Goal: Information Seeking & Learning: Compare options

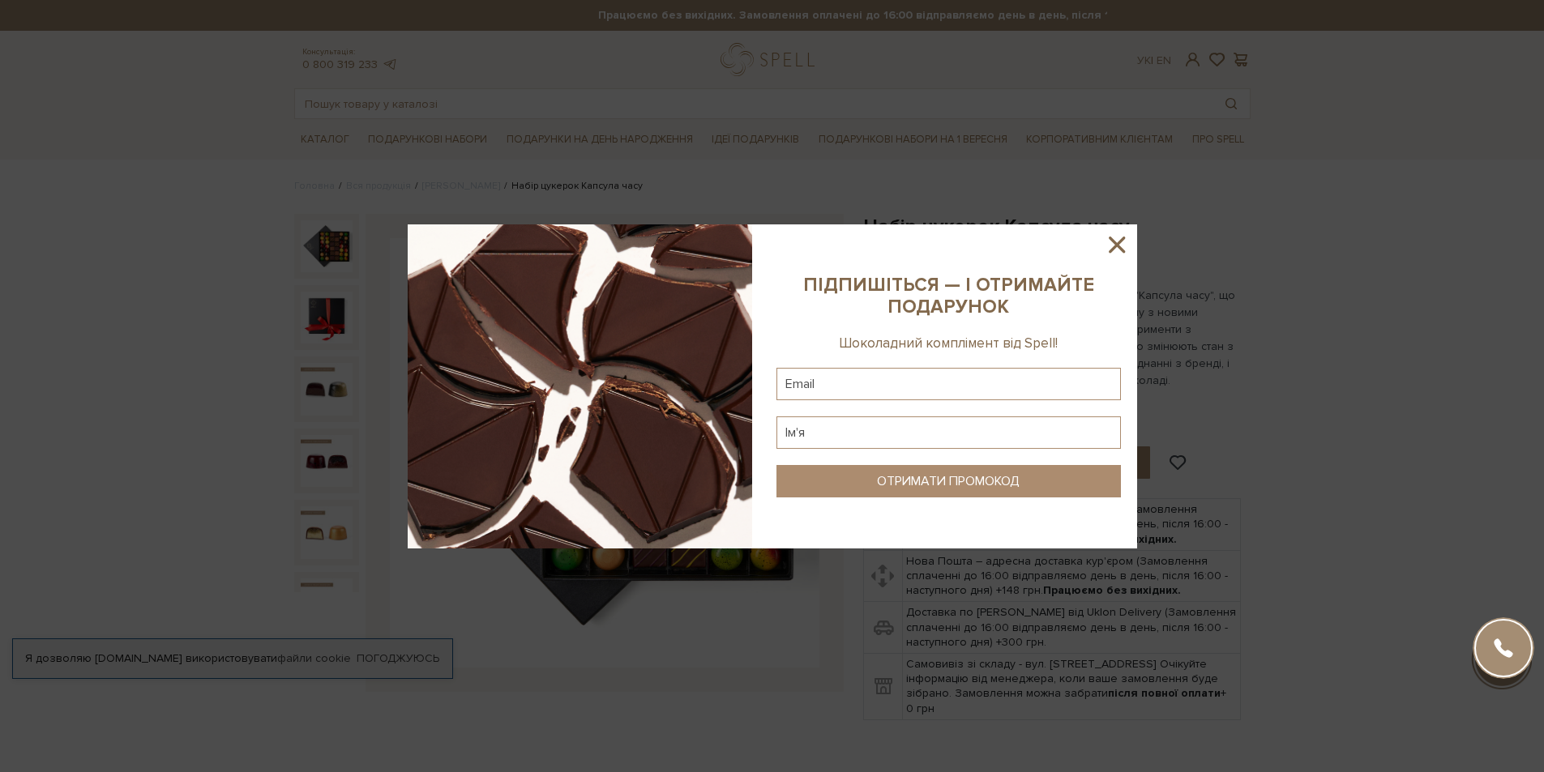
click at [1107, 241] on icon at bounding box center [1117, 245] width 28 height 28
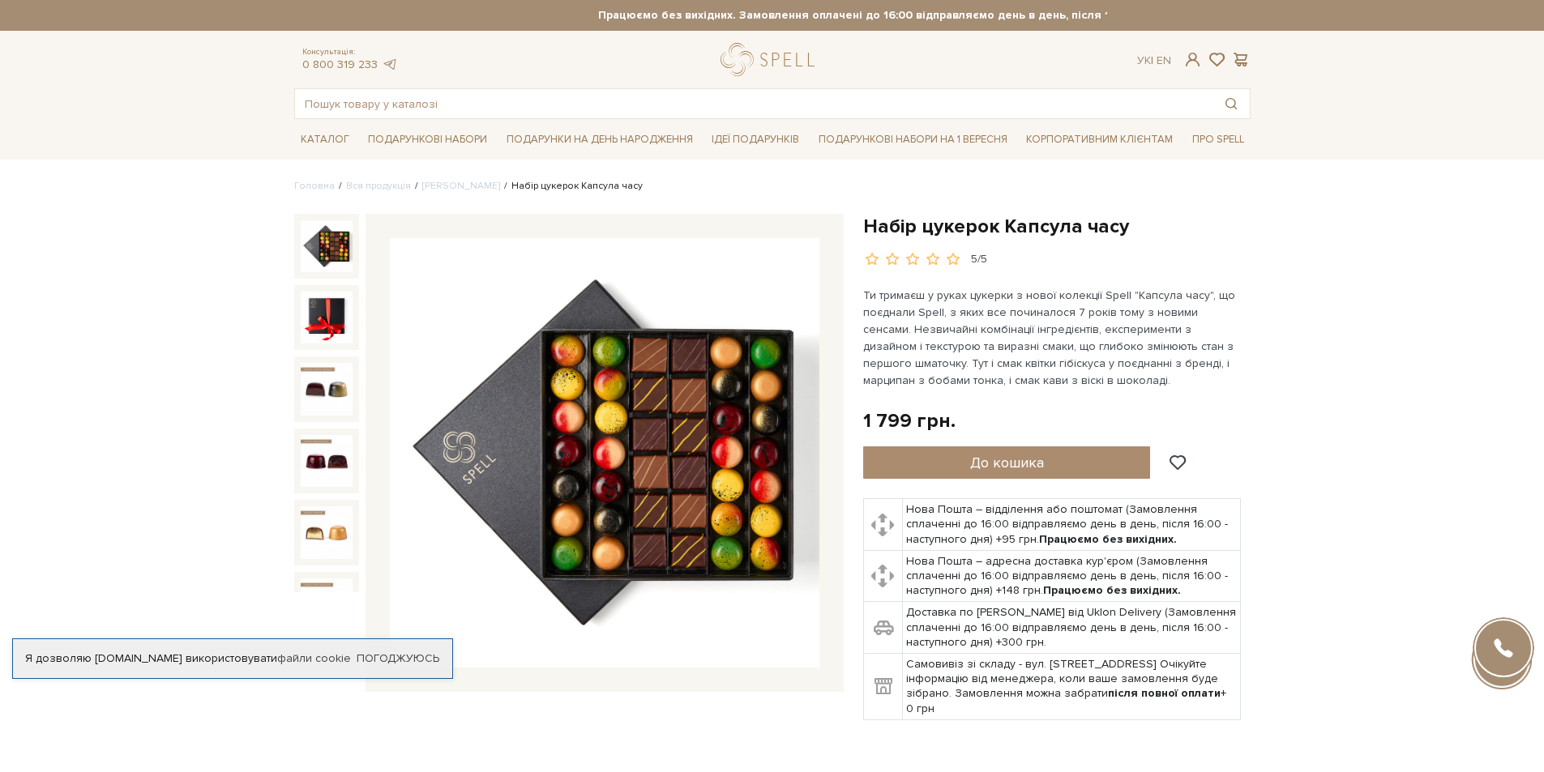
click at [750, 424] on img at bounding box center [605, 453] width 430 height 430
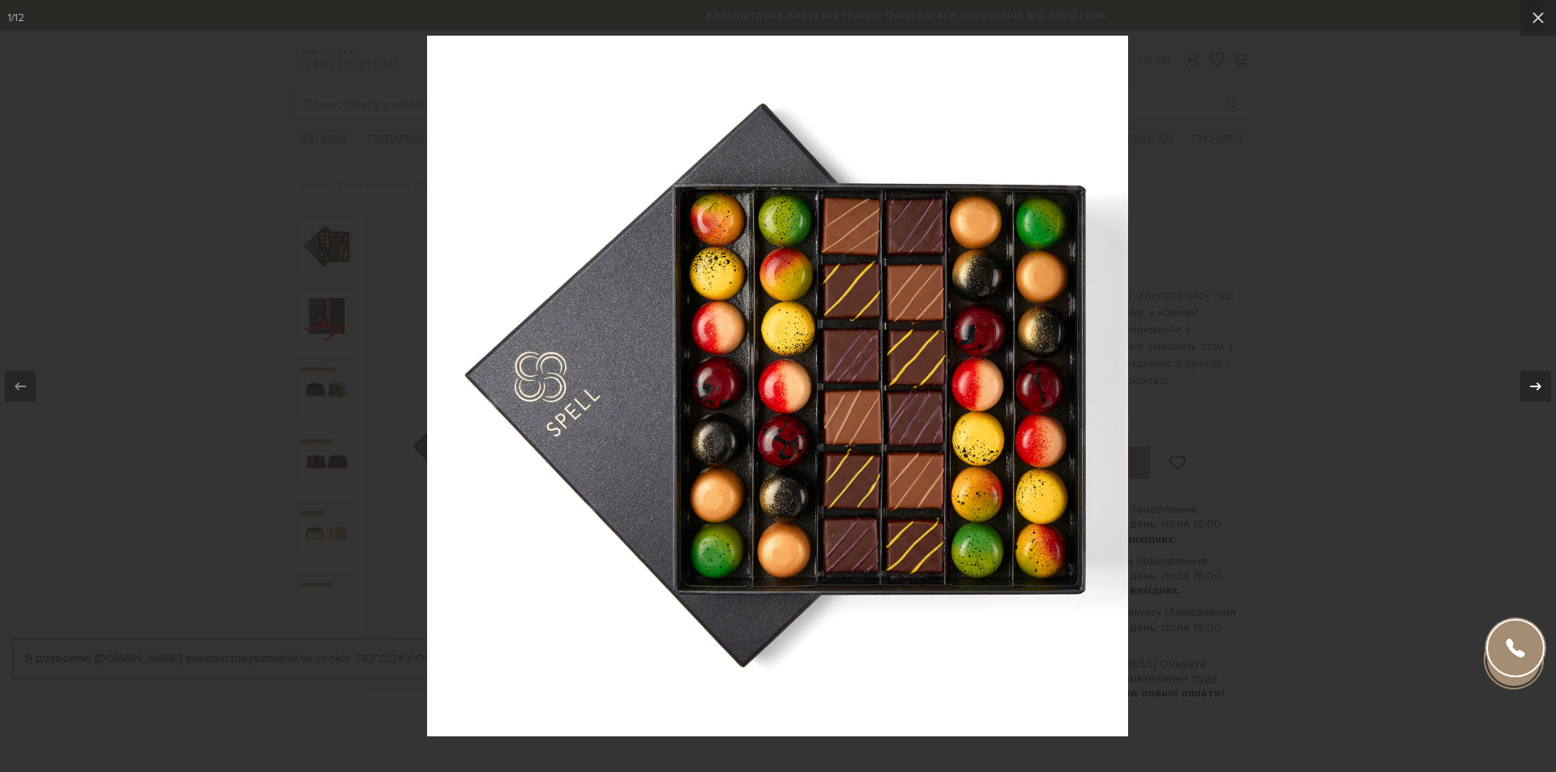
click at [1528, 381] on icon at bounding box center [1535, 386] width 19 height 19
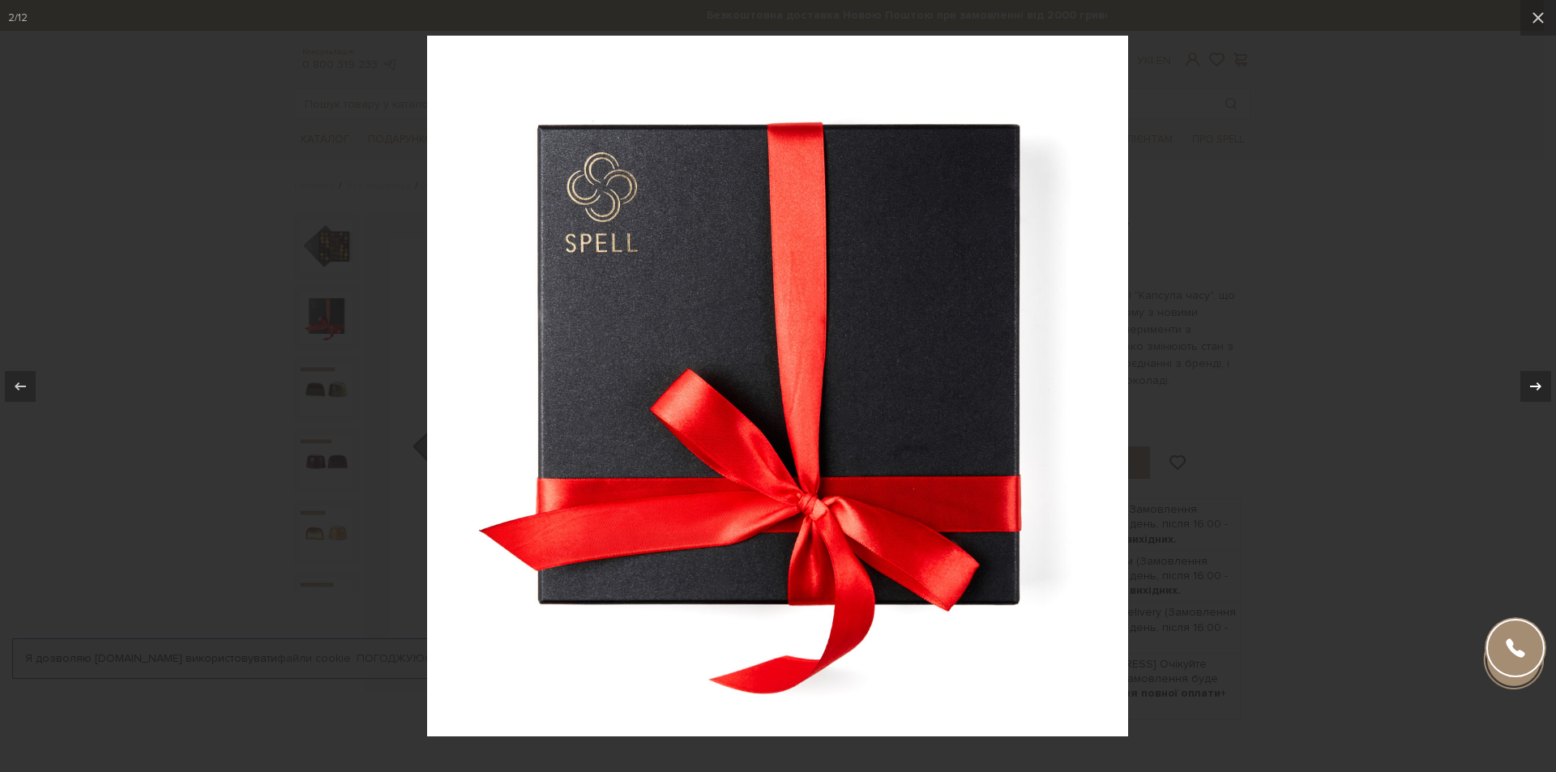
click at [1528, 381] on icon at bounding box center [1535, 386] width 19 height 19
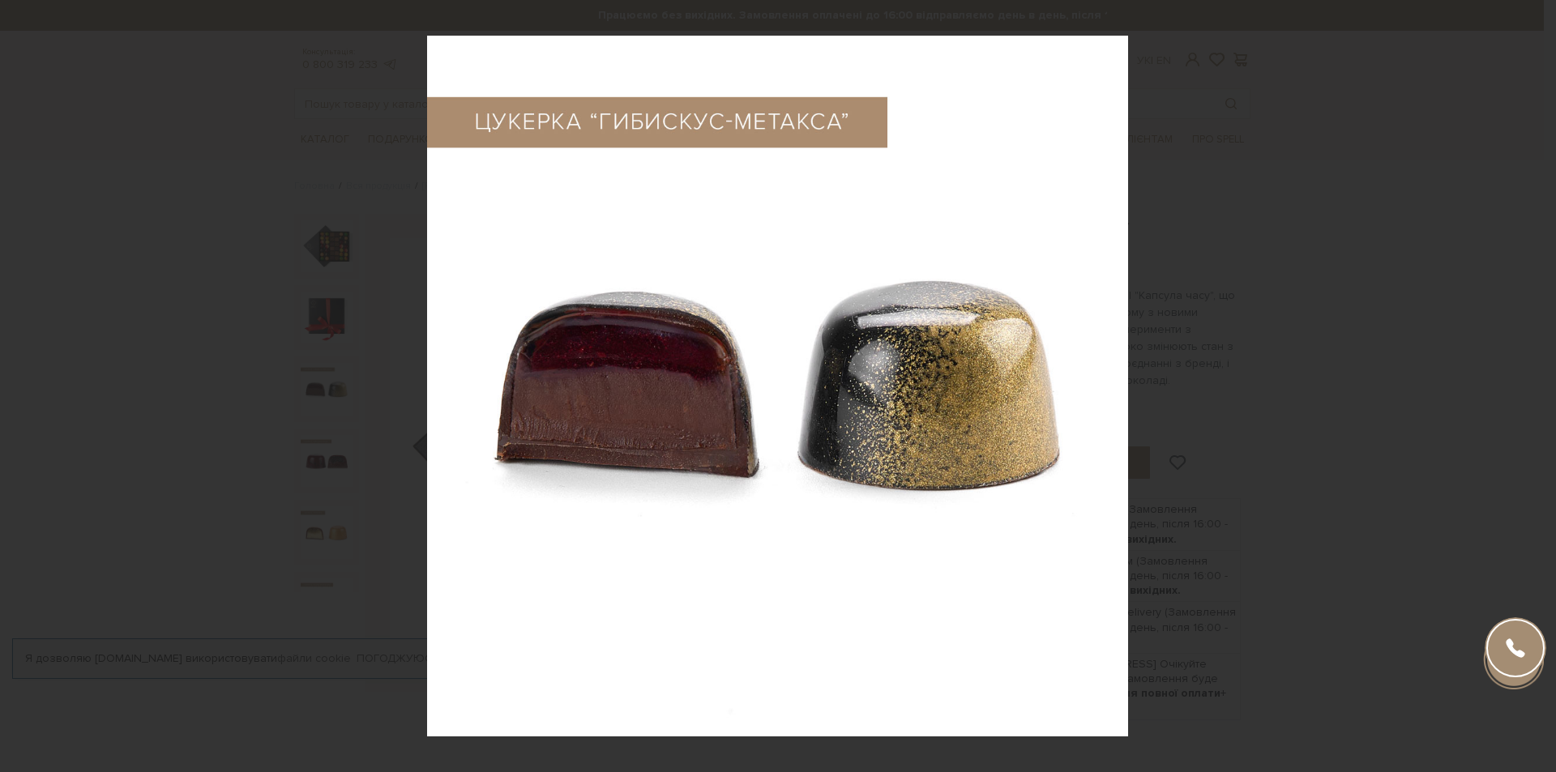
click at [1528, 381] on div "3 / 12" at bounding box center [778, 386] width 1556 height 772
click at [1543, 385] on icon at bounding box center [1535, 386] width 19 height 19
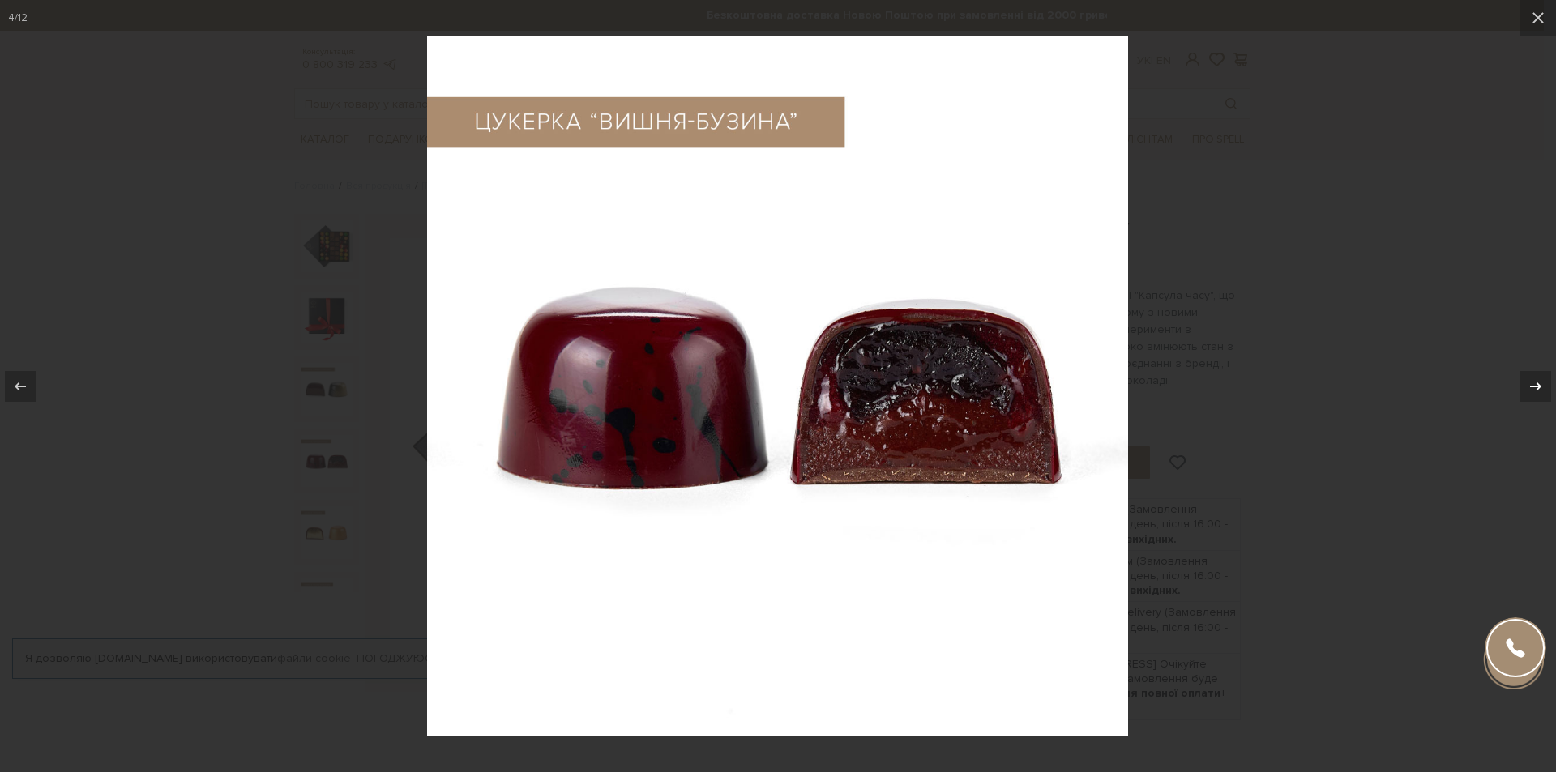
click at [1543, 385] on icon at bounding box center [1535, 386] width 19 height 19
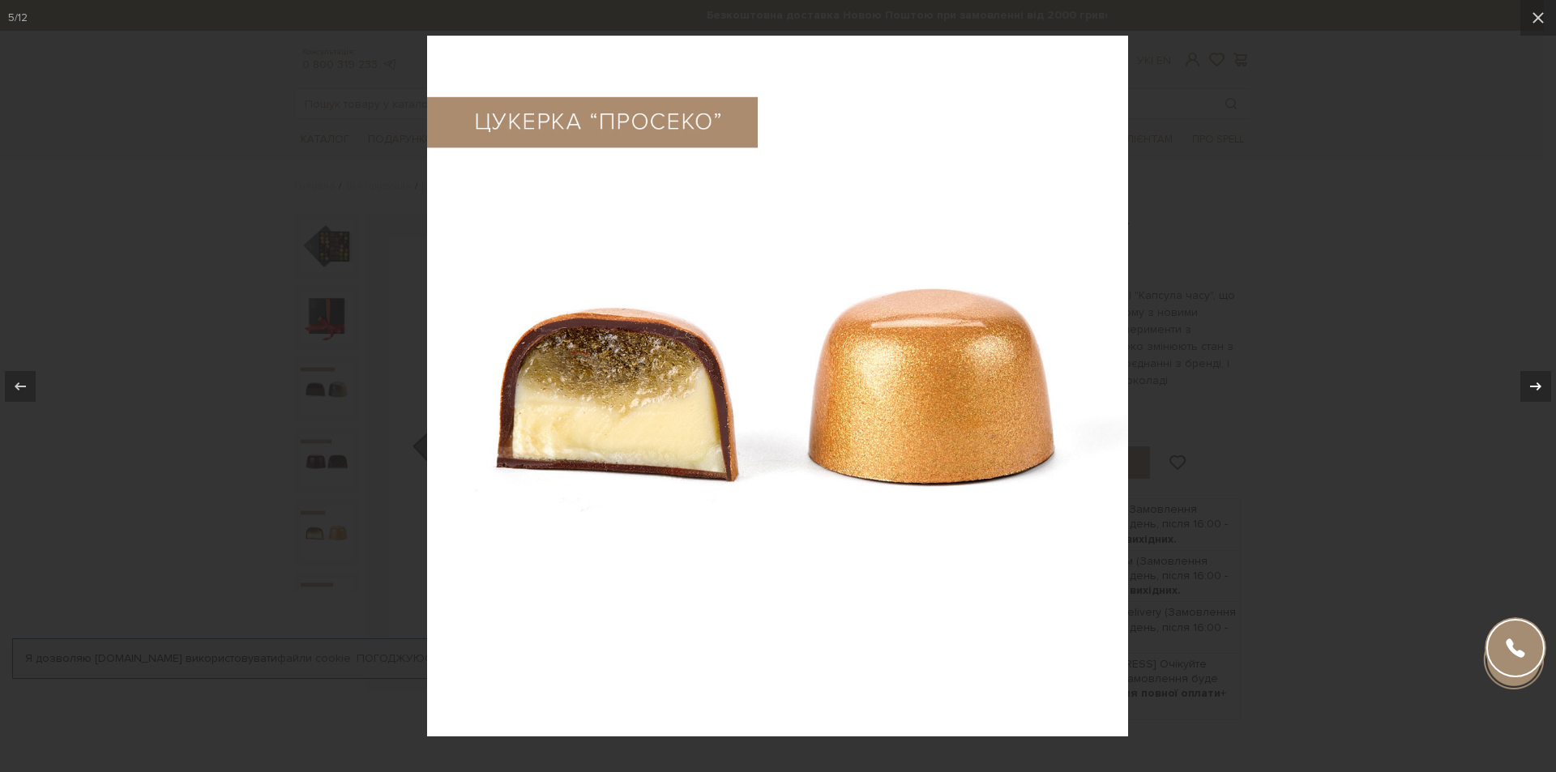
click at [1543, 385] on icon at bounding box center [1535, 386] width 19 height 19
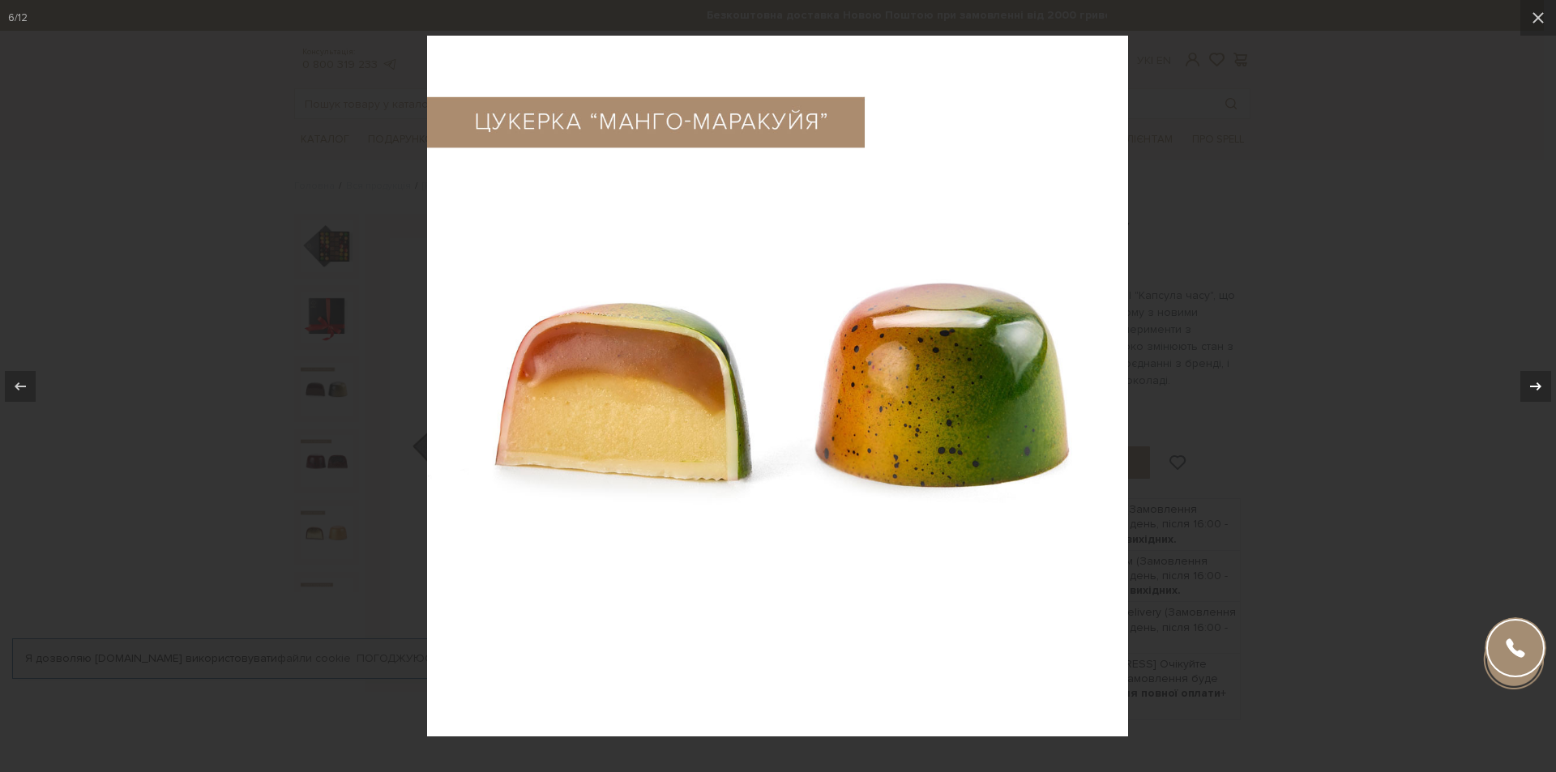
click at [1543, 385] on icon at bounding box center [1535, 386] width 19 height 19
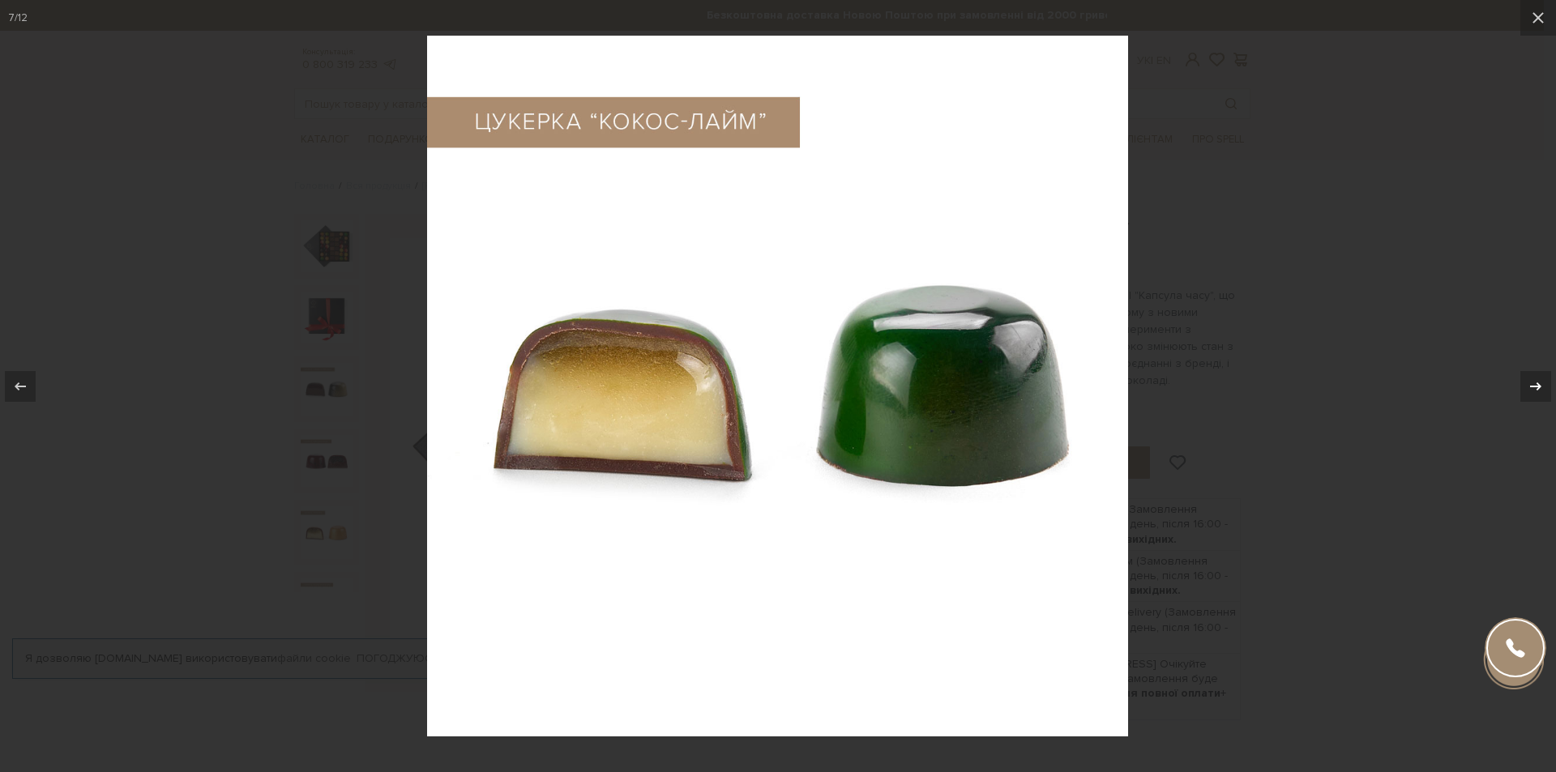
click at [1543, 385] on icon at bounding box center [1535, 386] width 19 height 19
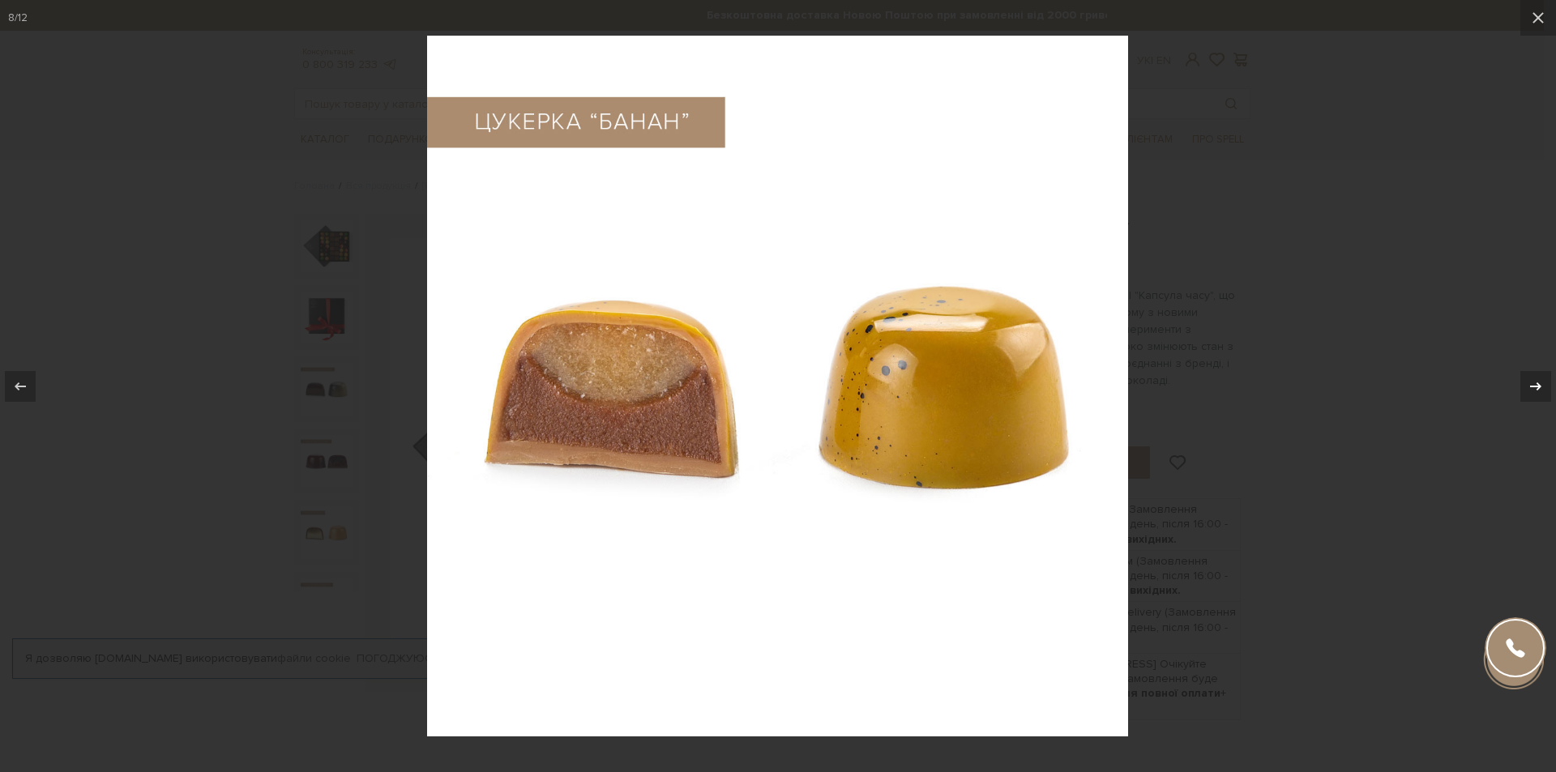
click at [1543, 385] on icon at bounding box center [1535, 386] width 19 height 19
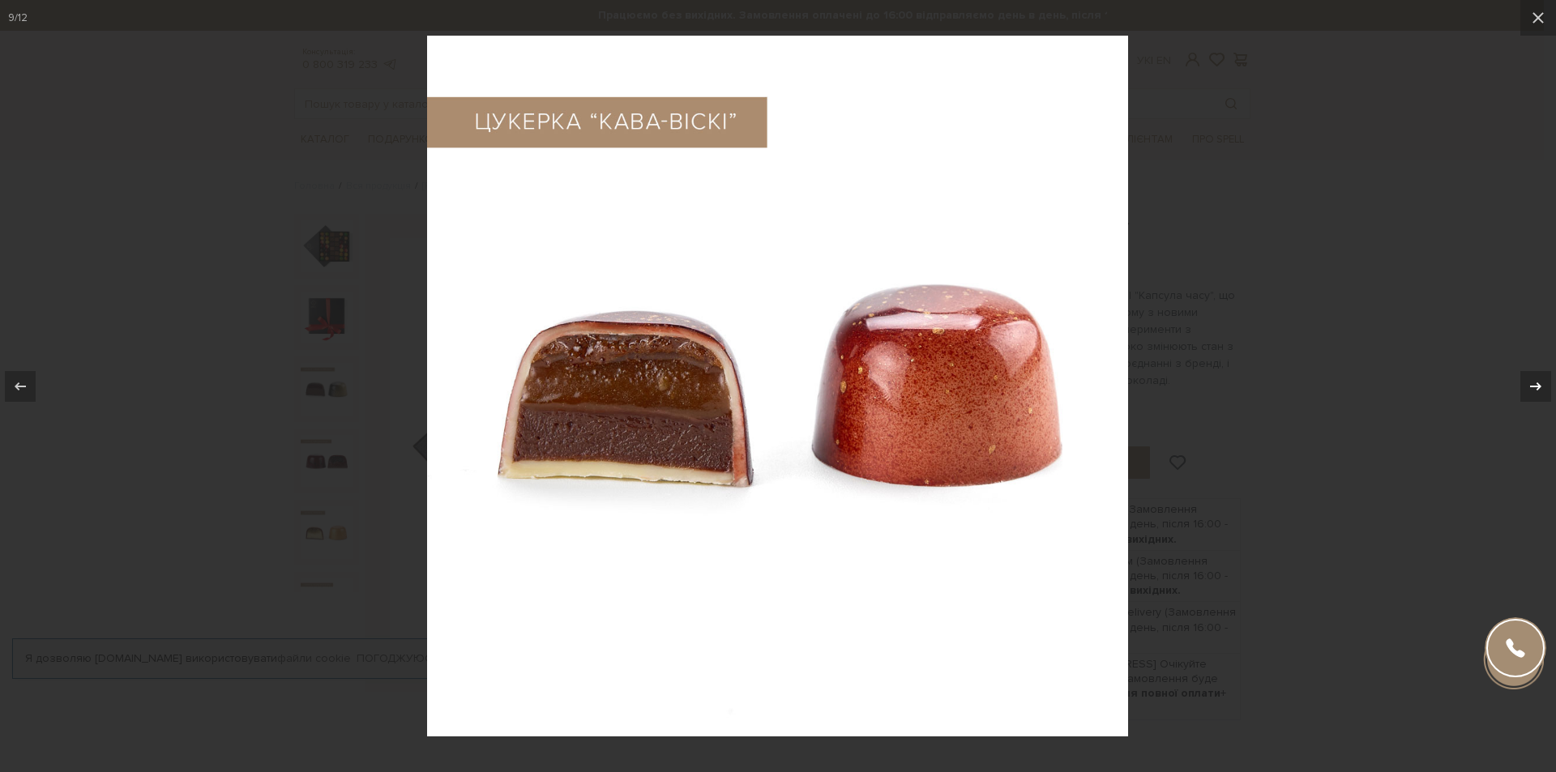
click at [1543, 385] on icon at bounding box center [1535, 386] width 19 height 19
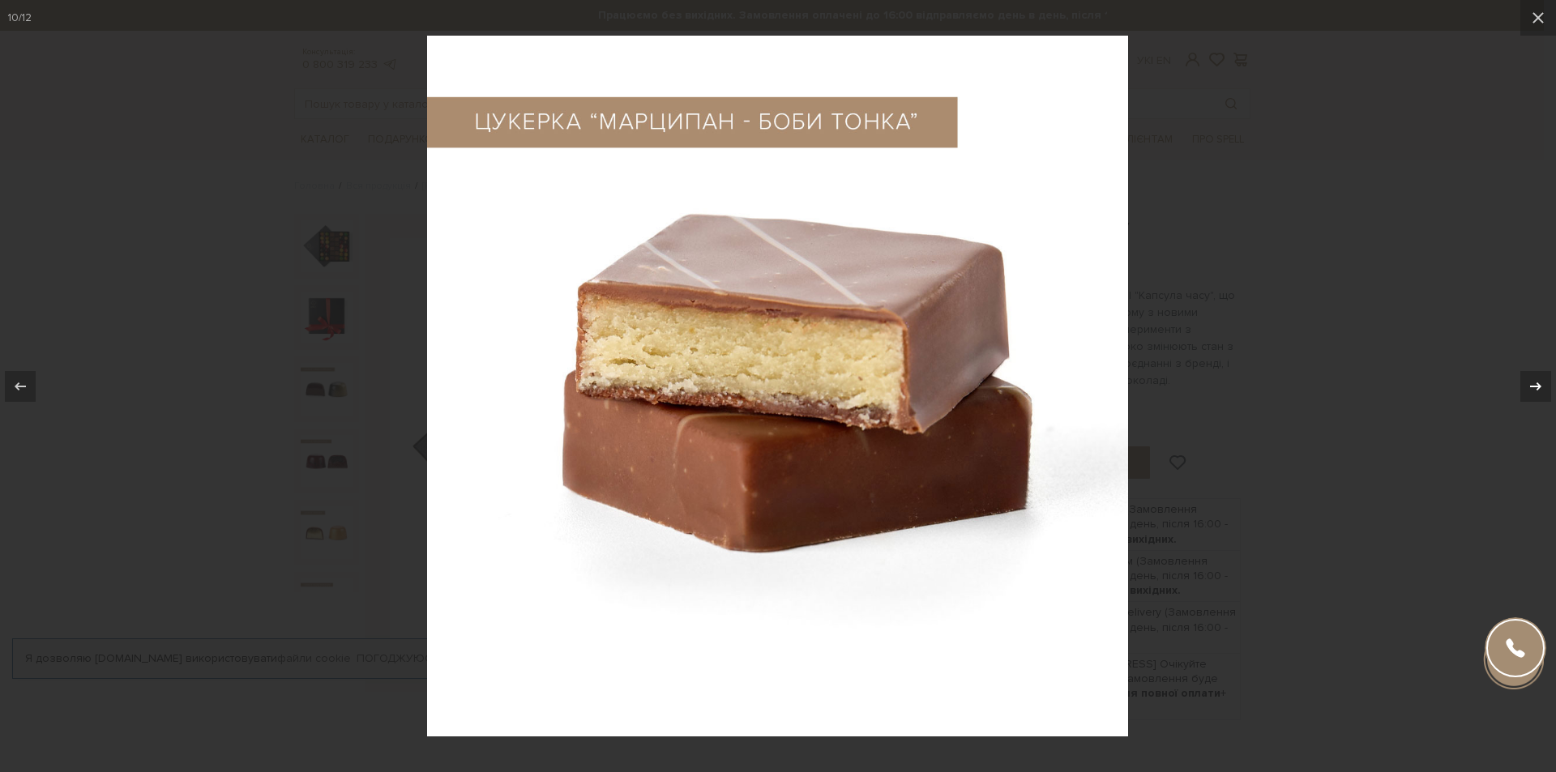
click at [1543, 385] on icon at bounding box center [1535, 386] width 19 height 19
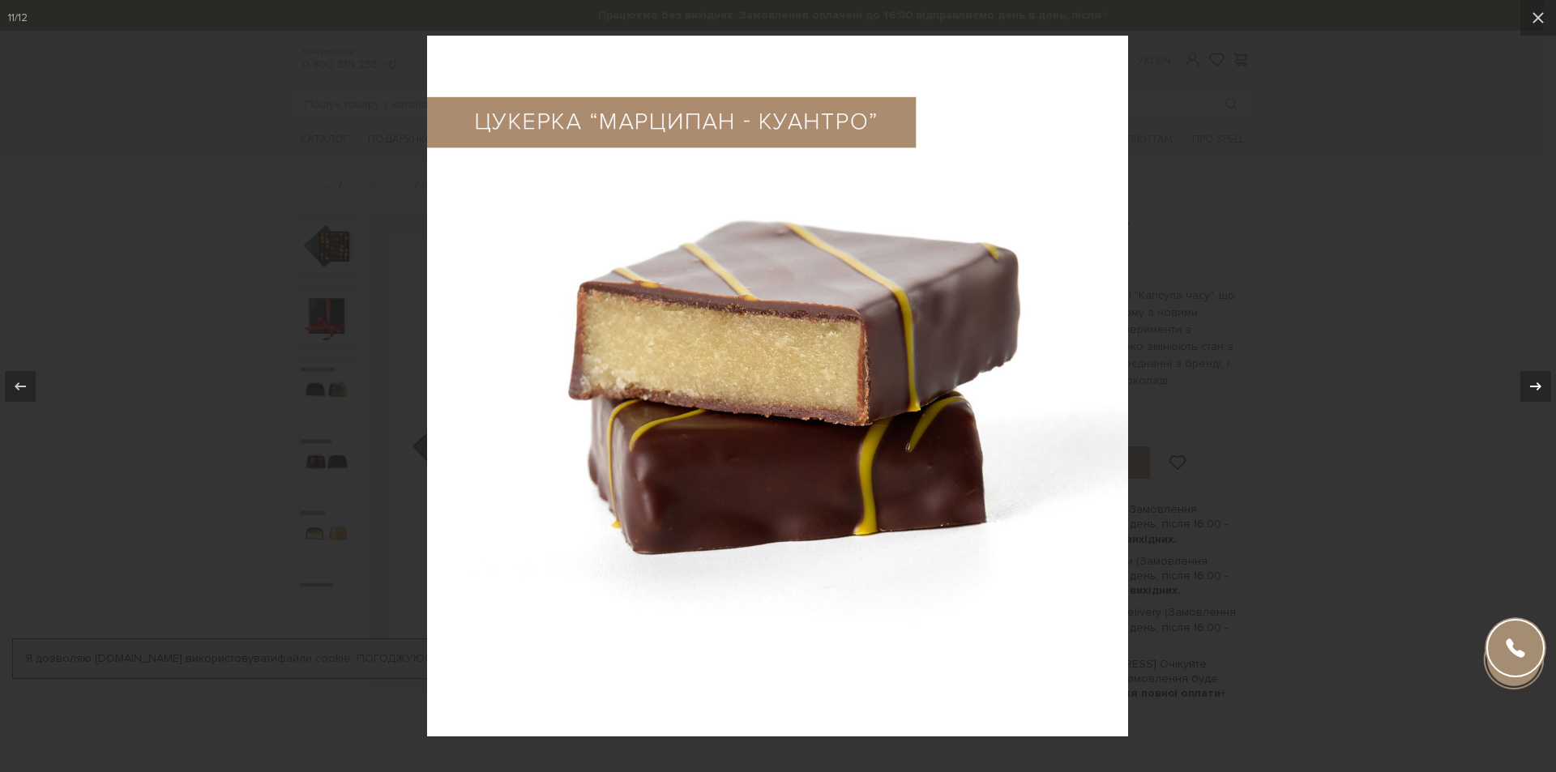
click at [1543, 385] on icon at bounding box center [1535, 386] width 19 height 19
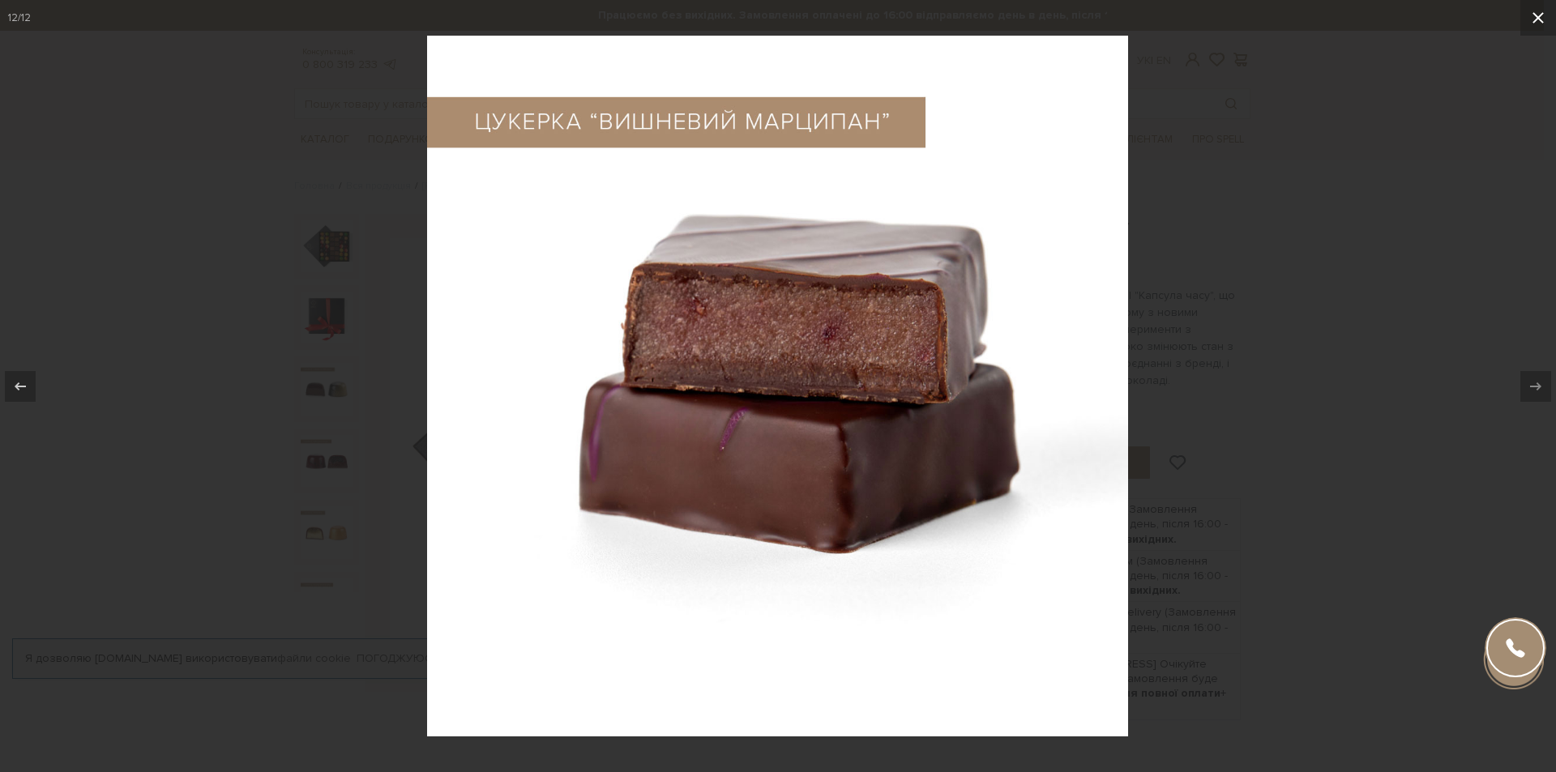
click at [1543, 28] on button at bounding box center [1539, 18] width 36 height 36
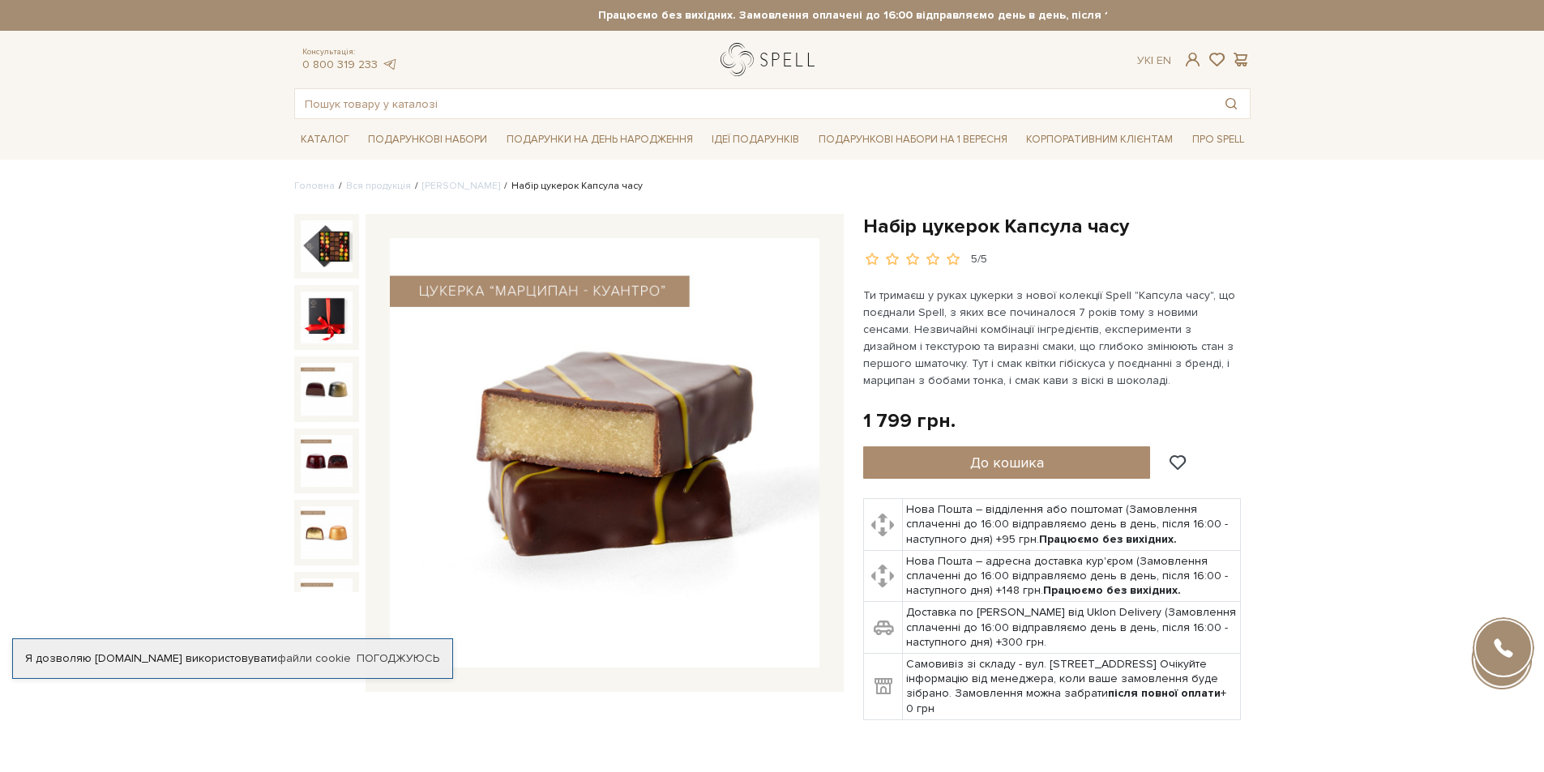
click at [789, 60] on link "logo" at bounding box center [771, 59] width 101 height 33
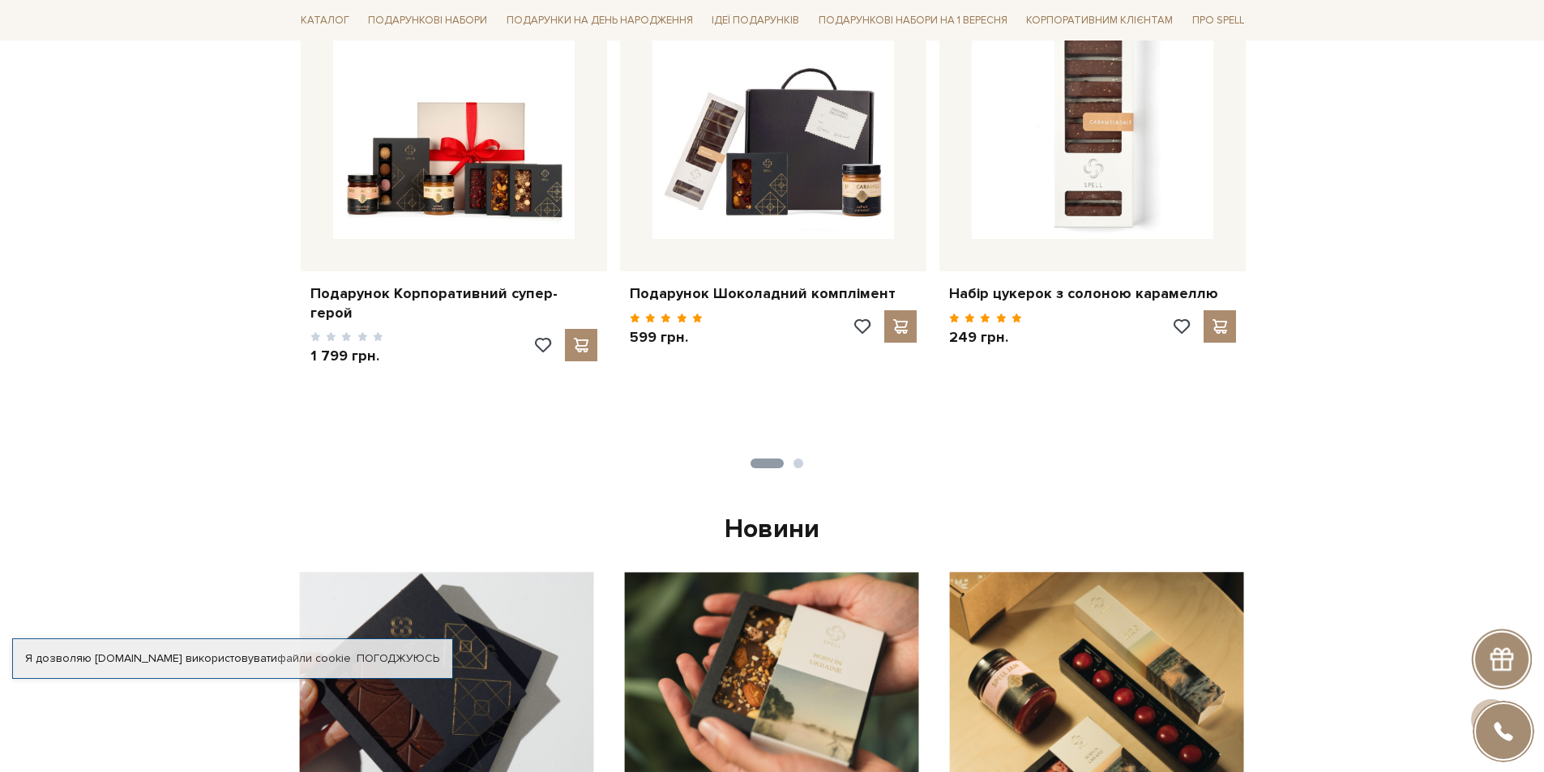
scroll to position [648, 0]
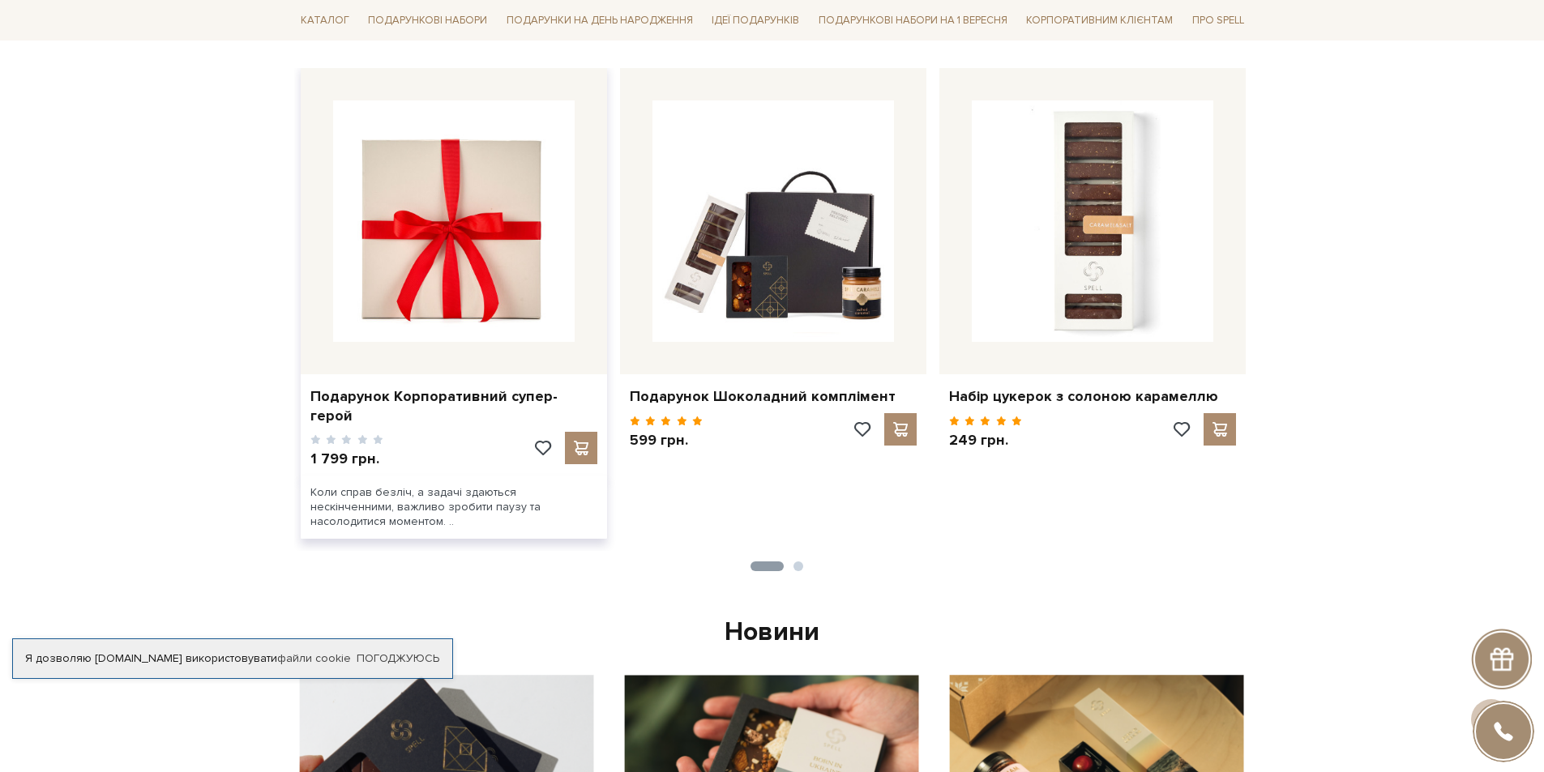
click at [535, 267] on img at bounding box center [454, 222] width 242 height 242
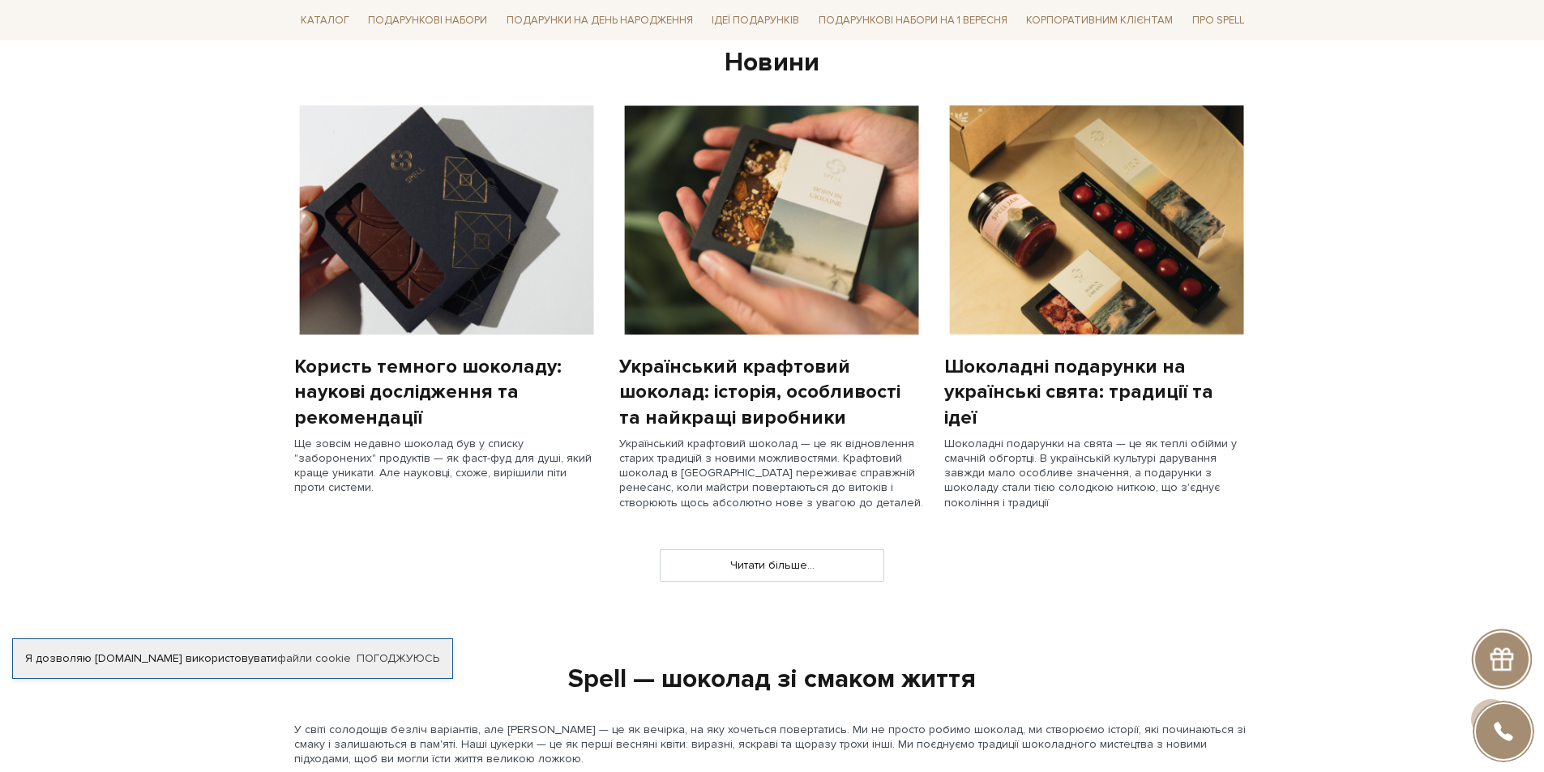
scroll to position [1216, 0]
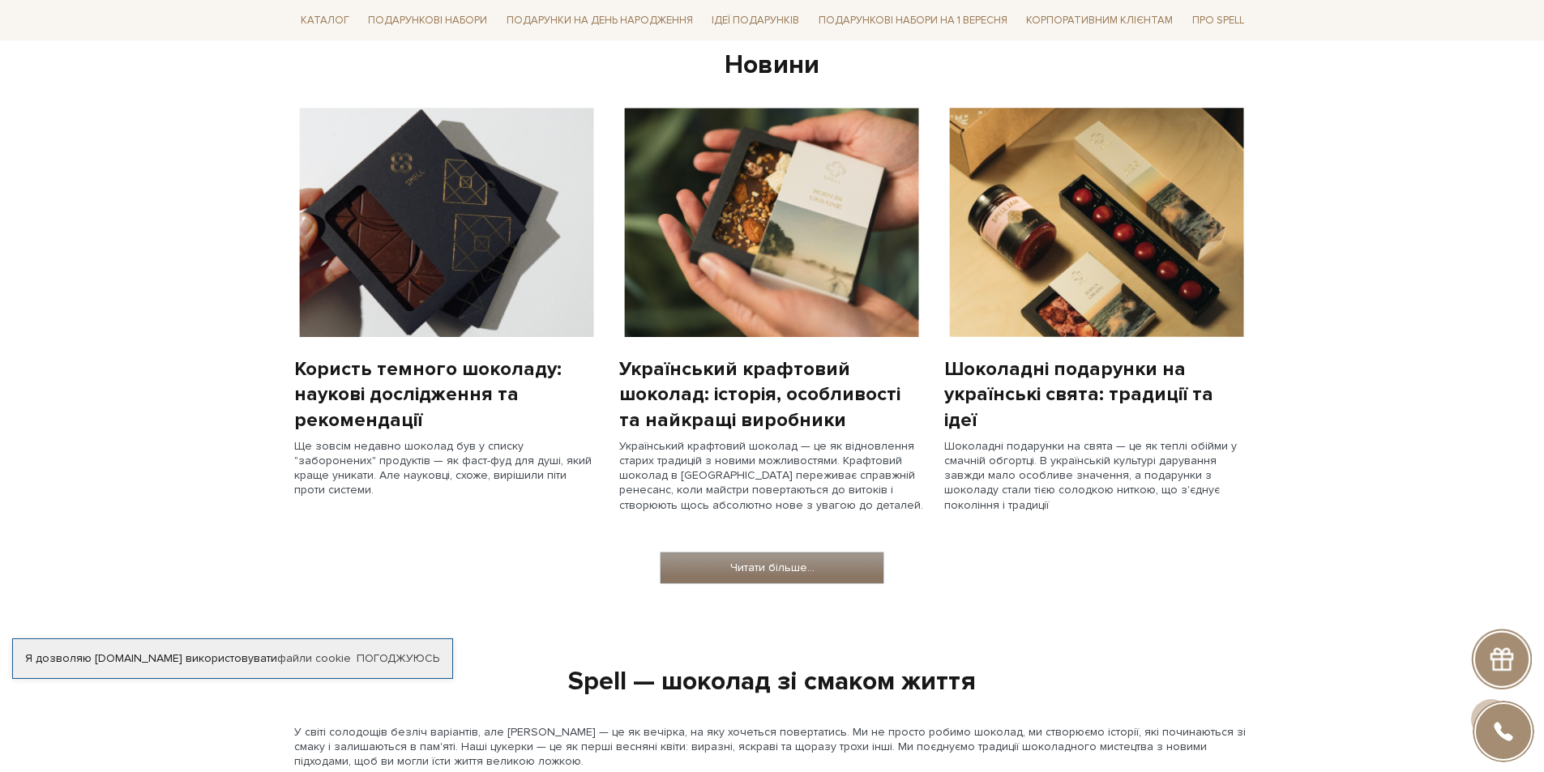
click at [821, 571] on link "Читати більше..." at bounding box center [772, 568] width 223 height 31
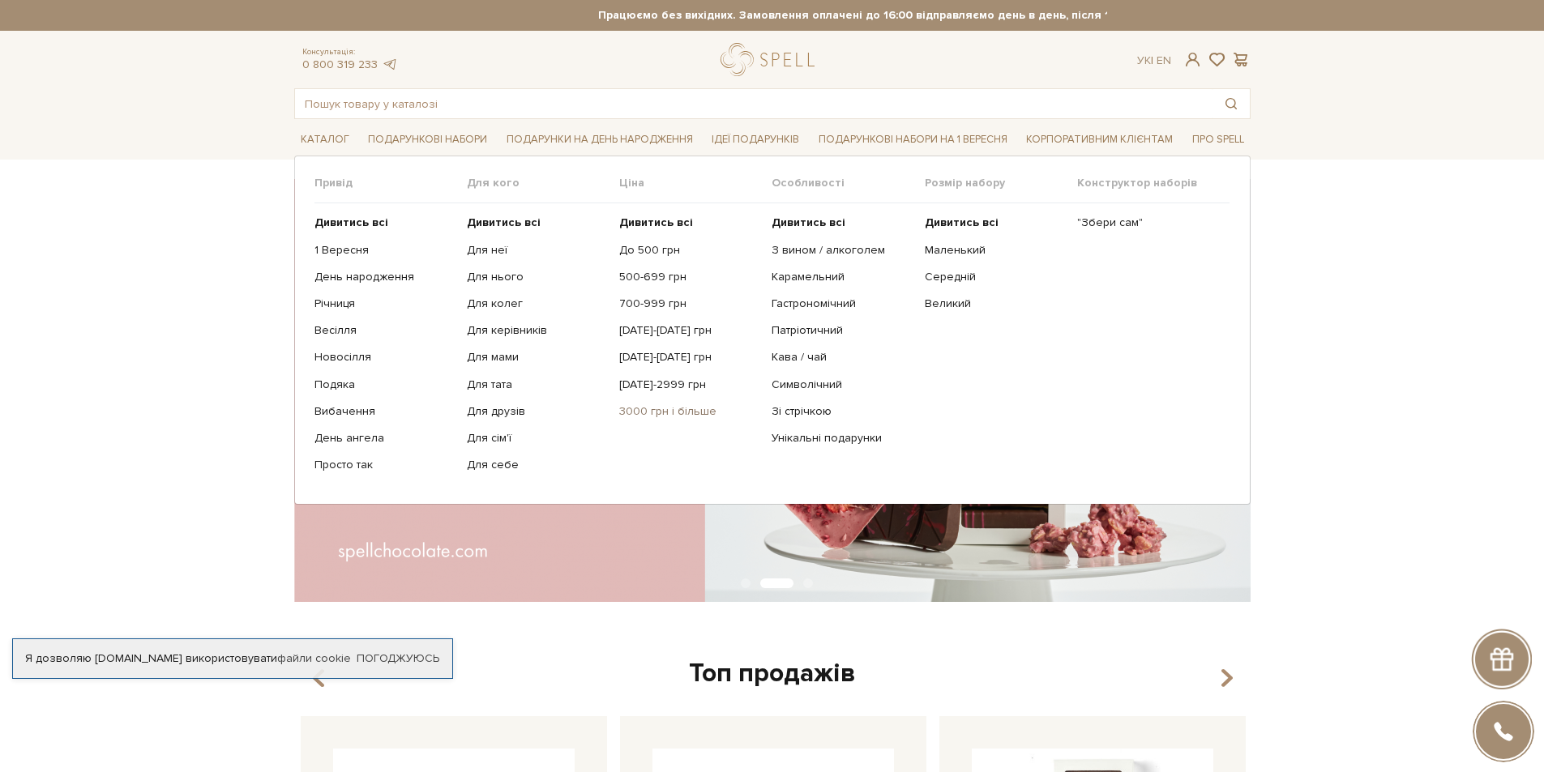
click at [691, 413] on link "3000 грн і більше" at bounding box center [689, 411] width 140 height 15
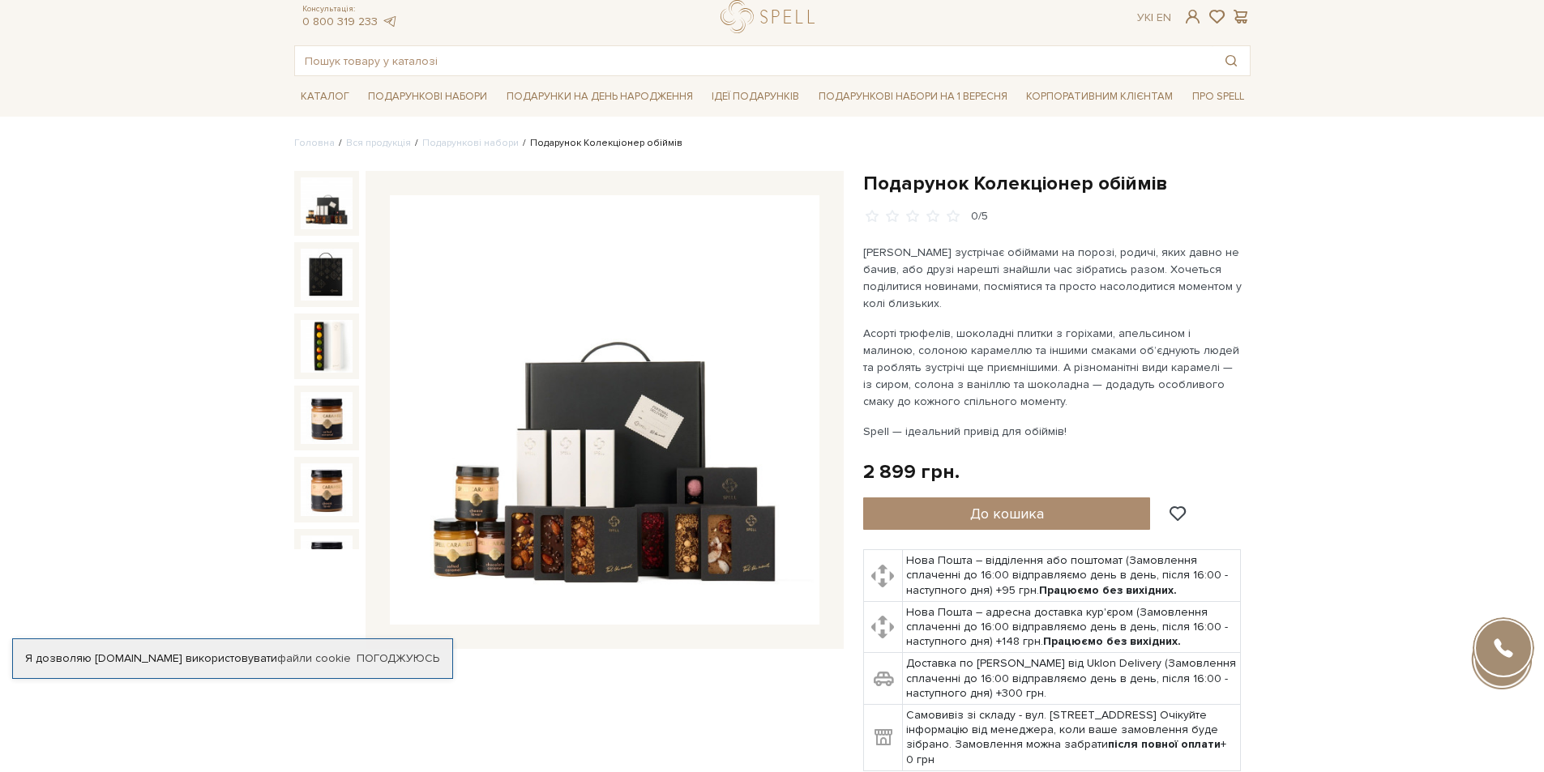
scroll to position [81, 0]
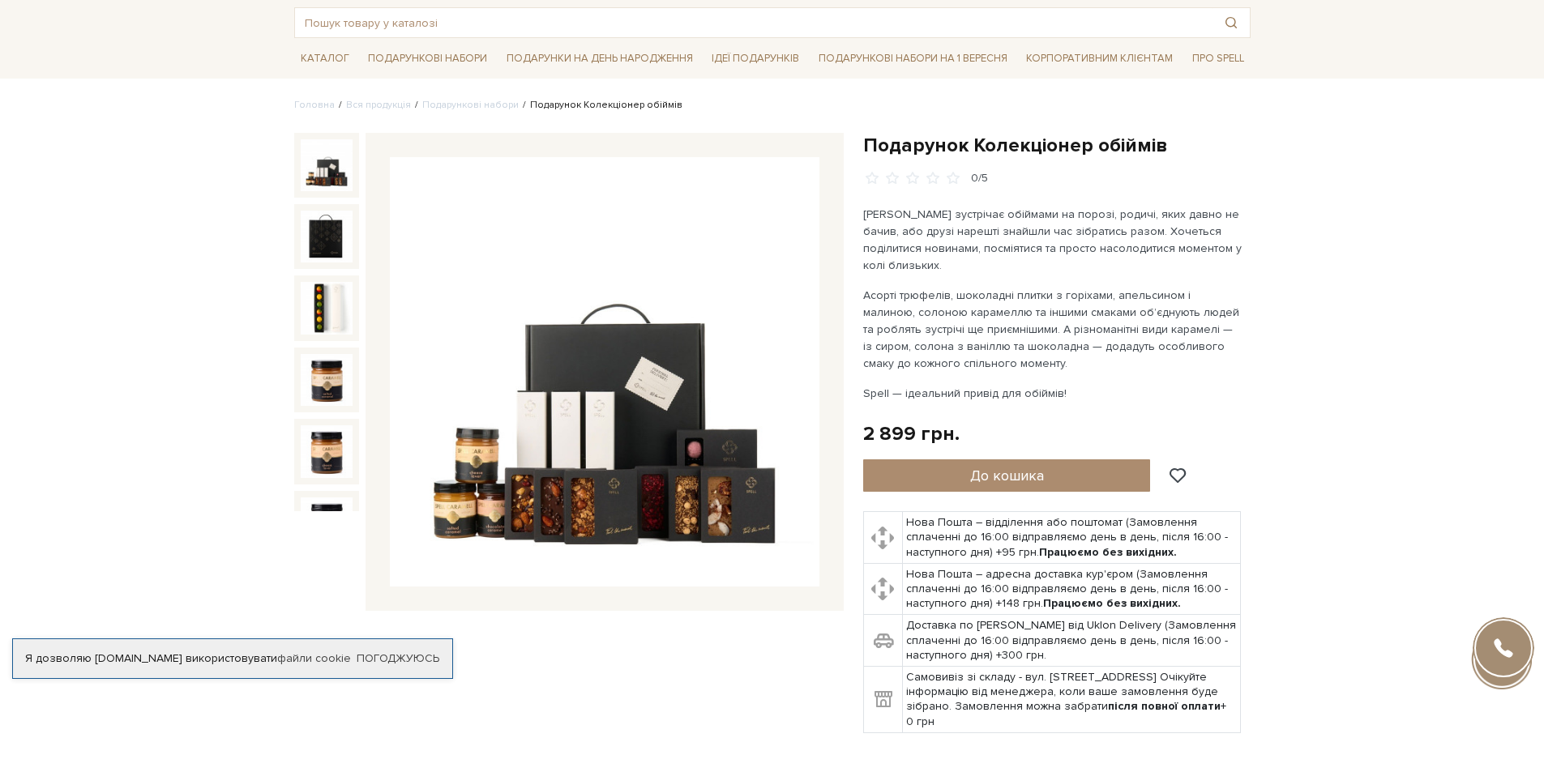
click at [635, 275] on img at bounding box center [605, 372] width 430 height 430
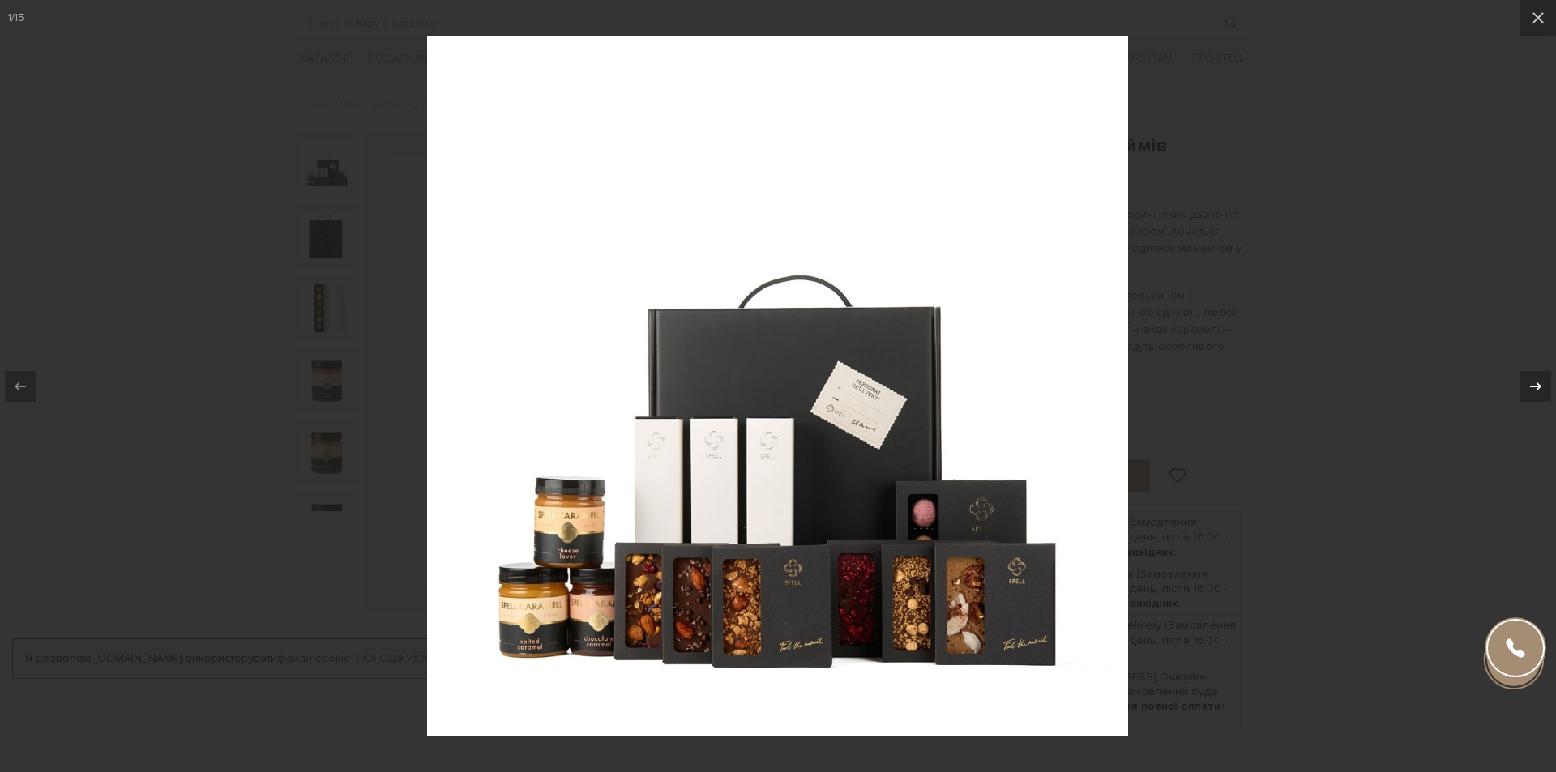
click at [1525, 386] on div at bounding box center [1536, 386] width 31 height 31
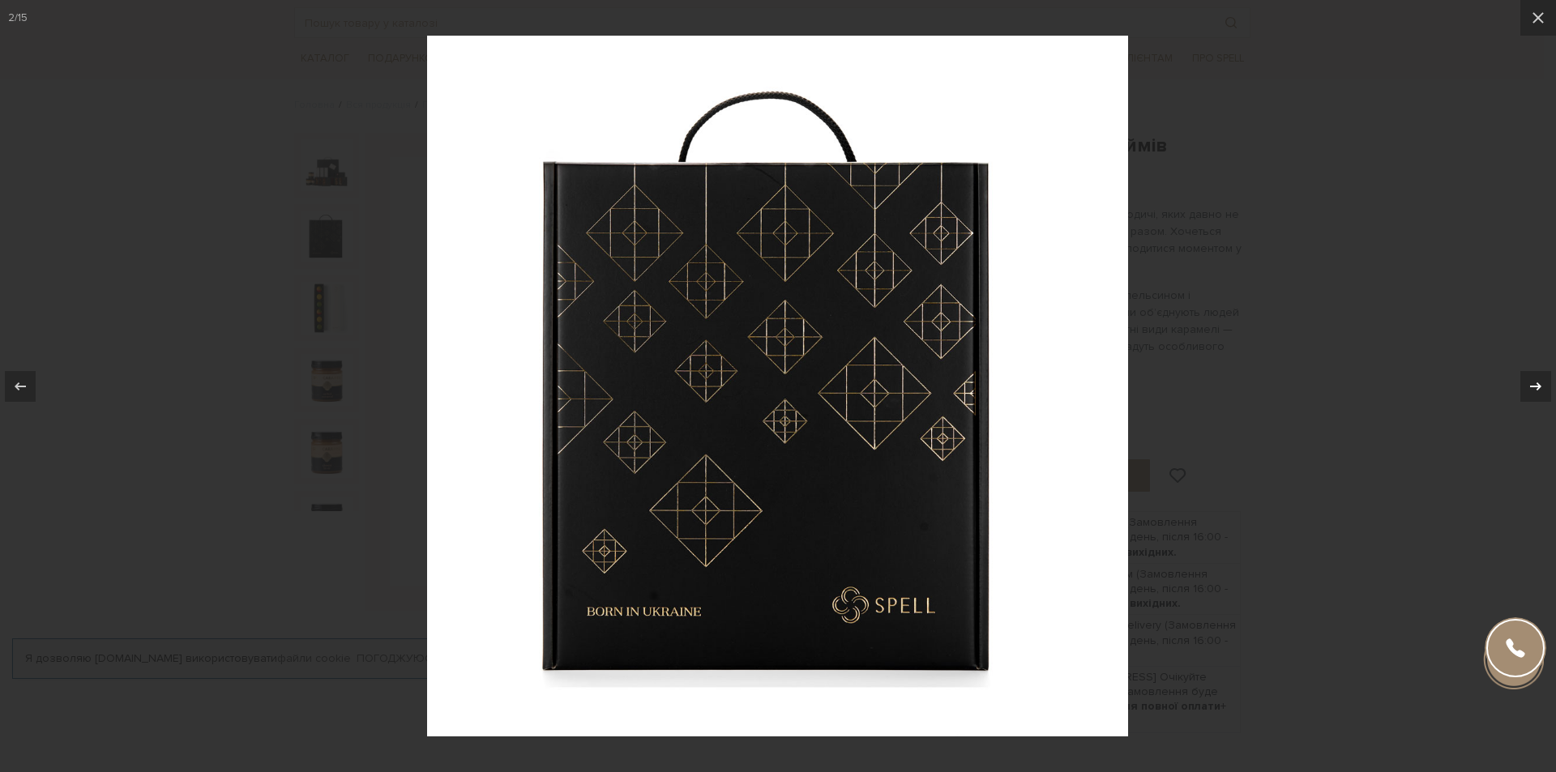
click at [1525, 386] on div at bounding box center [1536, 386] width 31 height 31
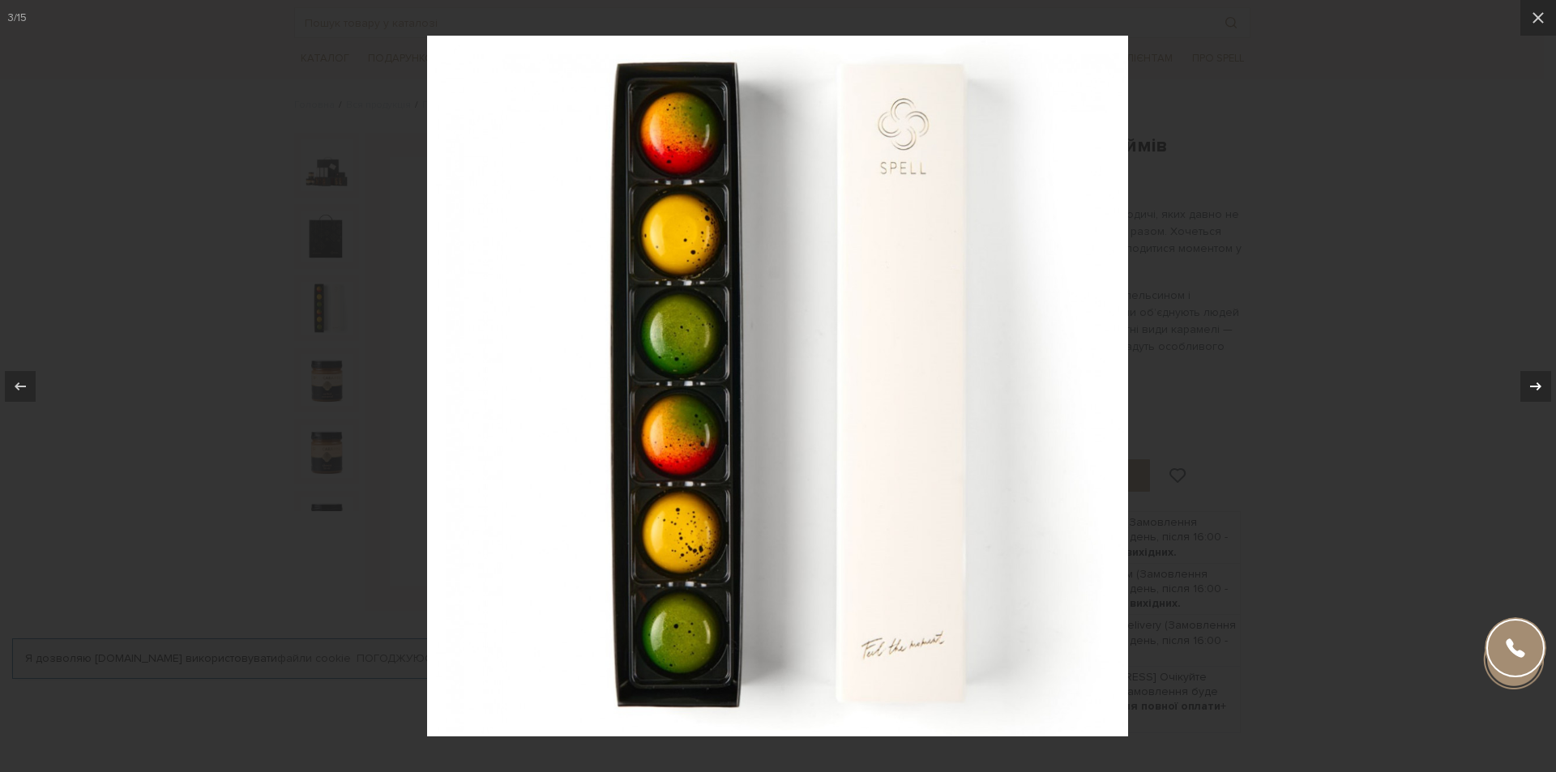
click at [1525, 386] on div at bounding box center [1536, 386] width 31 height 31
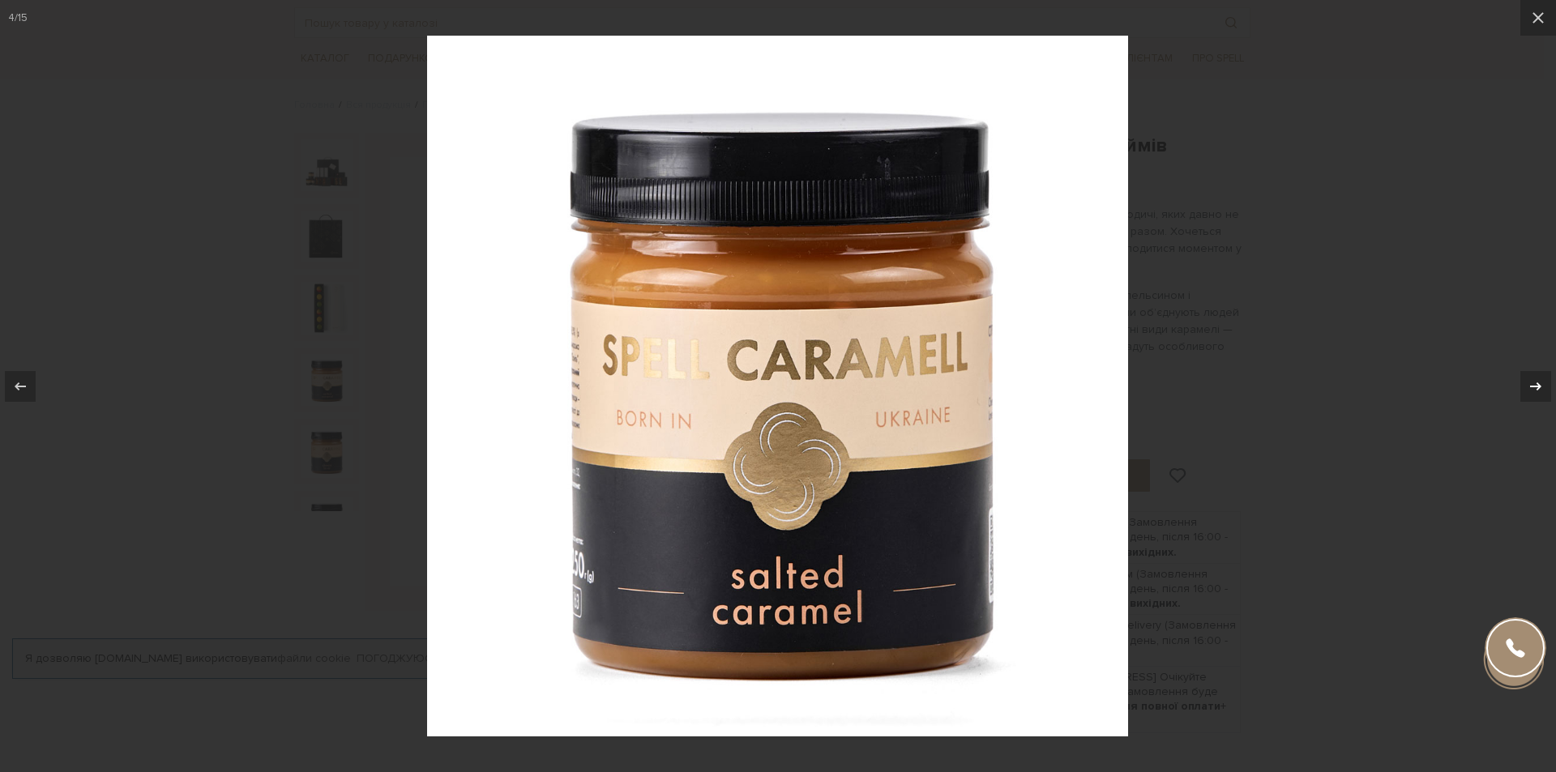
click at [1525, 386] on div at bounding box center [1536, 386] width 31 height 31
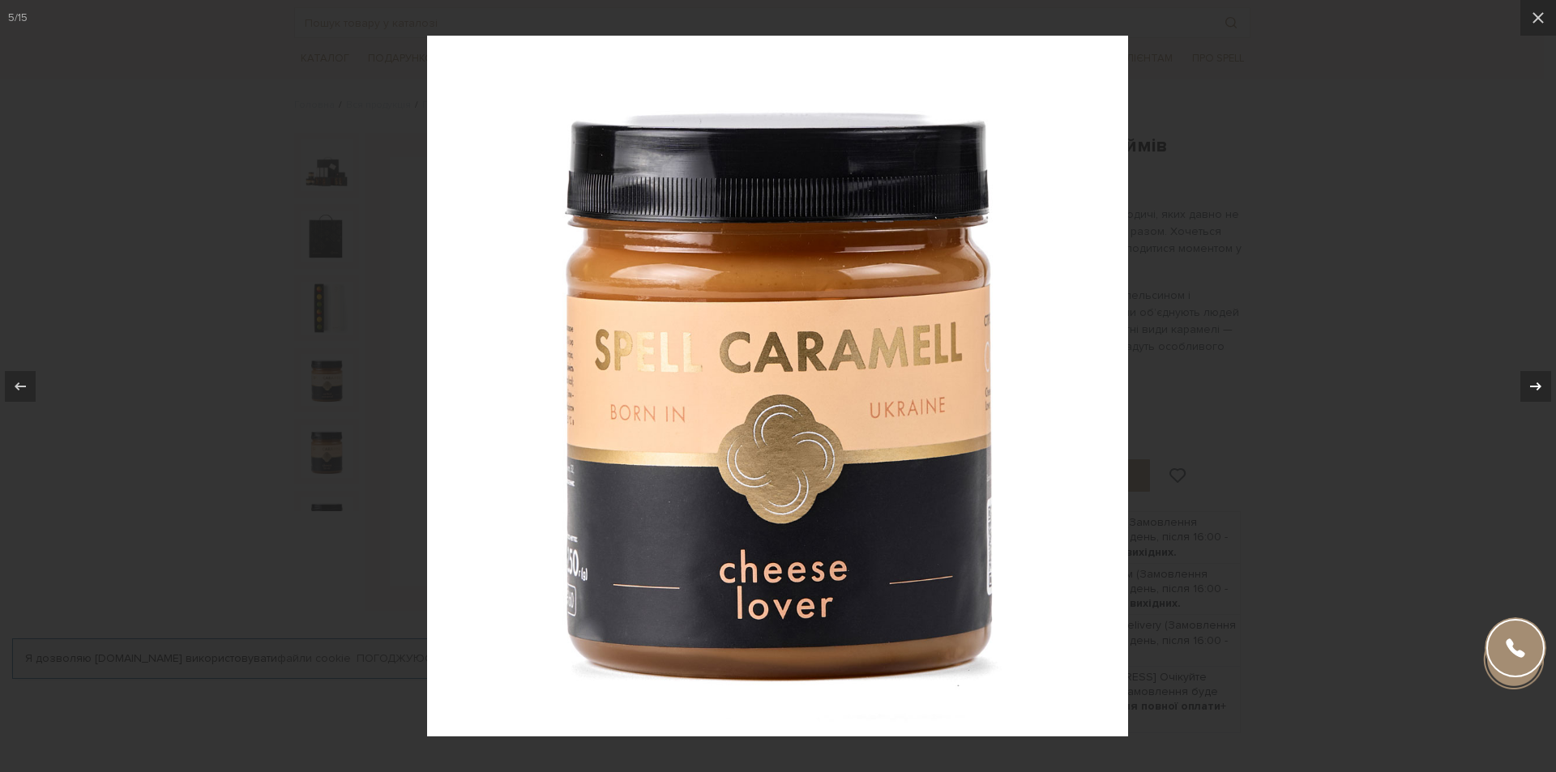
click at [1525, 386] on div at bounding box center [1536, 386] width 31 height 31
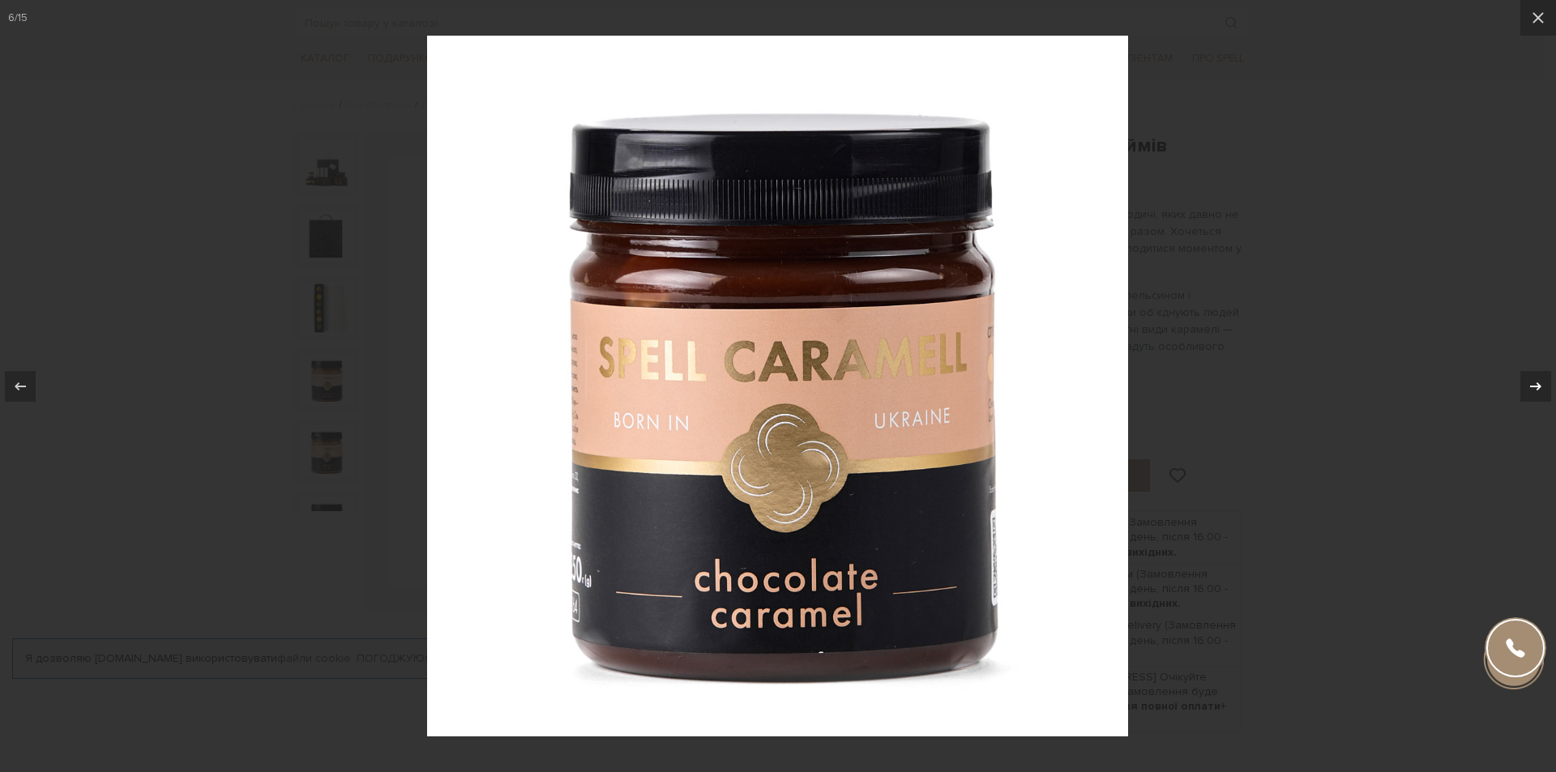
click at [1525, 386] on div at bounding box center [1536, 386] width 31 height 31
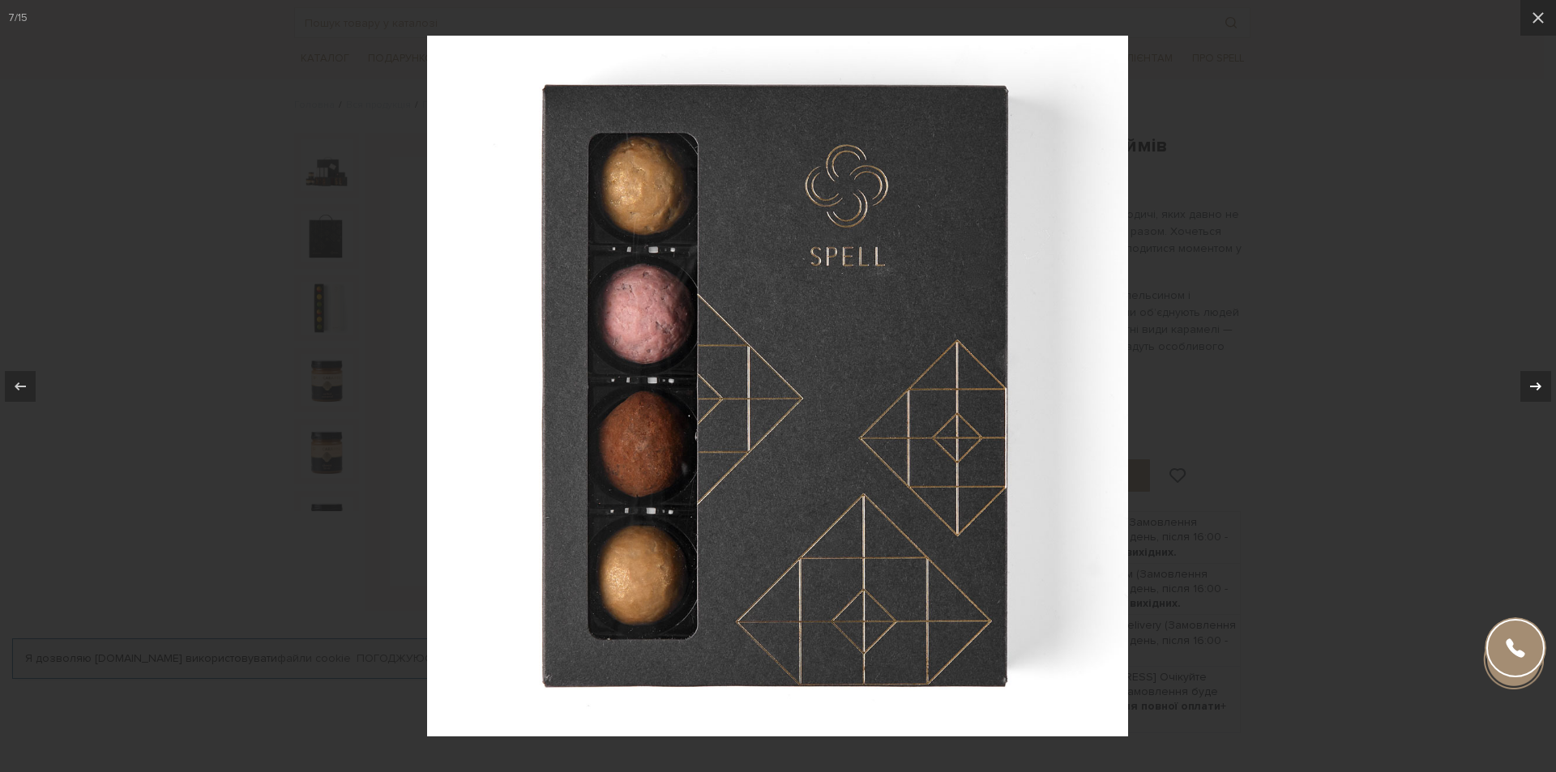
click at [1525, 386] on div at bounding box center [1536, 386] width 31 height 31
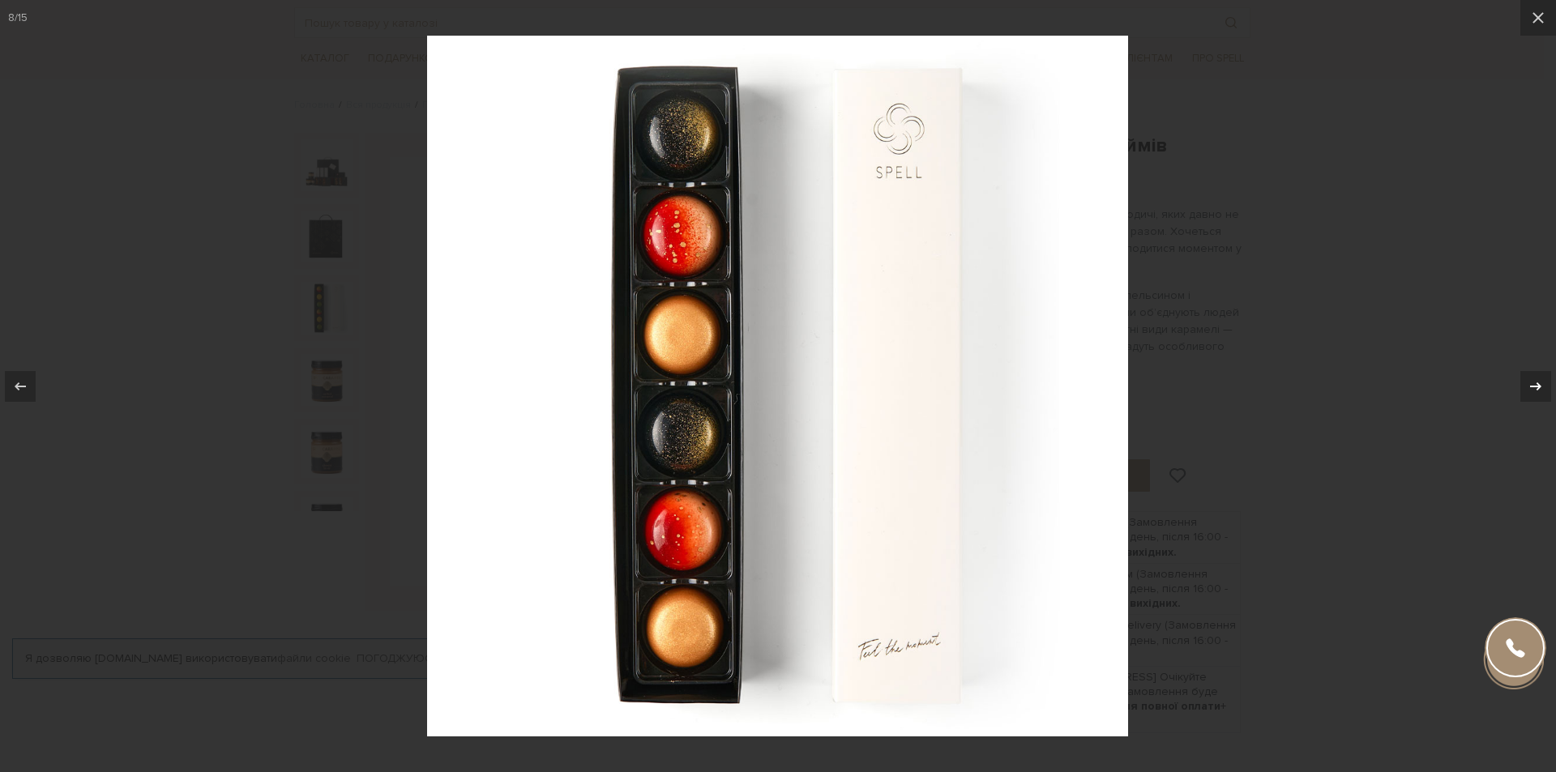
click at [1525, 386] on div at bounding box center [1536, 386] width 31 height 31
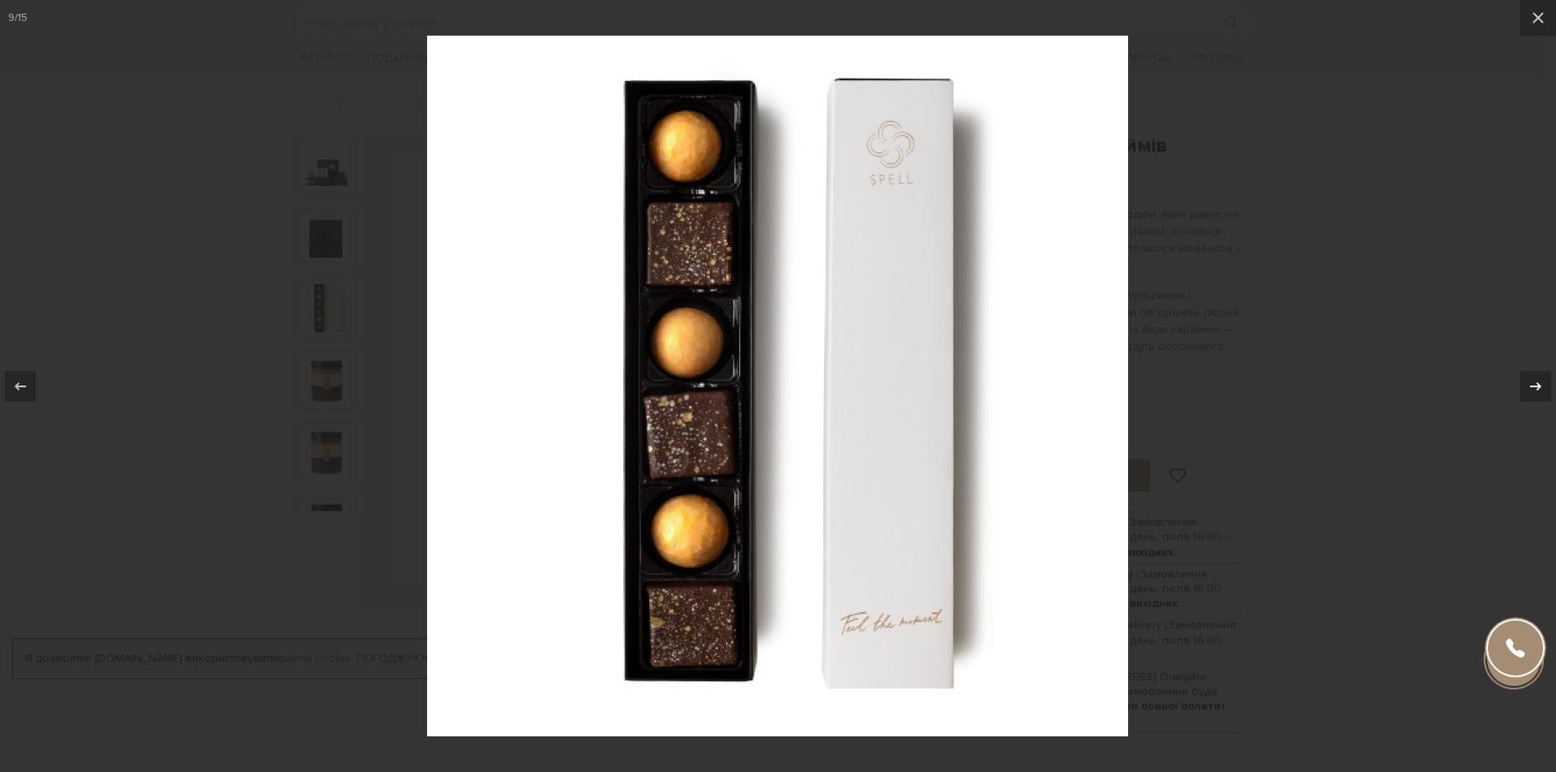
click at [1525, 386] on div at bounding box center [1536, 386] width 31 height 31
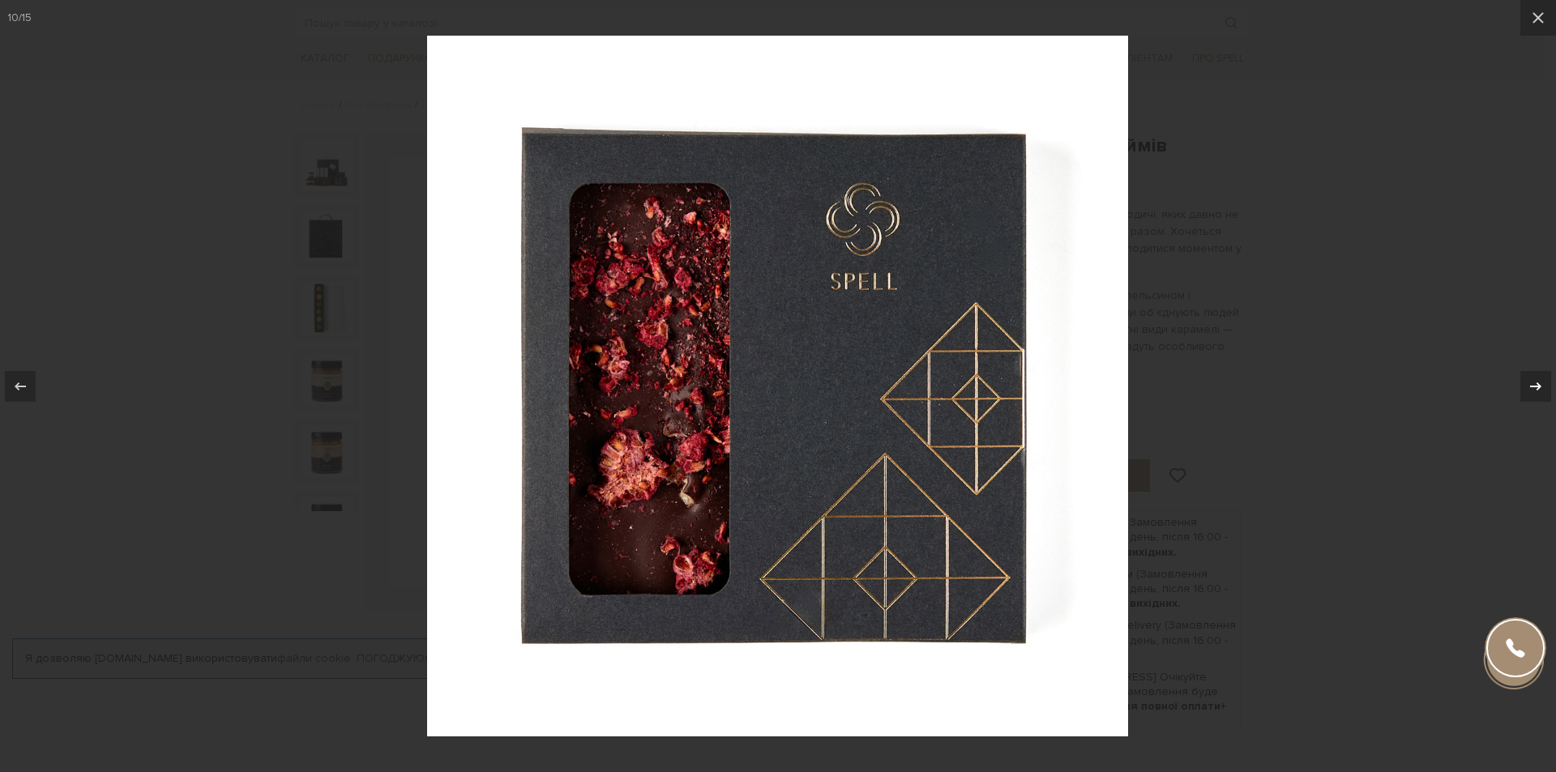
click at [1525, 386] on div at bounding box center [1536, 386] width 31 height 31
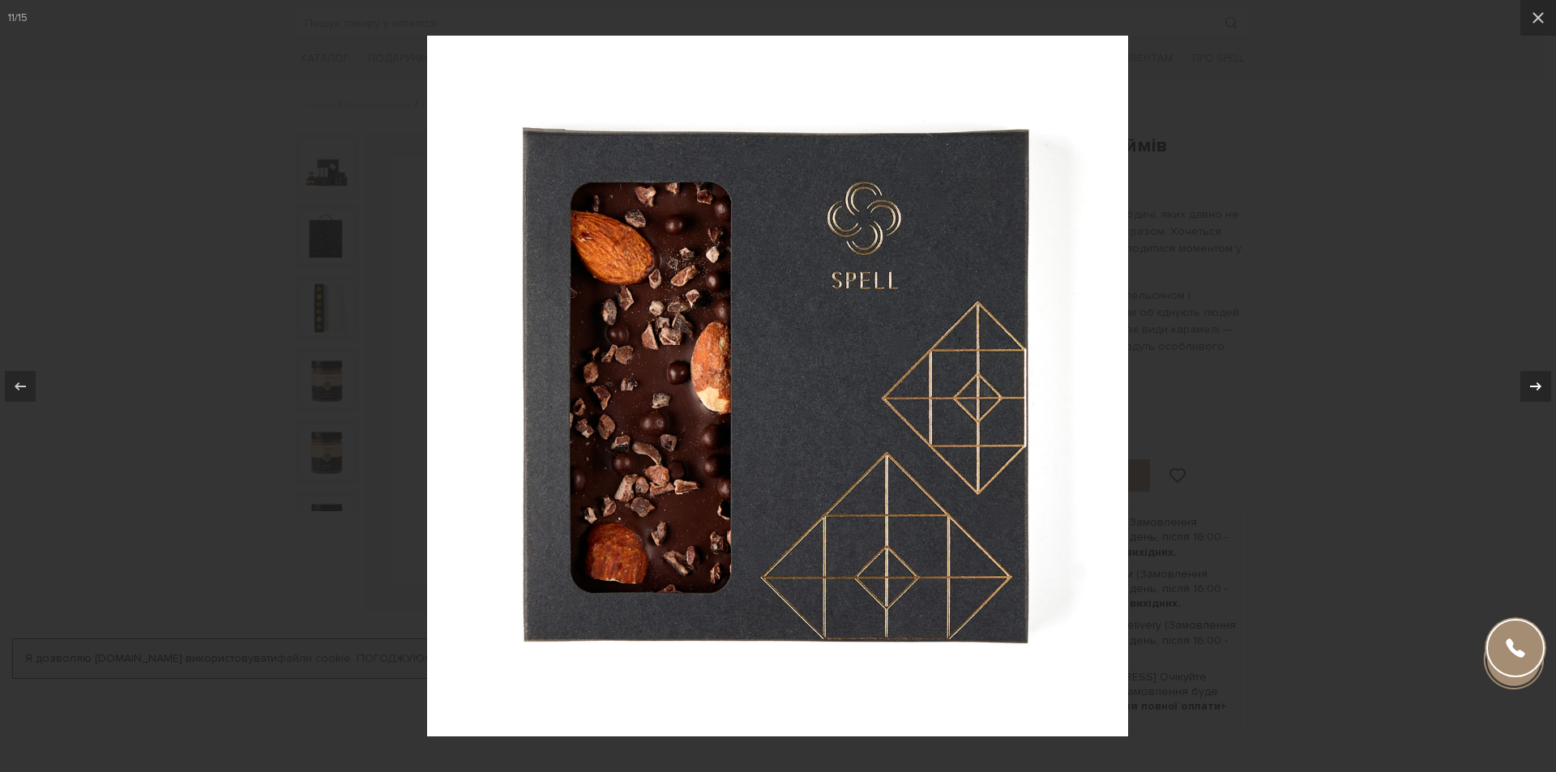
click at [1525, 386] on div at bounding box center [1536, 386] width 31 height 31
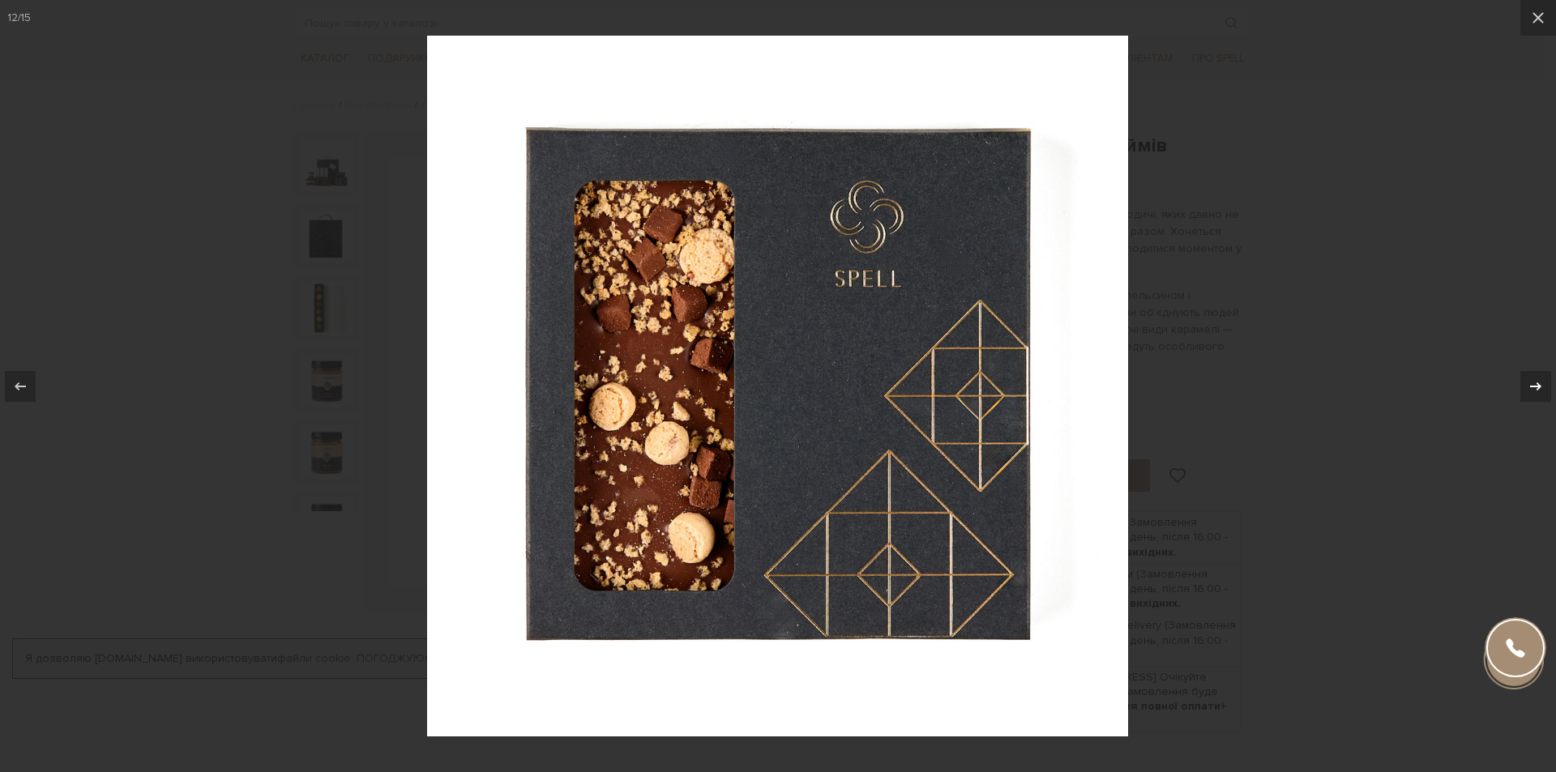
click at [1525, 386] on div at bounding box center [1536, 386] width 31 height 31
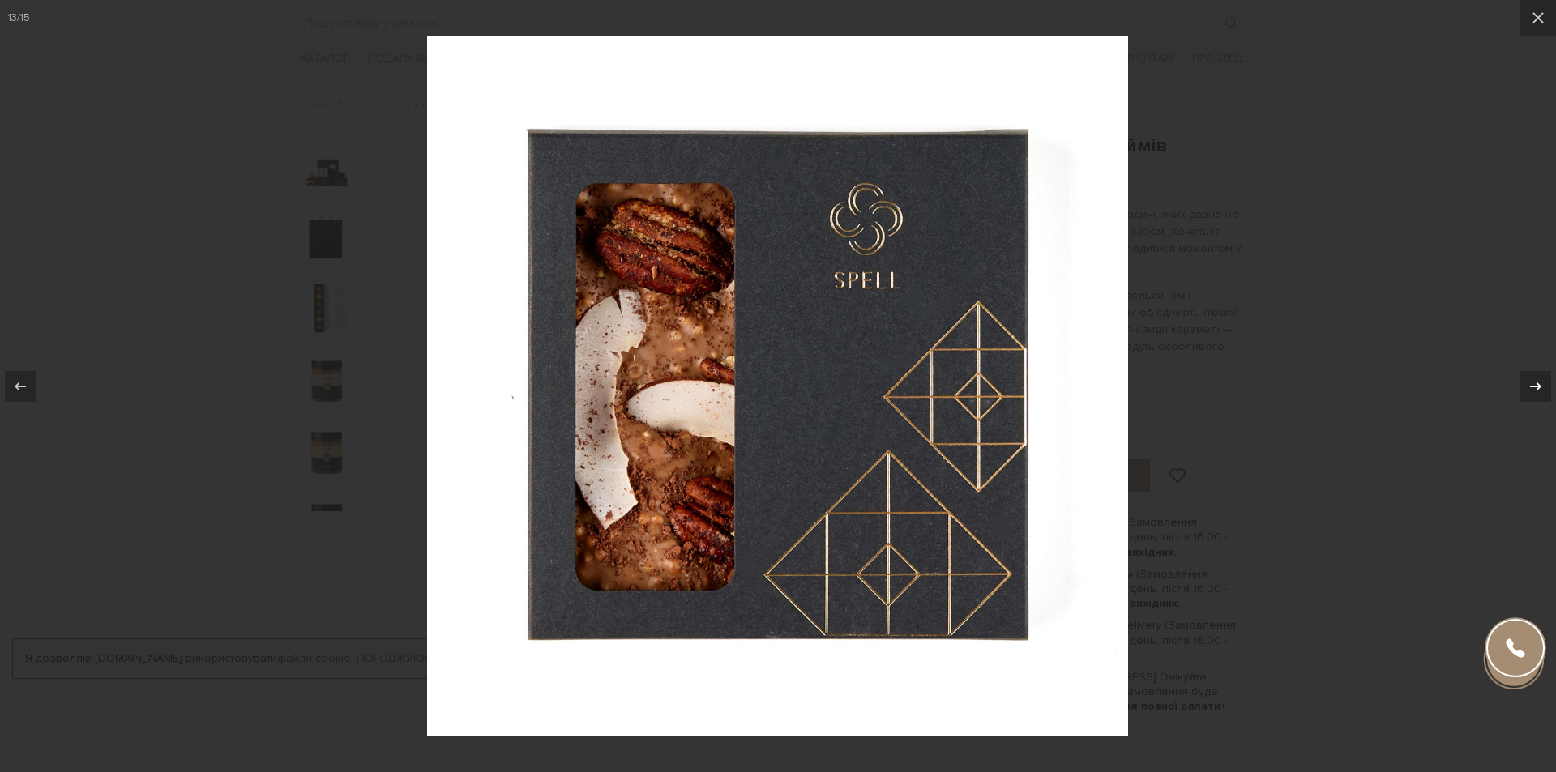
click at [1525, 386] on div at bounding box center [1536, 386] width 31 height 31
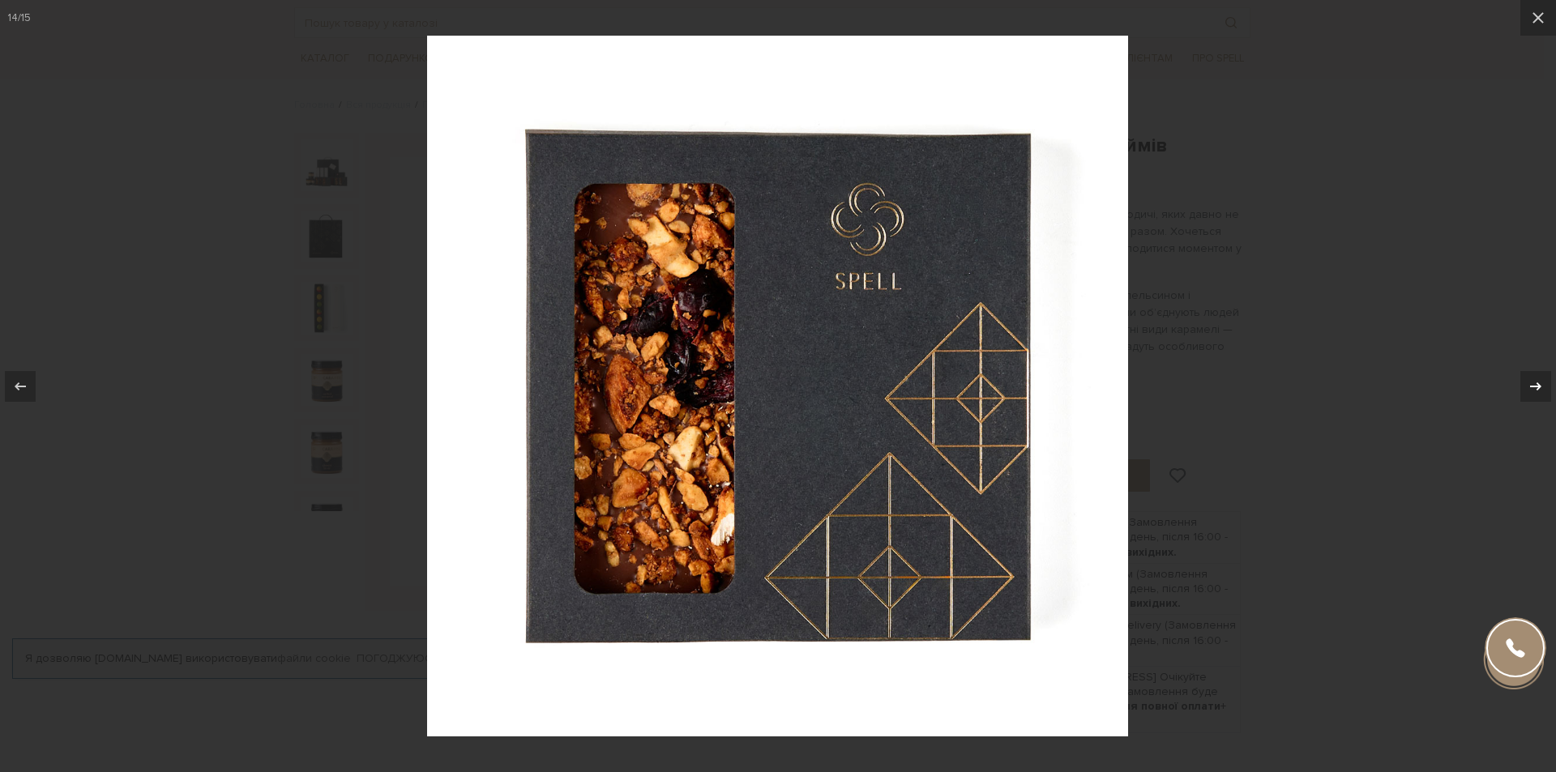
click at [1525, 386] on div at bounding box center [1536, 386] width 31 height 31
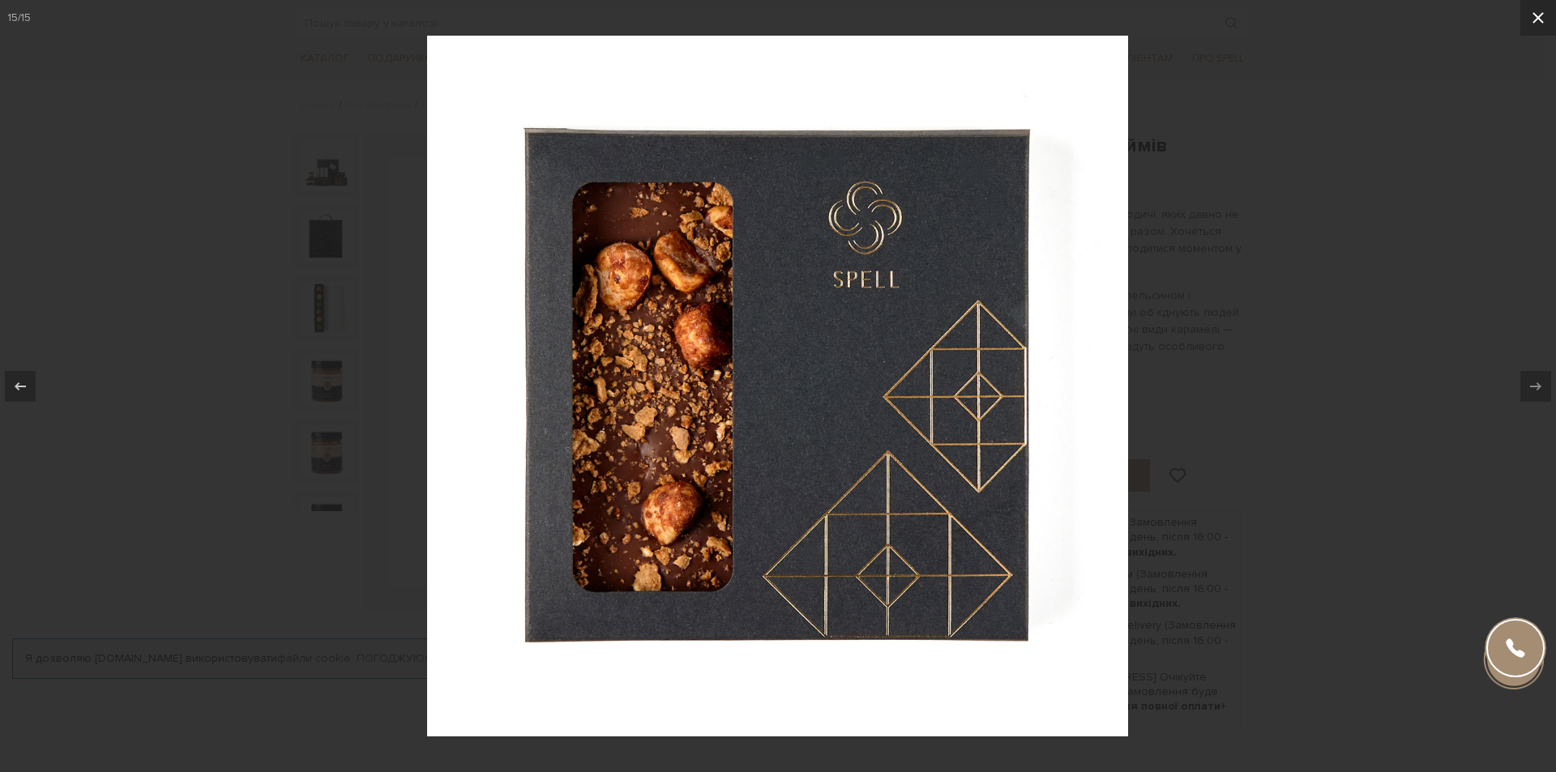
click at [1543, 21] on icon at bounding box center [1538, 17] width 19 height 19
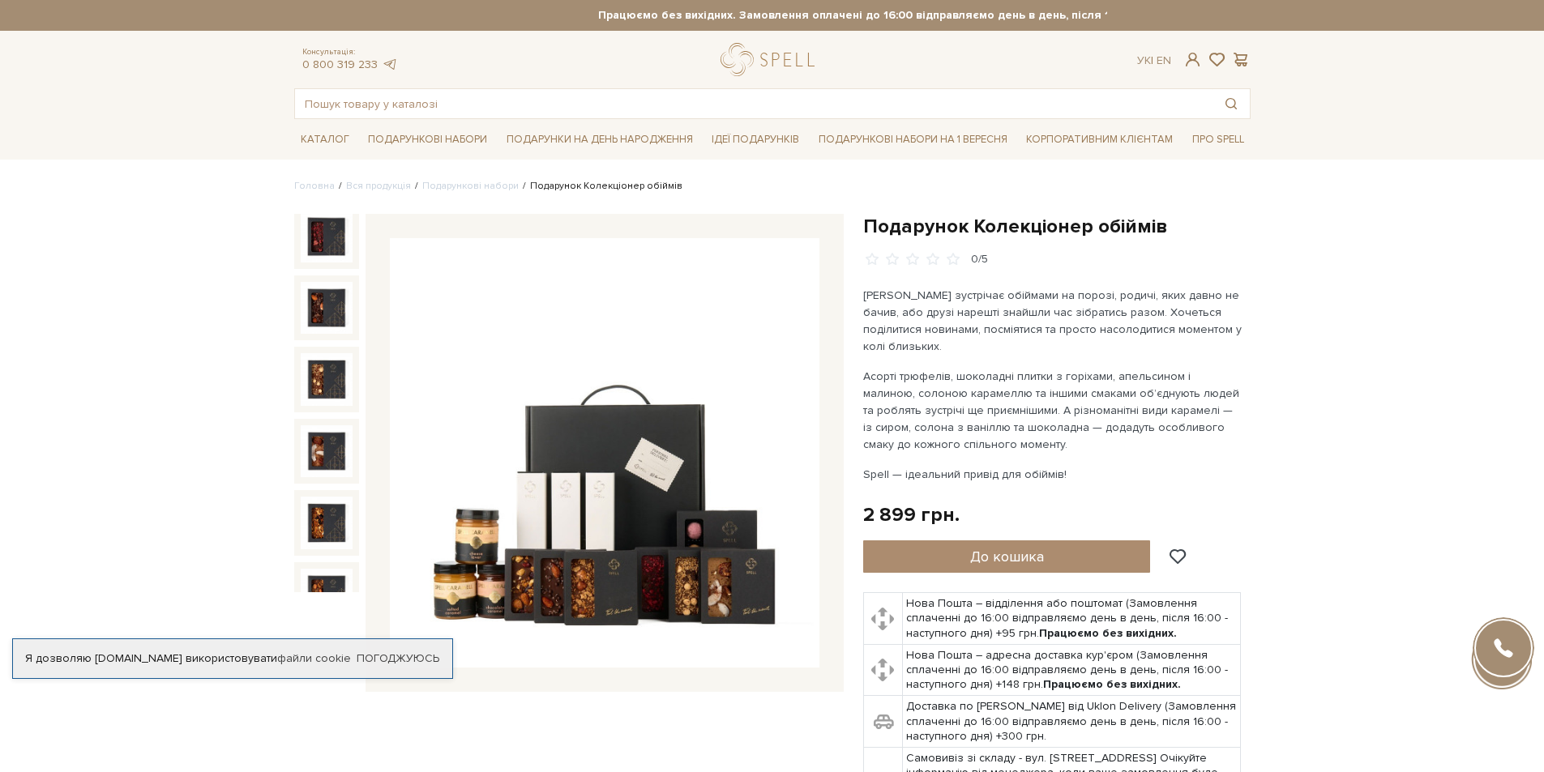
click at [679, 452] on img at bounding box center [605, 453] width 430 height 430
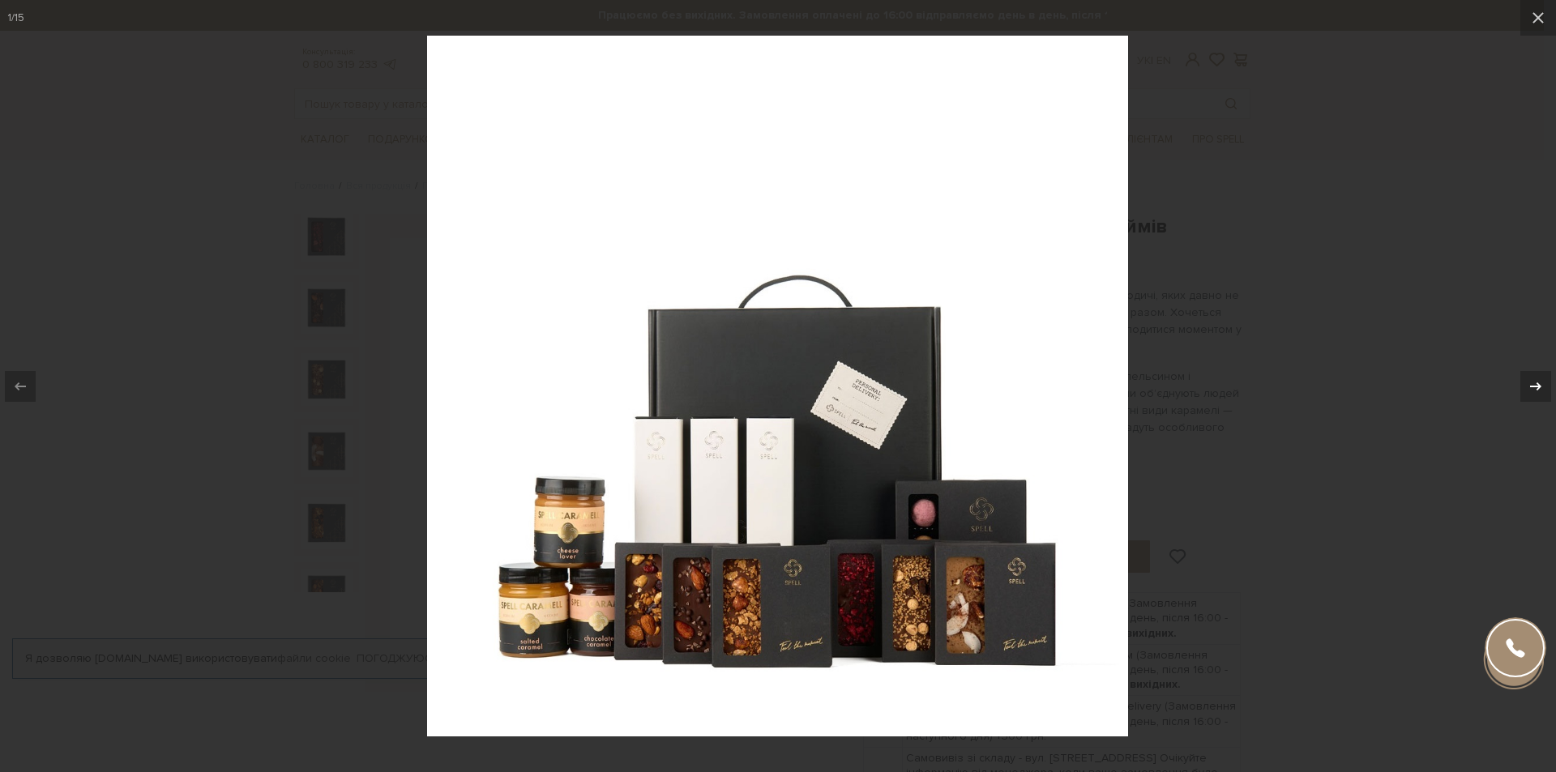
click at [1543, 379] on div at bounding box center [1536, 386] width 31 height 31
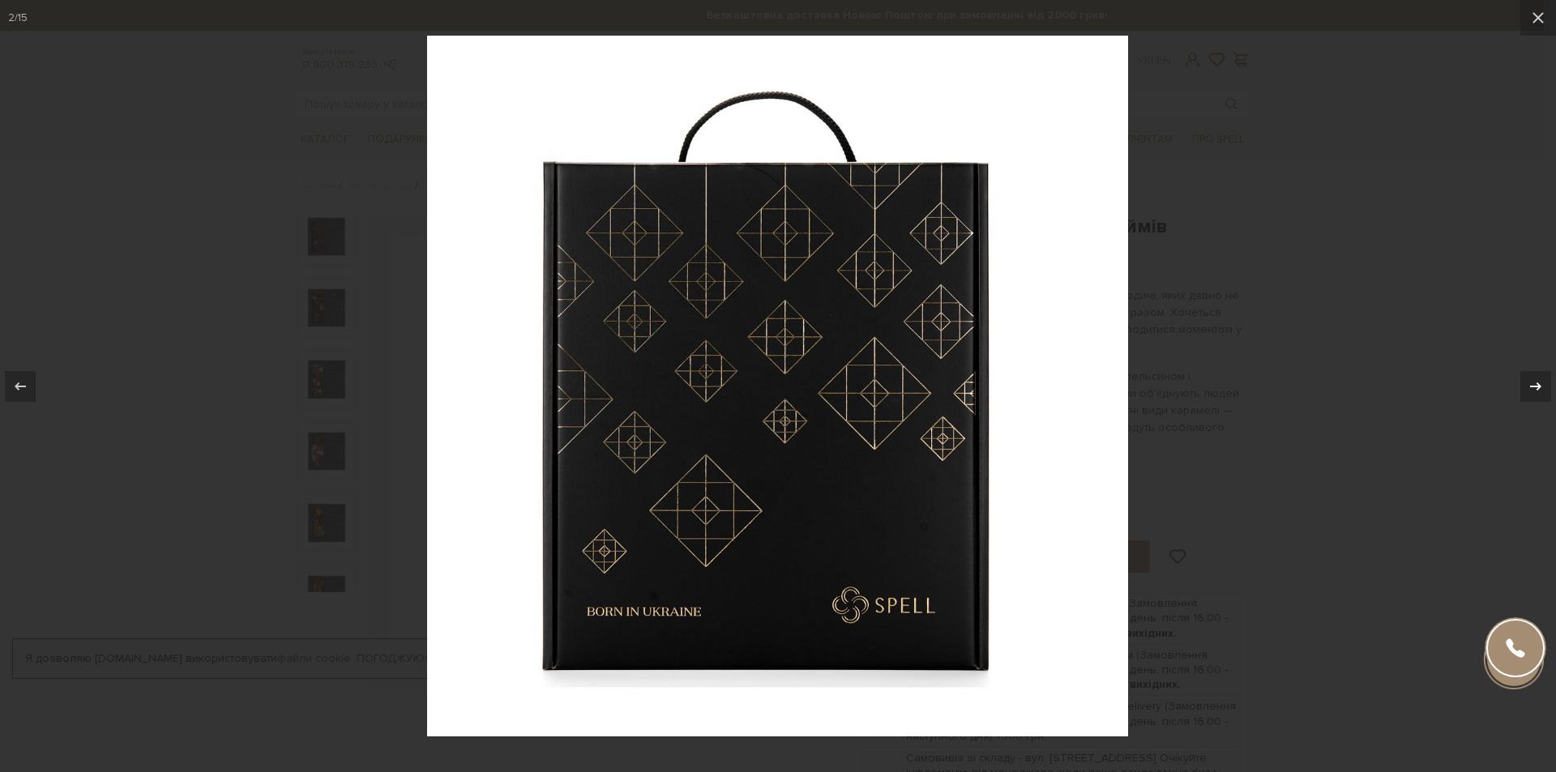
click at [1543, 379] on div at bounding box center [1536, 386] width 31 height 31
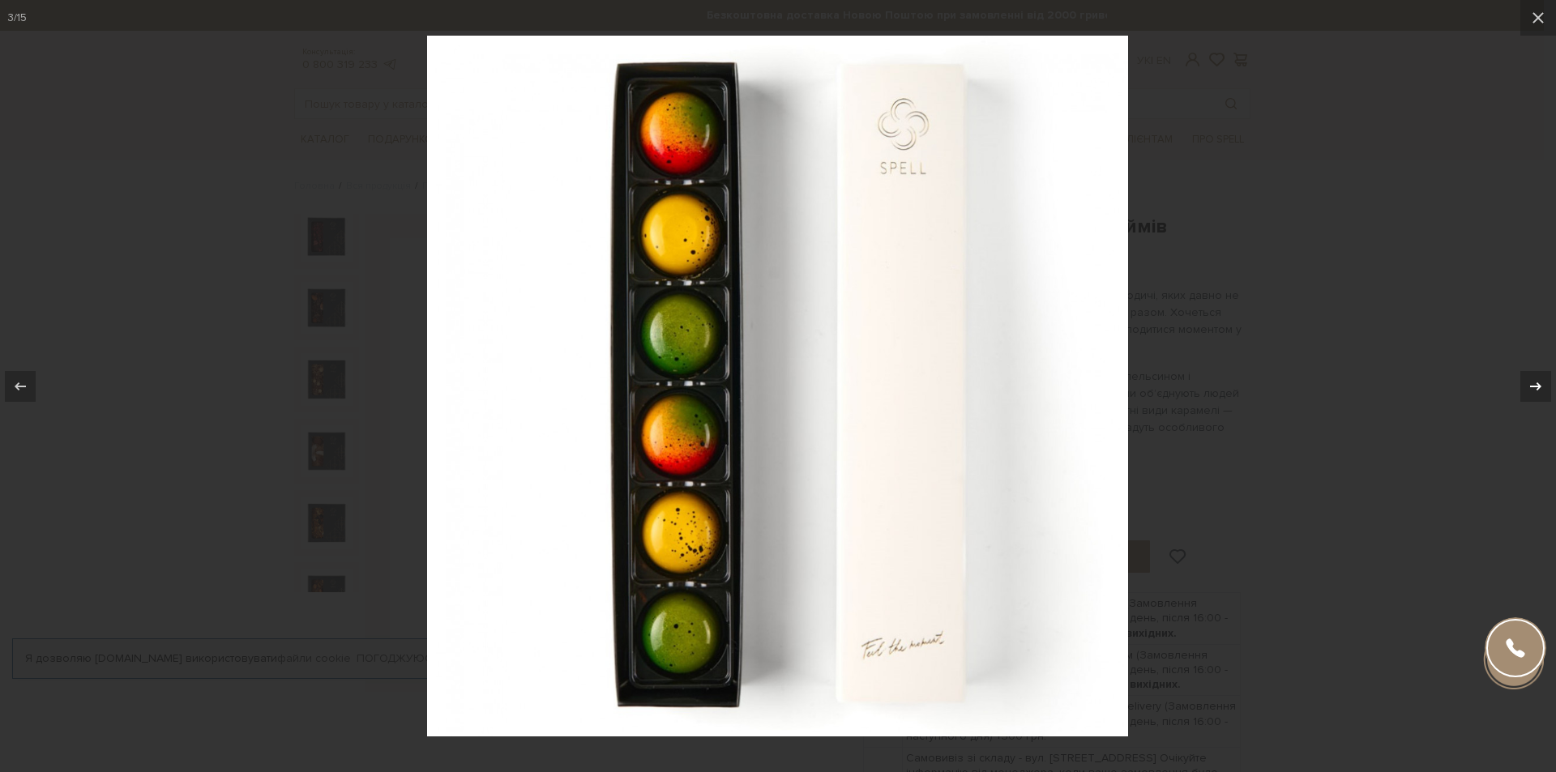
click at [1543, 379] on div at bounding box center [1536, 386] width 31 height 31
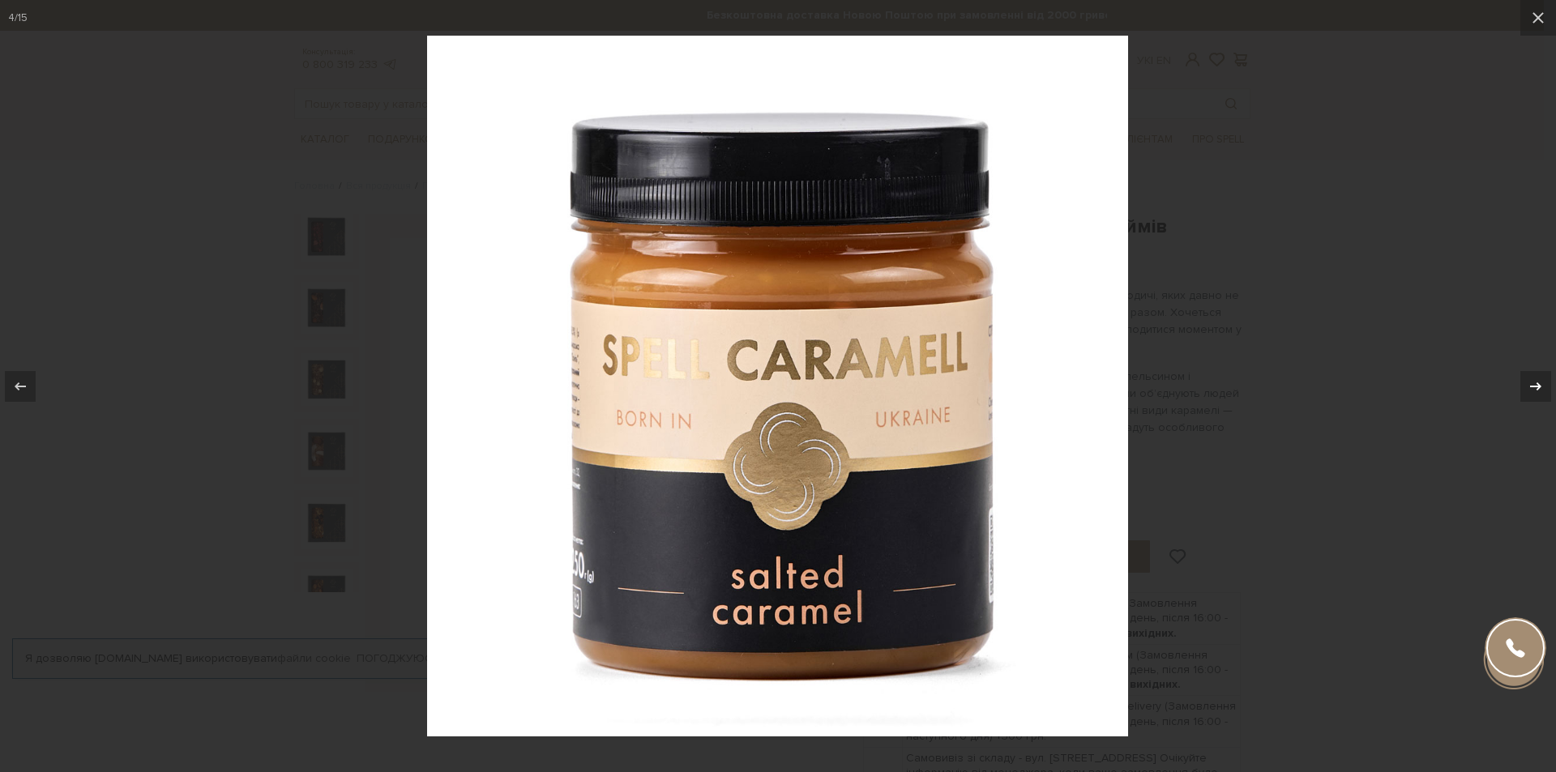
click at [1543, 379] on div at bounding box center [1536, 386] width 31 height 31
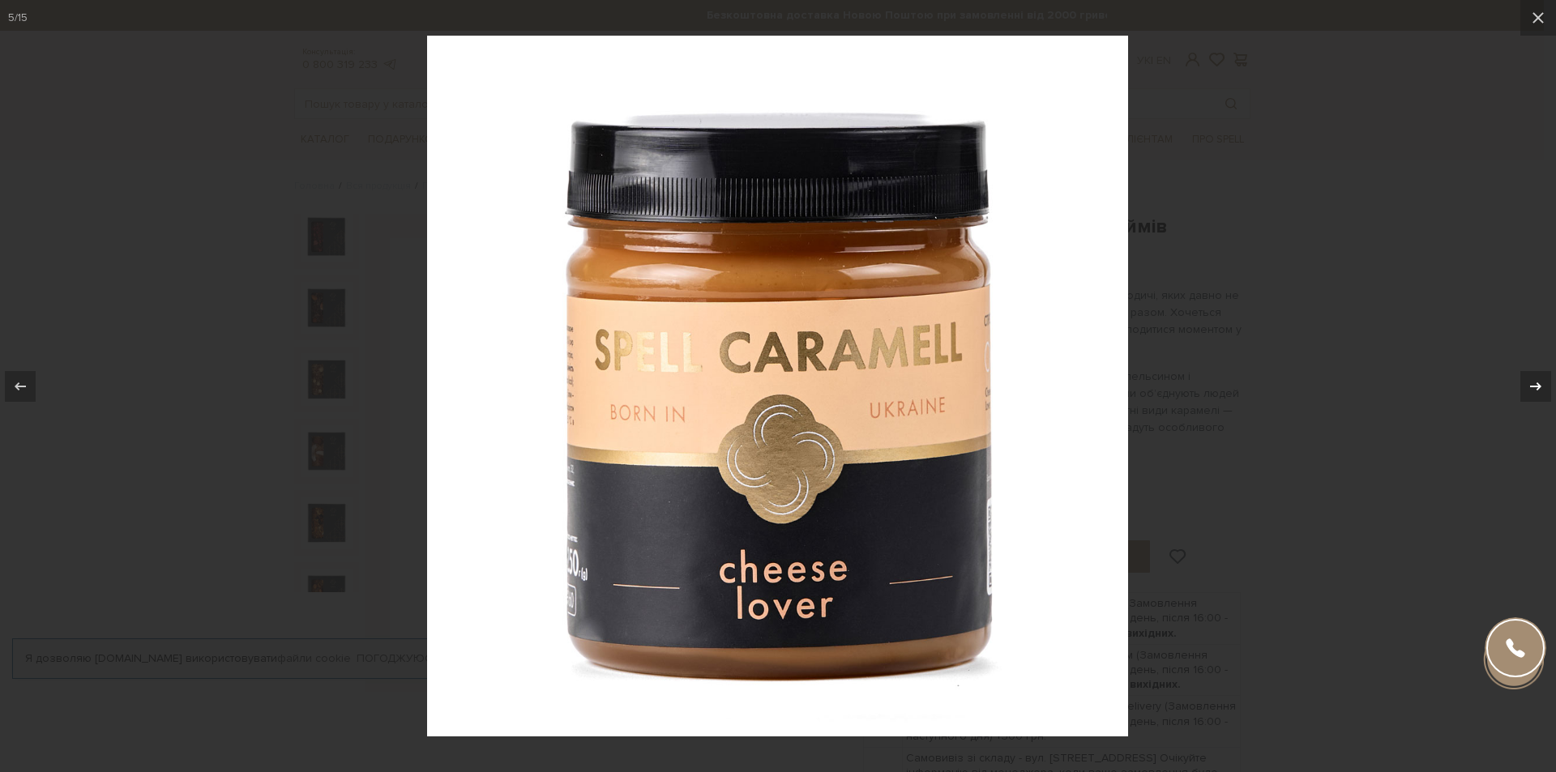
click at [1543, 379] on div at bounding box center [1536, 386] width 31 height 31
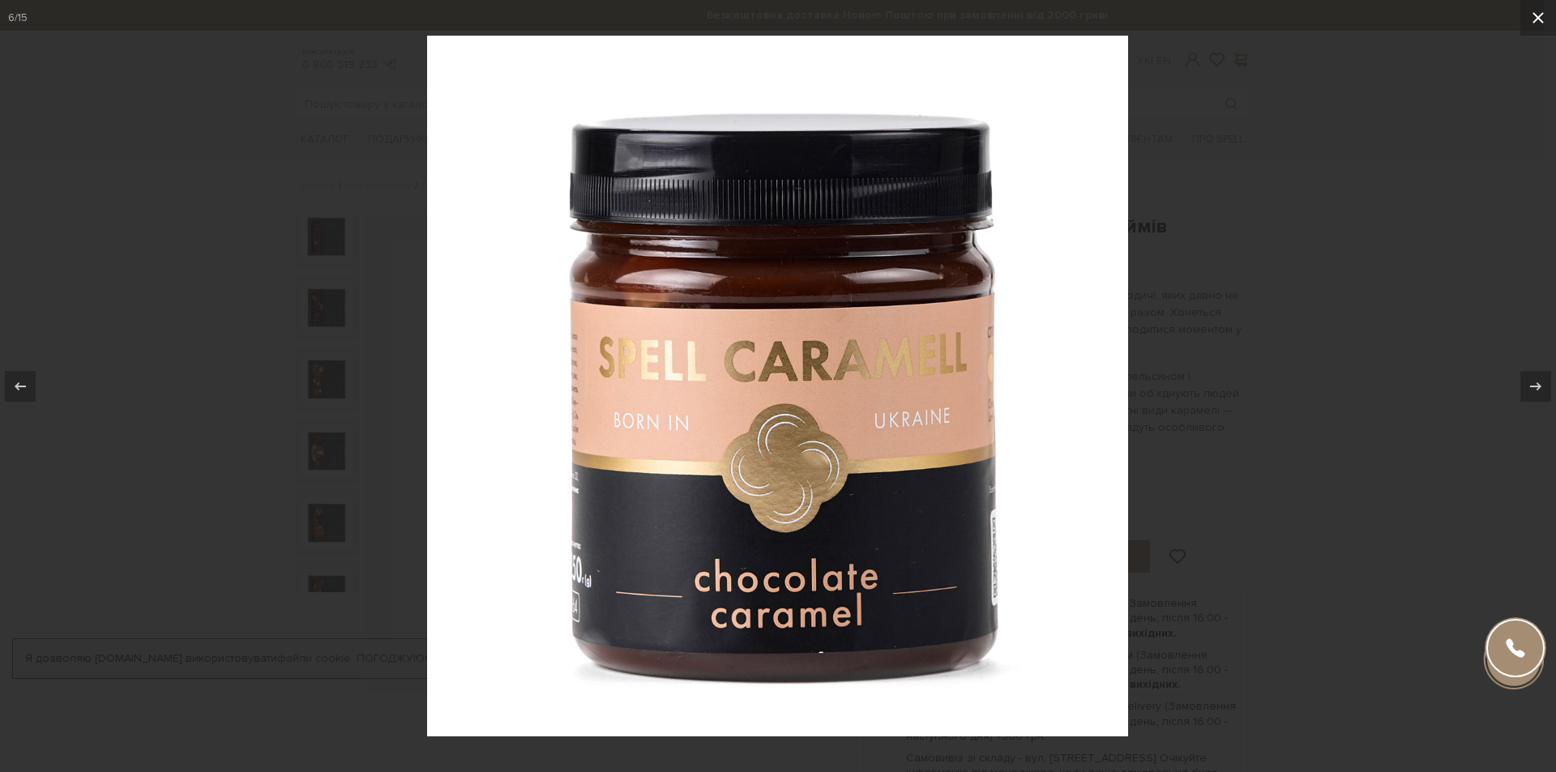
click at [1542, 18] on icon at bounding box center [1538, 17] width 19 height 19
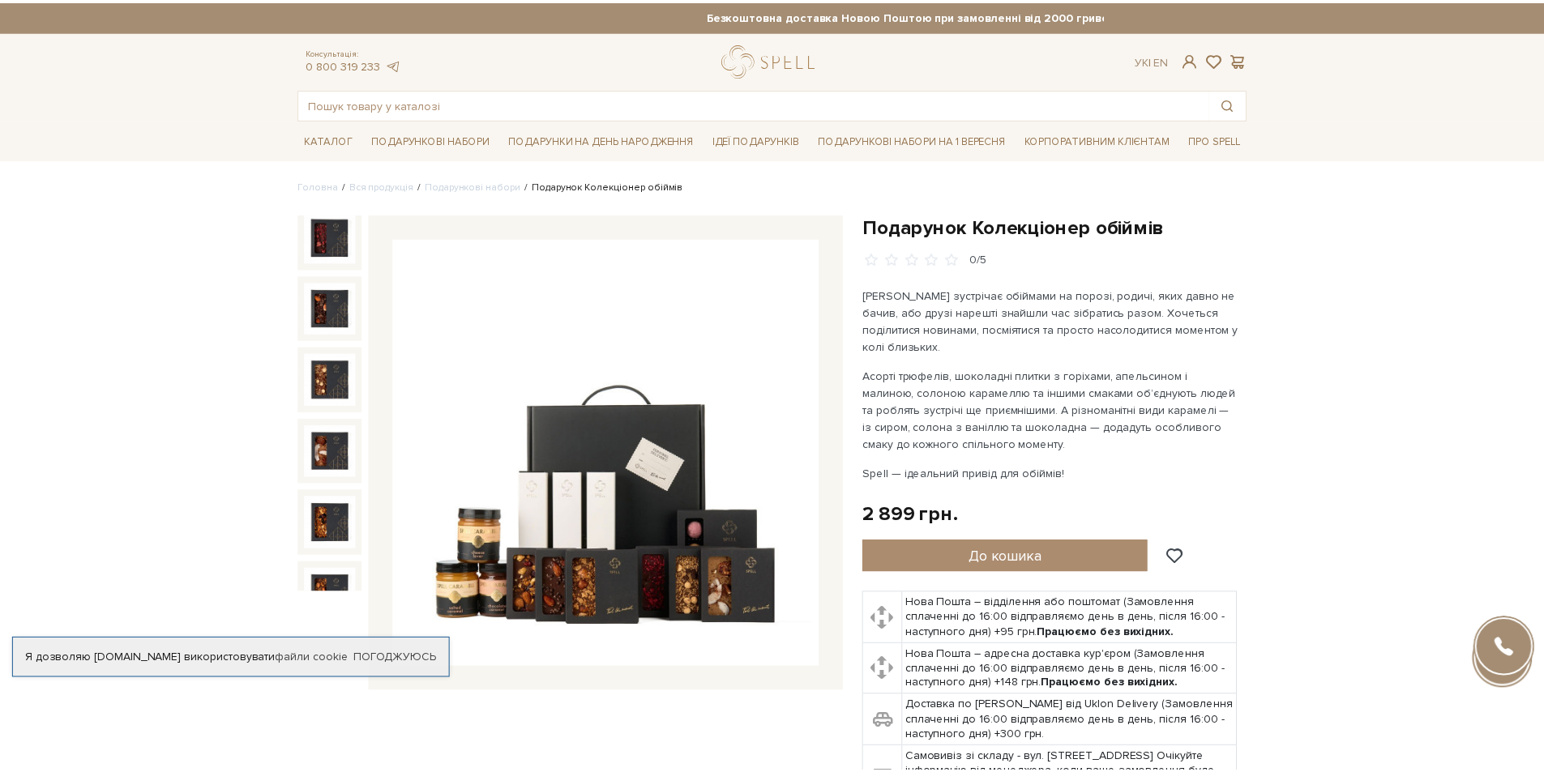
scroll to position [186, 0]
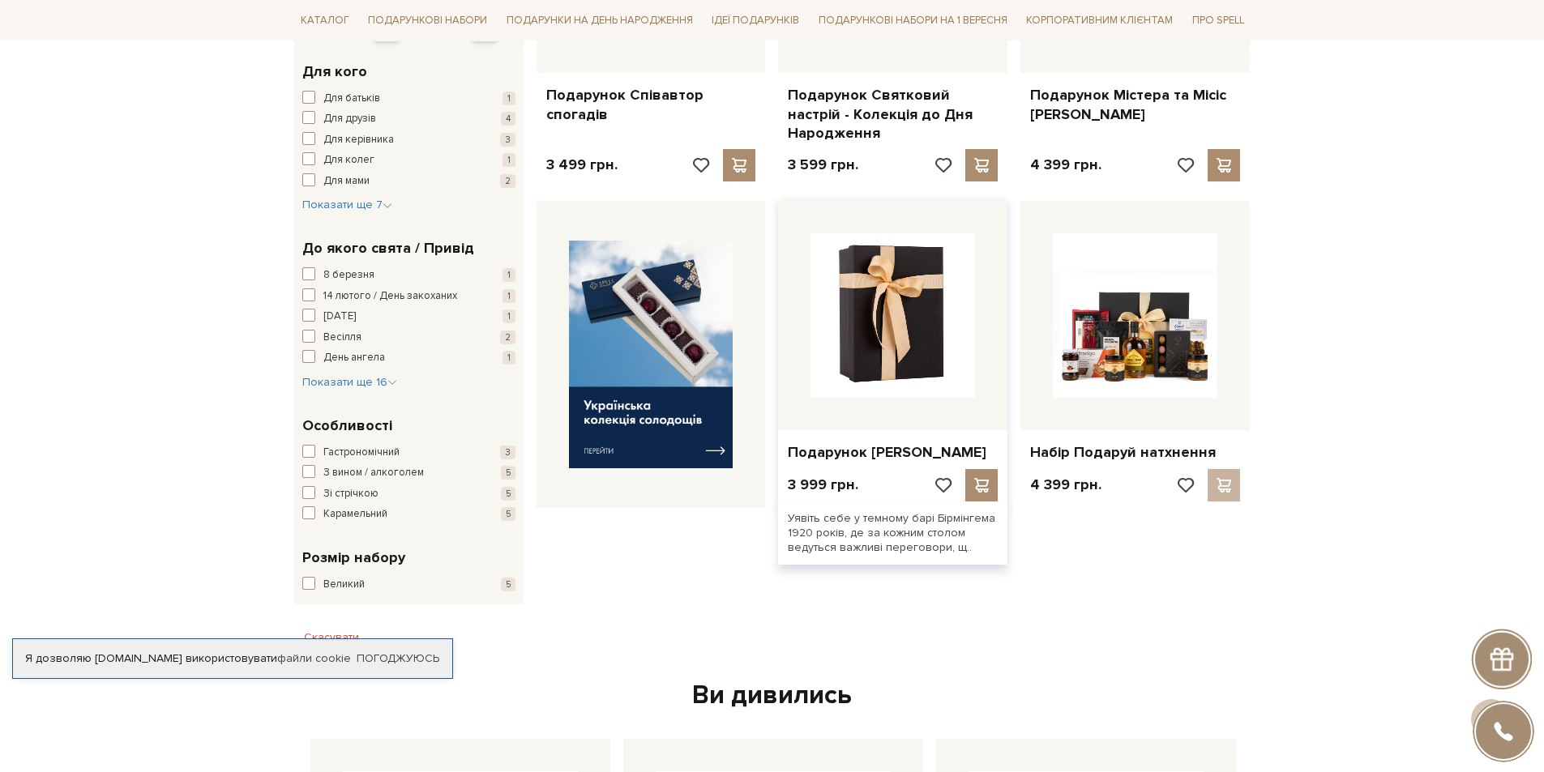
scroll to position [486, 0]
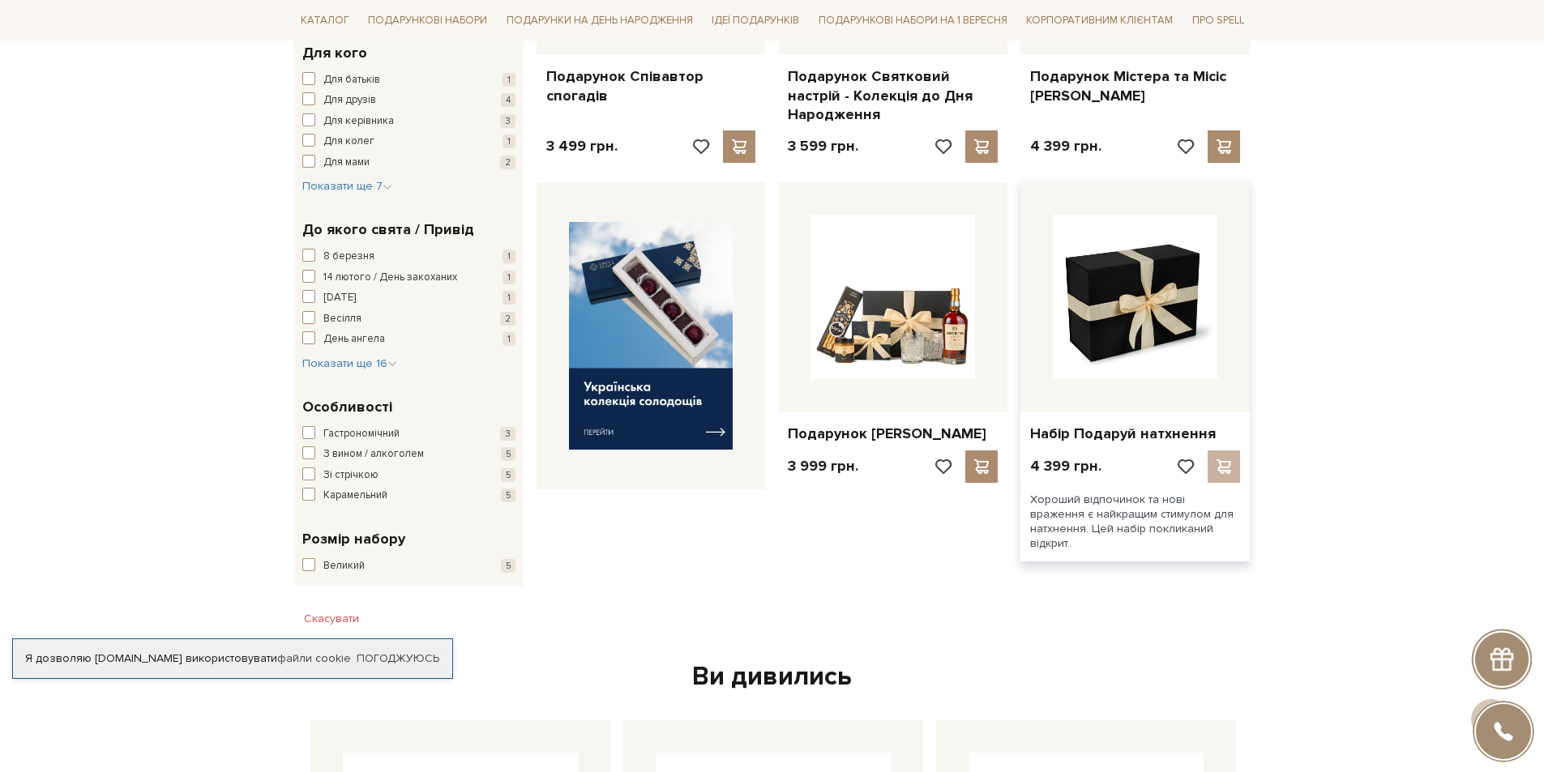
click at [1173, 314] on img at bounding box center [1135, 297] width 165 height 165
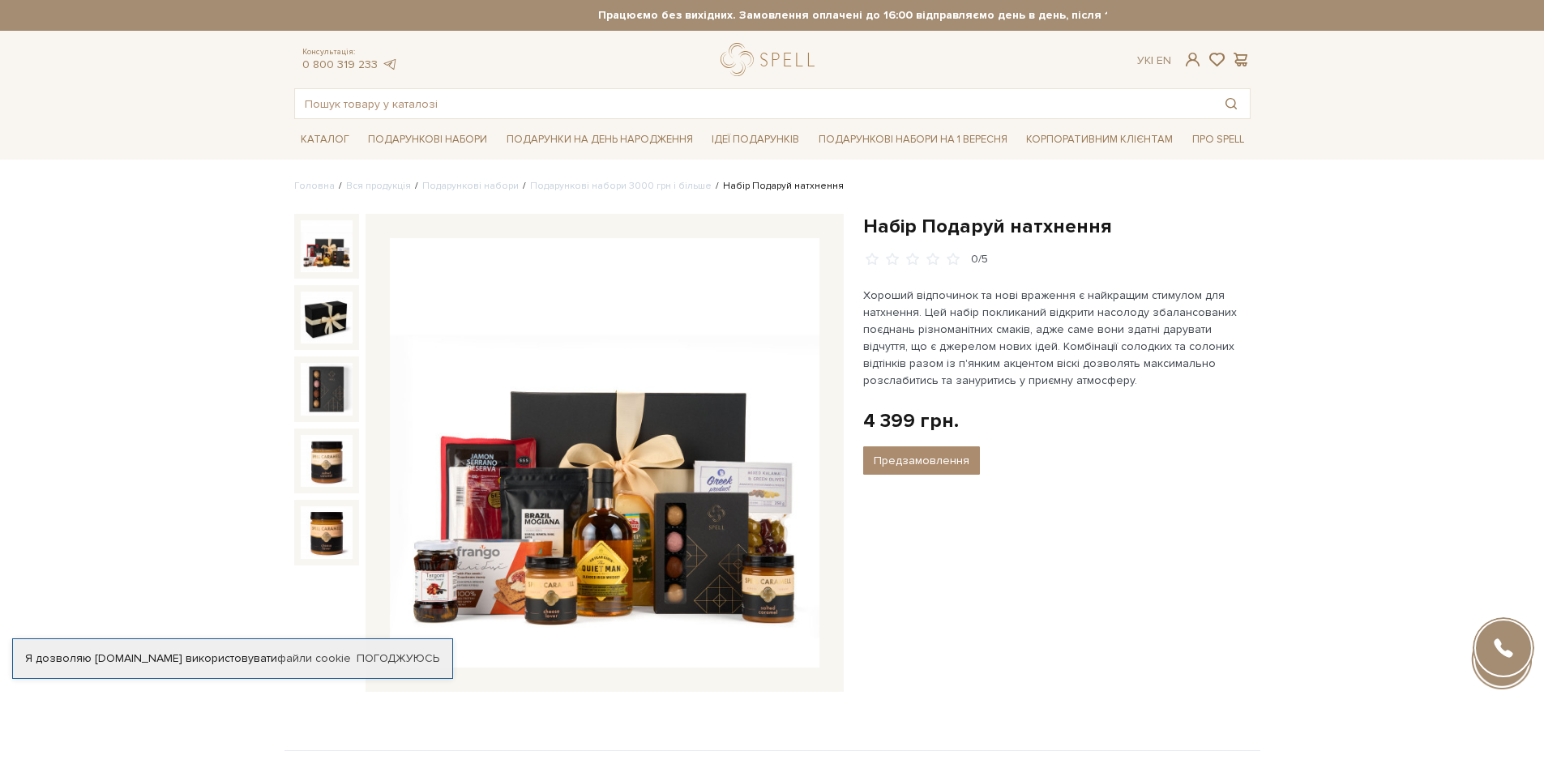
click at [616, 437] on img at bounding box center [605, 453] width 430 height 430
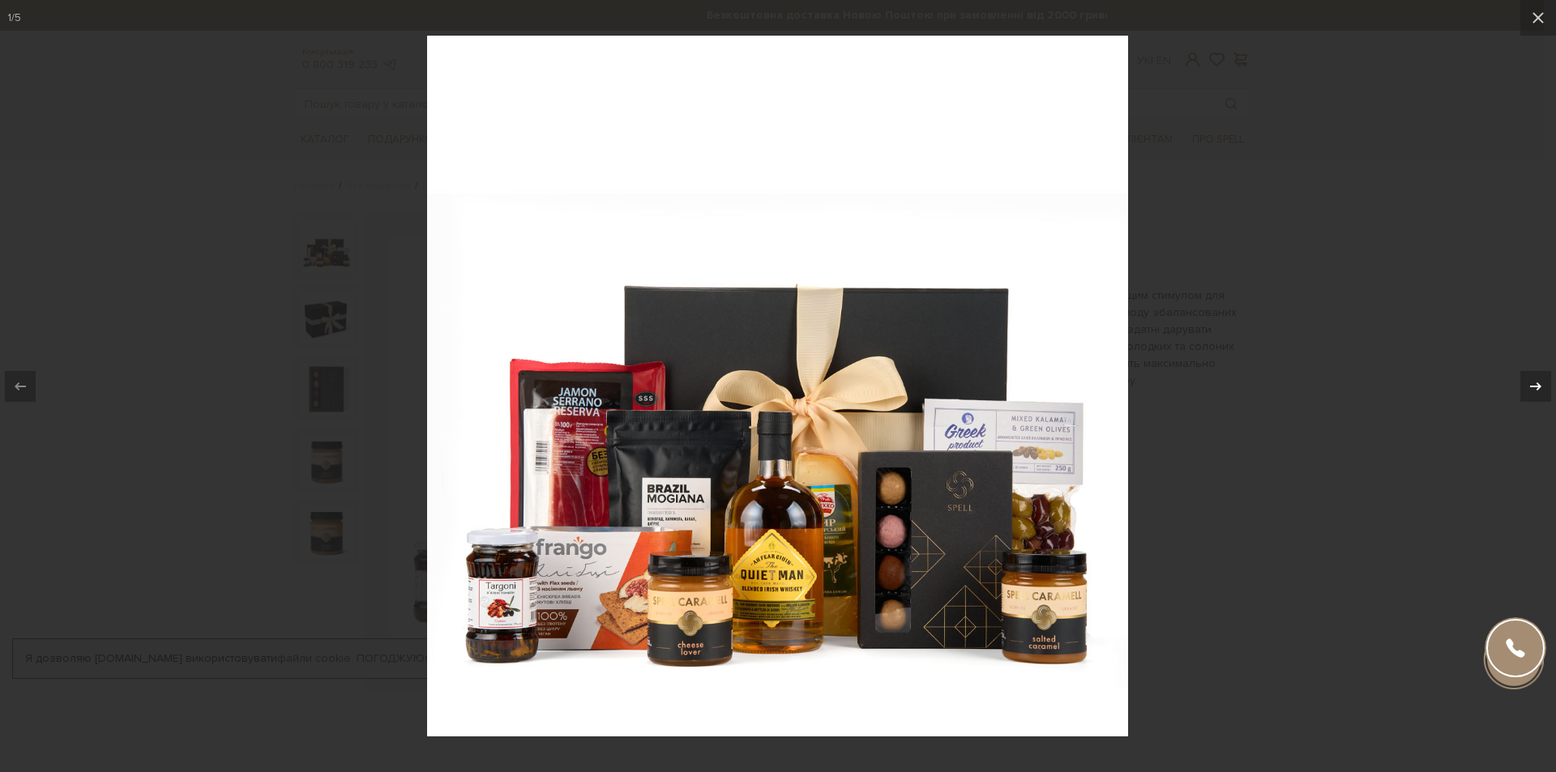
click at [1543, 379] on icon at bounding box center [1535, 386] width 19 height 19
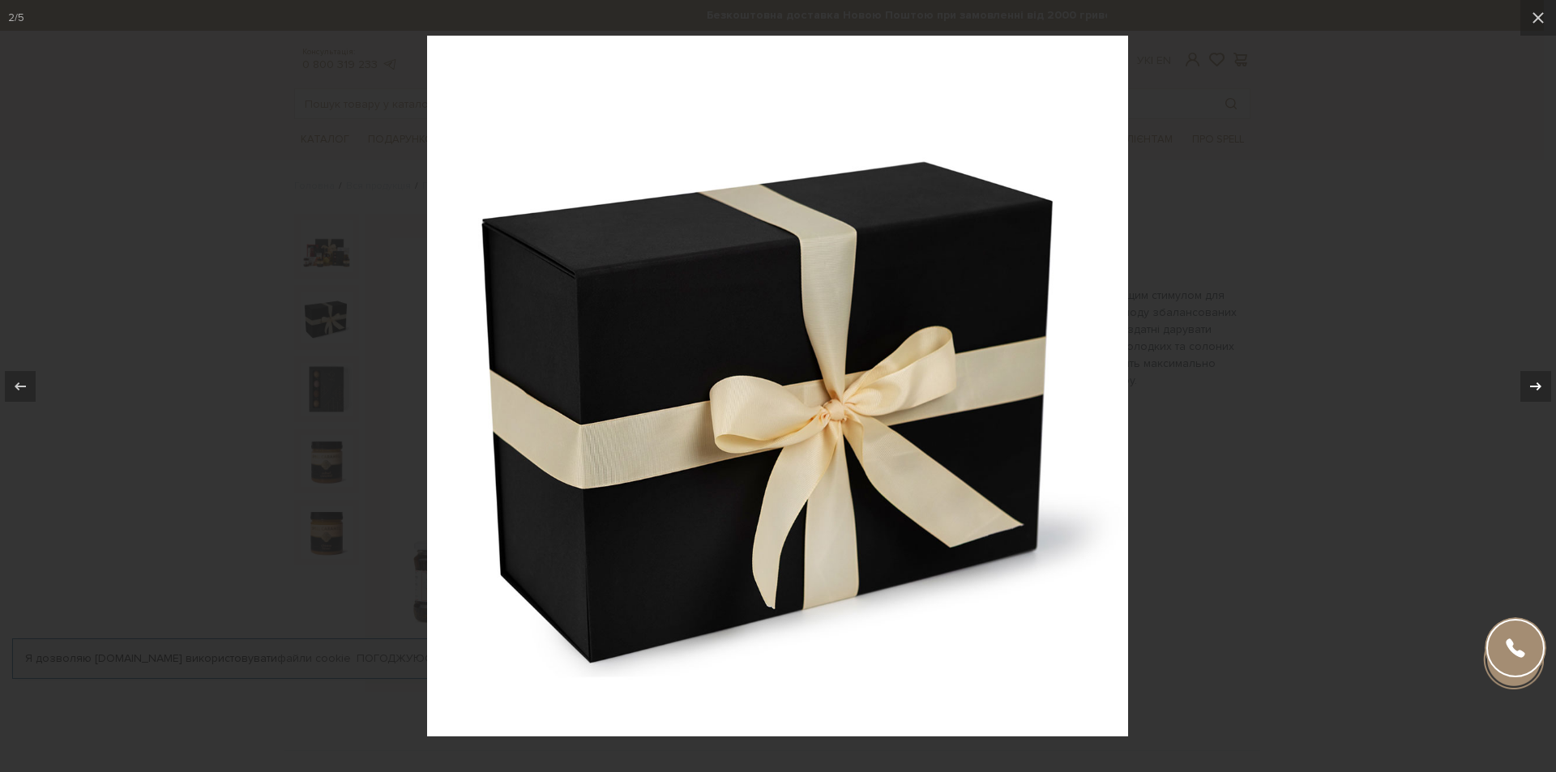
click at [1543, 379] on icon at bounding box center [1535, 386] width 19 height 19
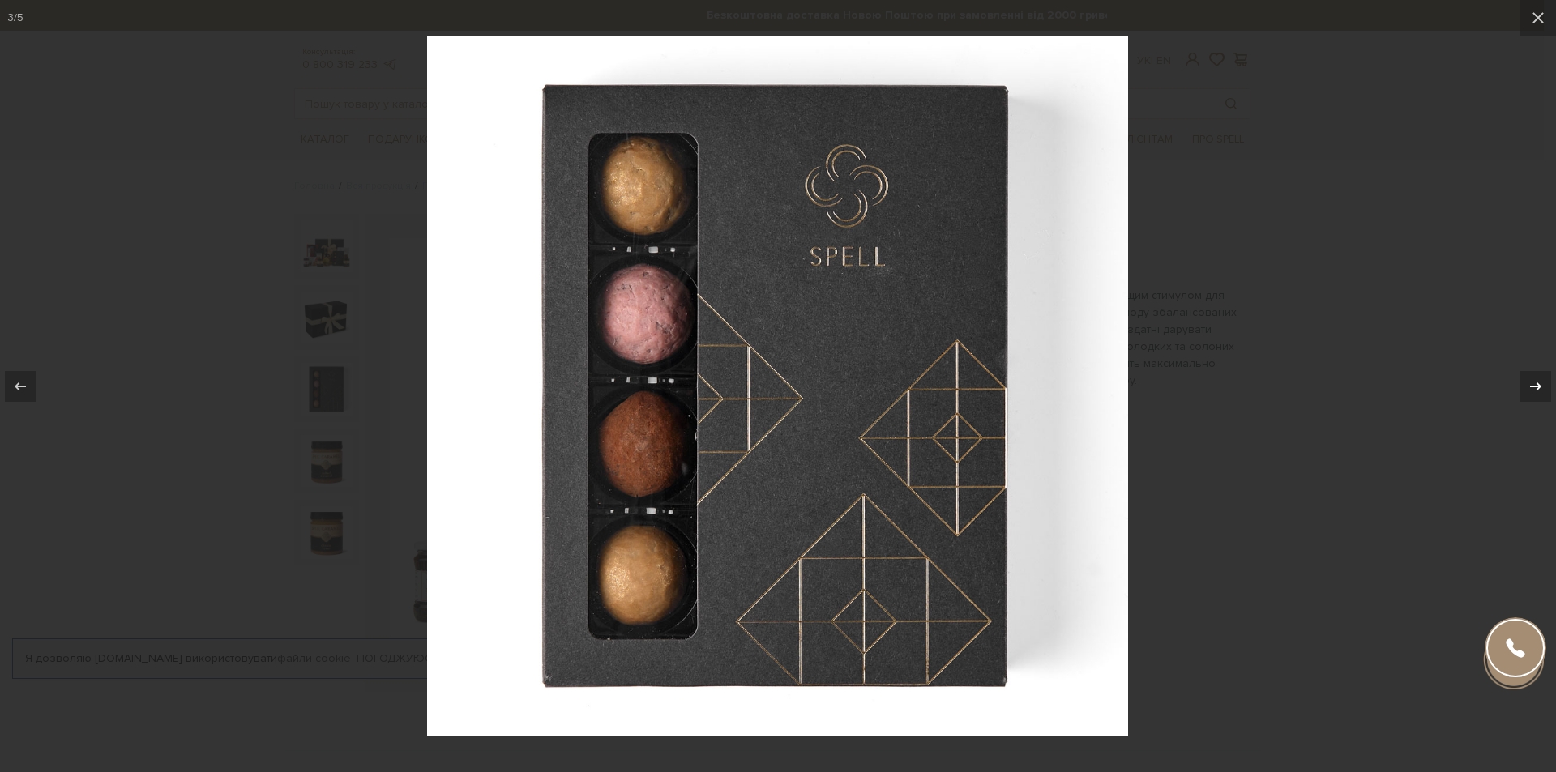
click at [1543, 379] on icon at bounding box center [1535, 386] width 19 height 19
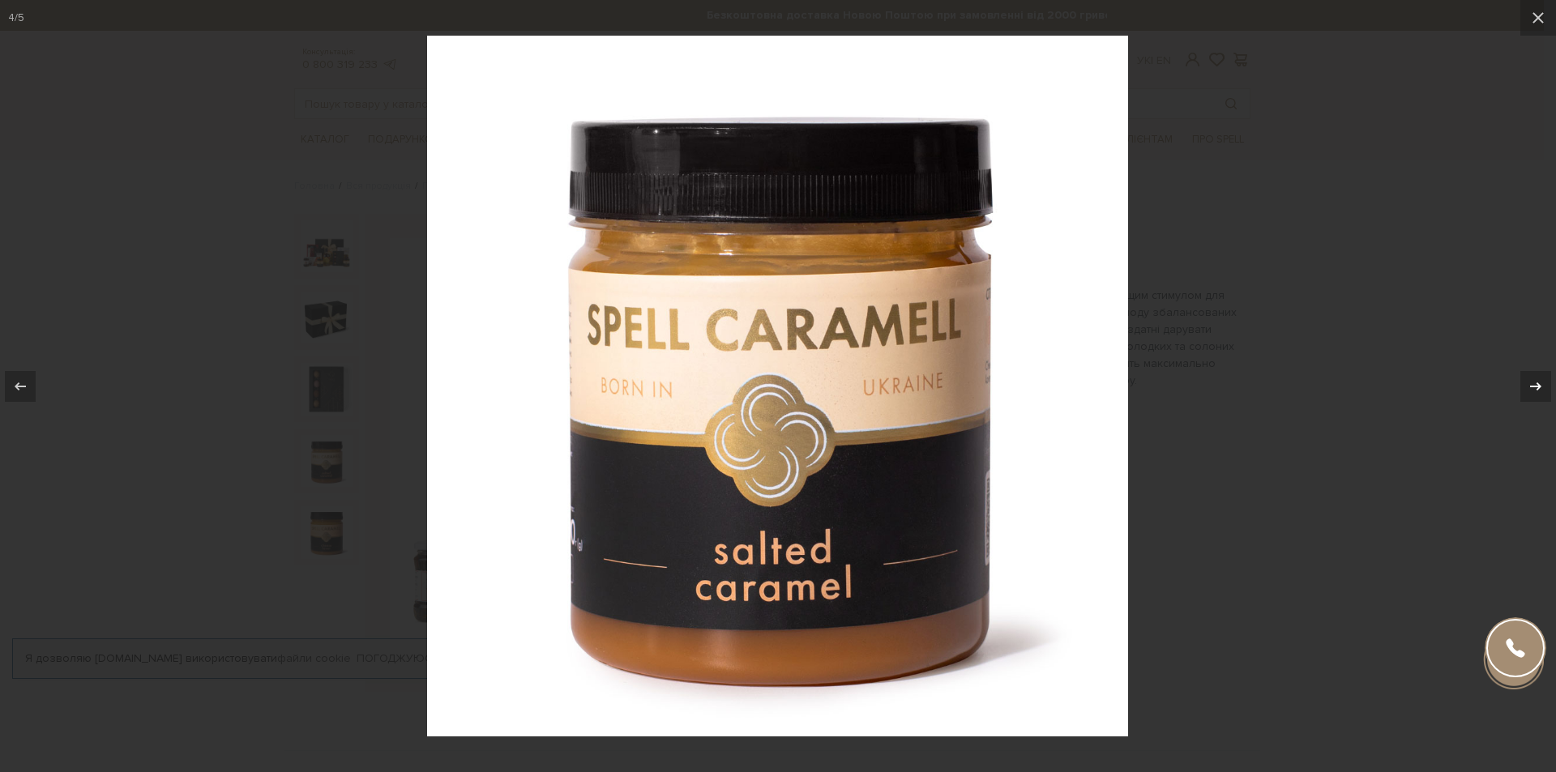
click at [1543, 379] on icon at bounding box center [1535, 386] width 19 height 19
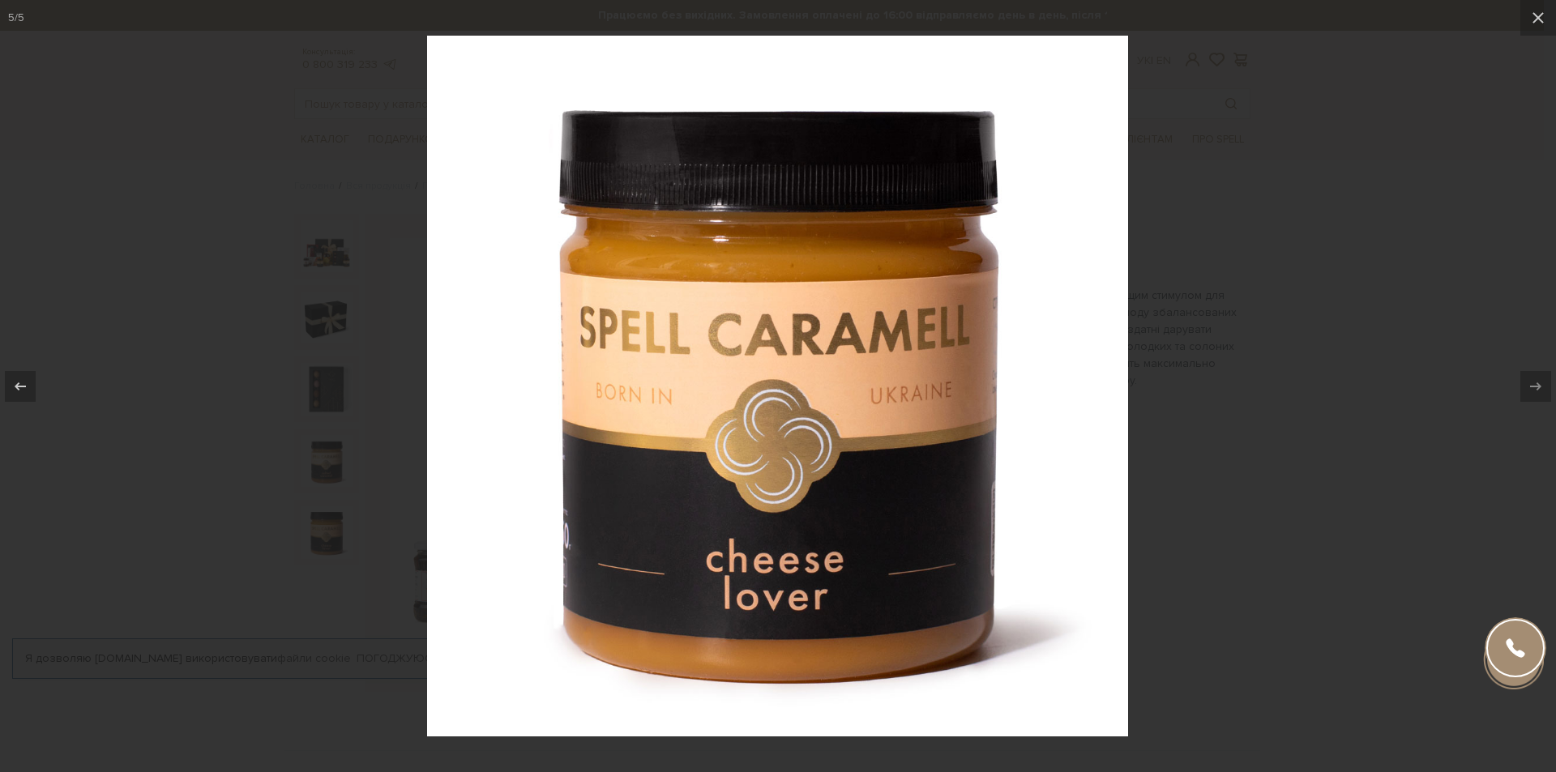
click at [1531, 39] on div at bounding box center [778, 386] width 1556 height 772
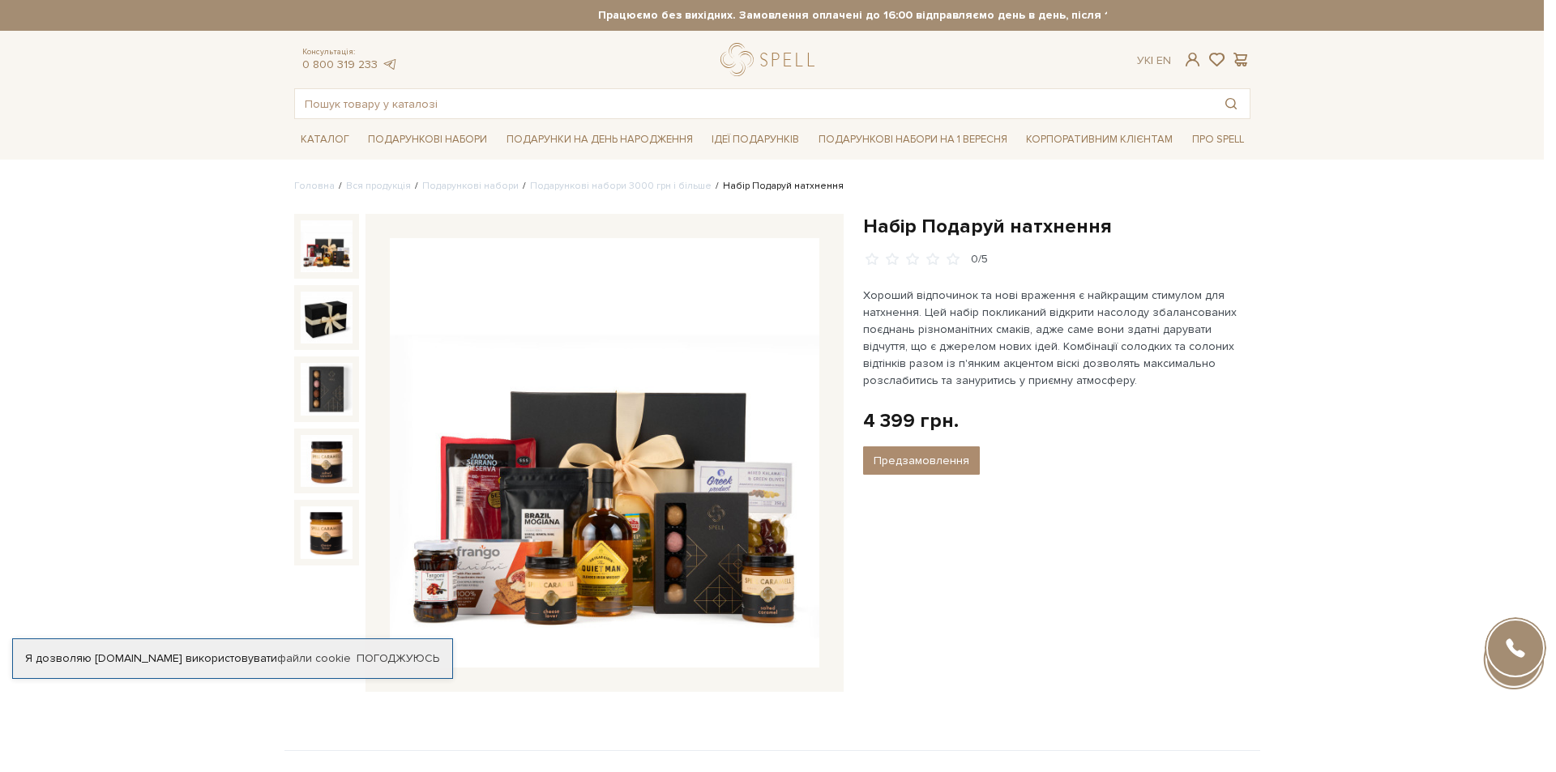
click at [1535, 29] on div "5 / 5" at bounding box center [778, 386] width 1556 height 772
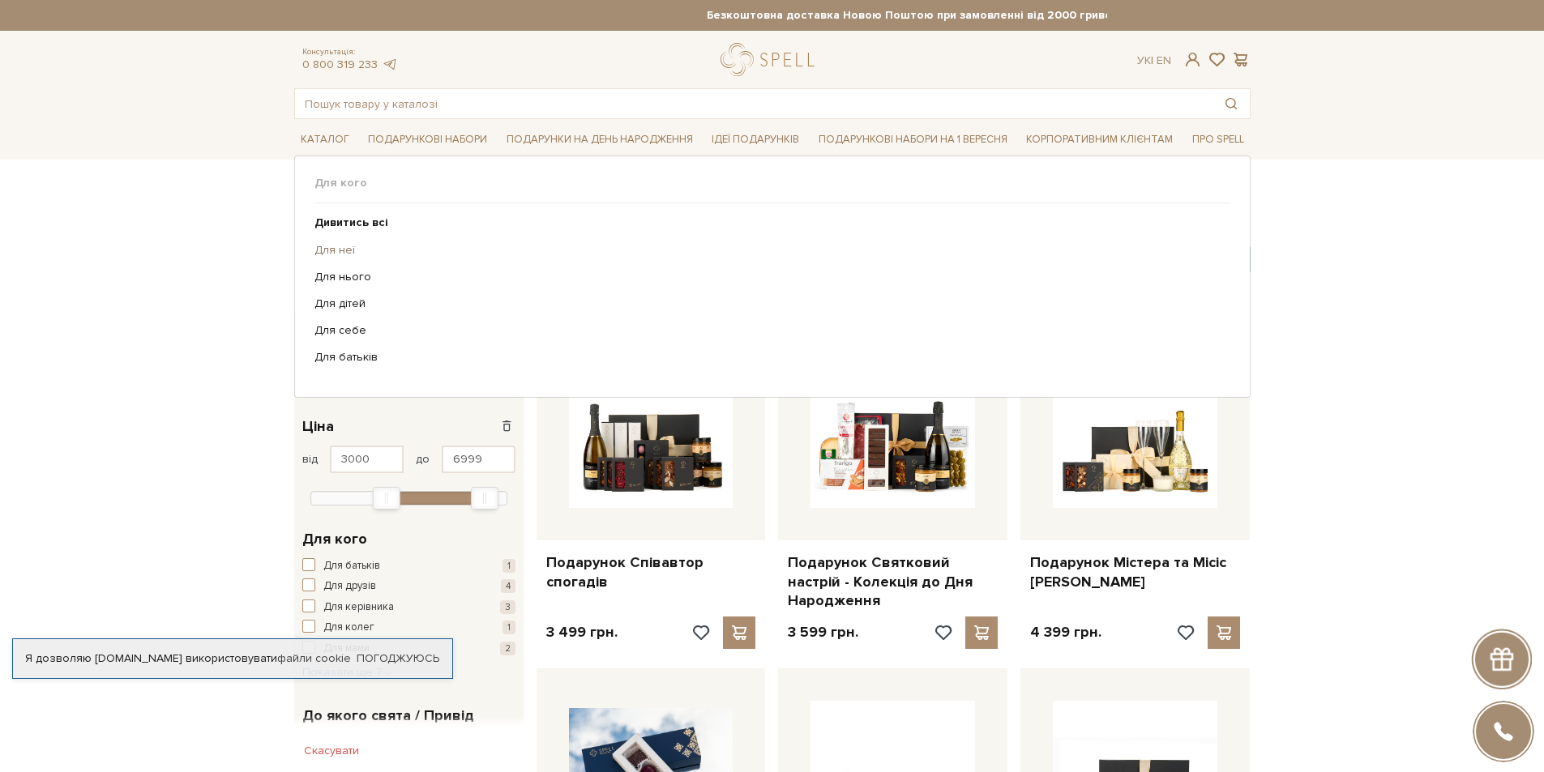
click at [337, 244] on link "Для неї" at bounding box center [767, 250] width 904 height 15
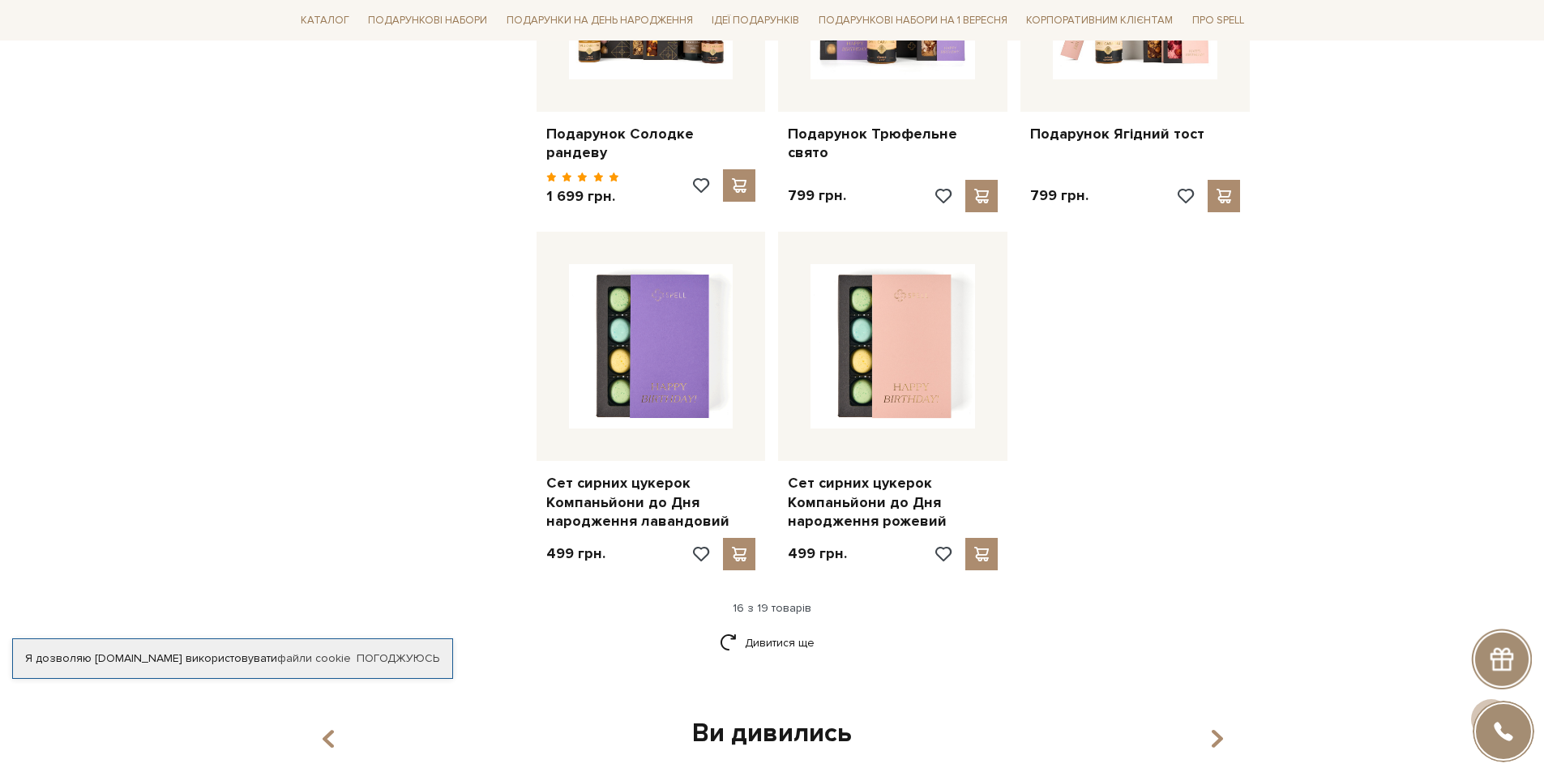
scroll to position [1864, 0]
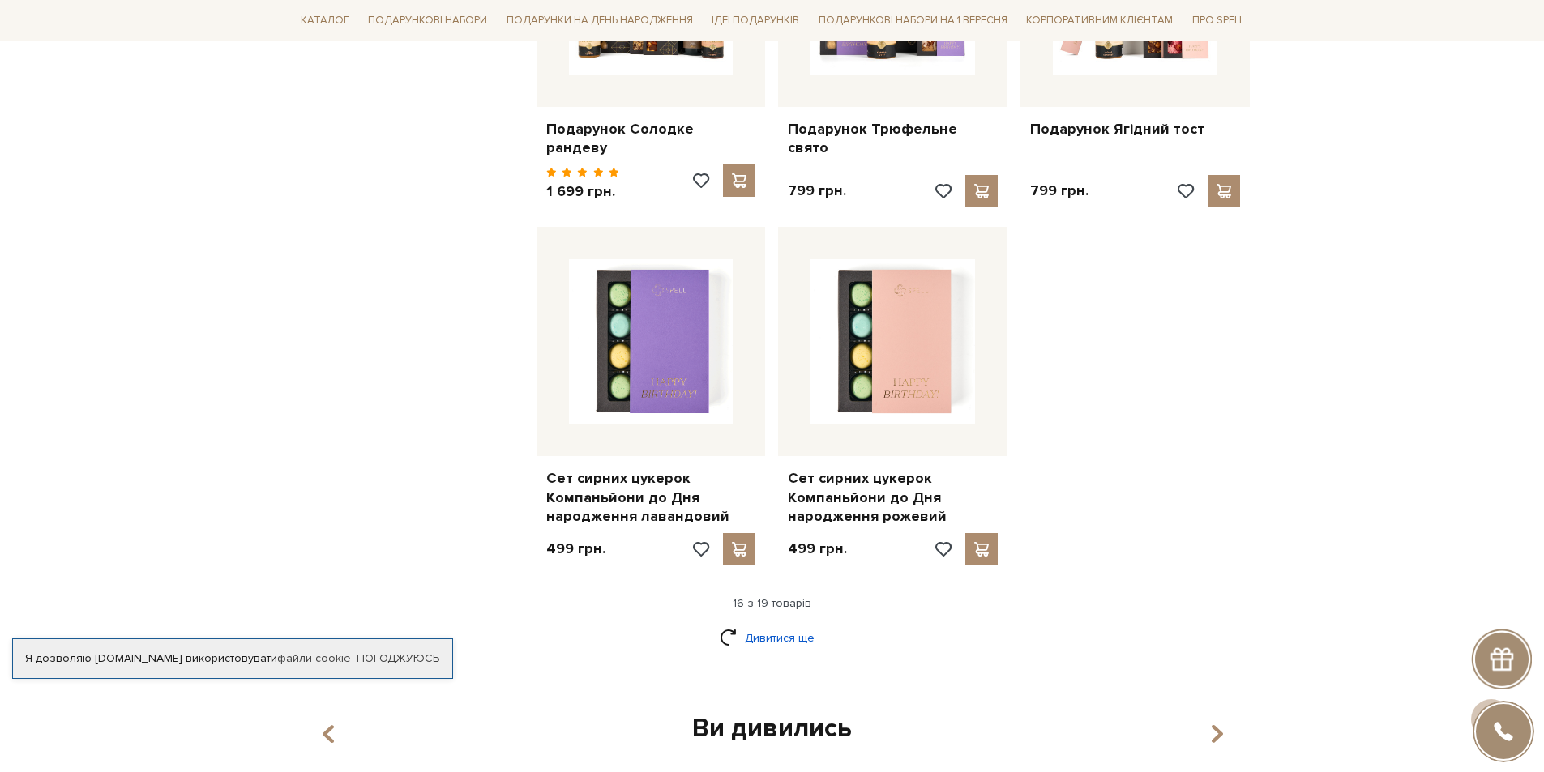
click at [760, 624] on link "Дивитися ще" at bounding box center [772, 638] width 105 height 28
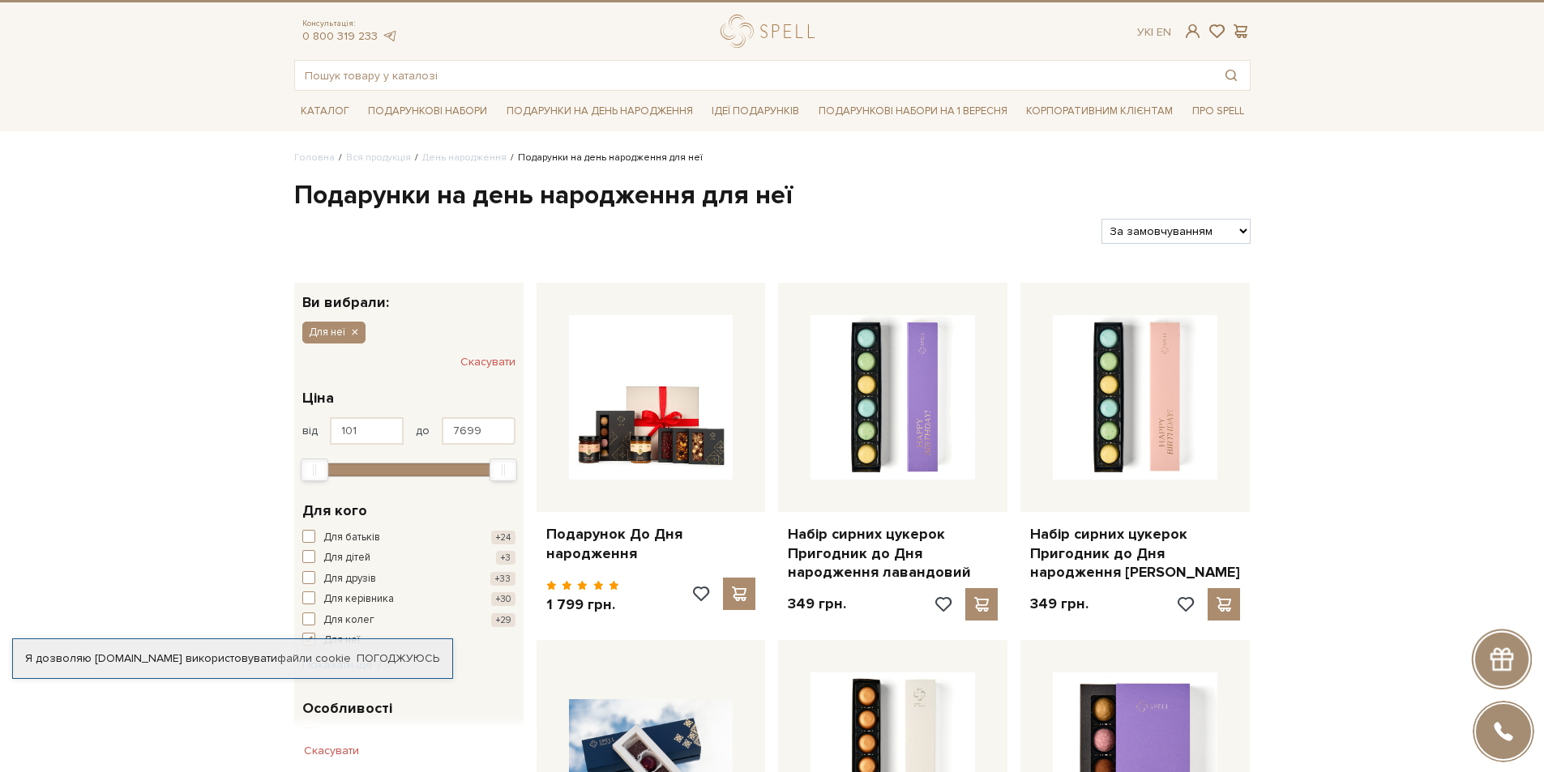
scroll to position [0, 0]
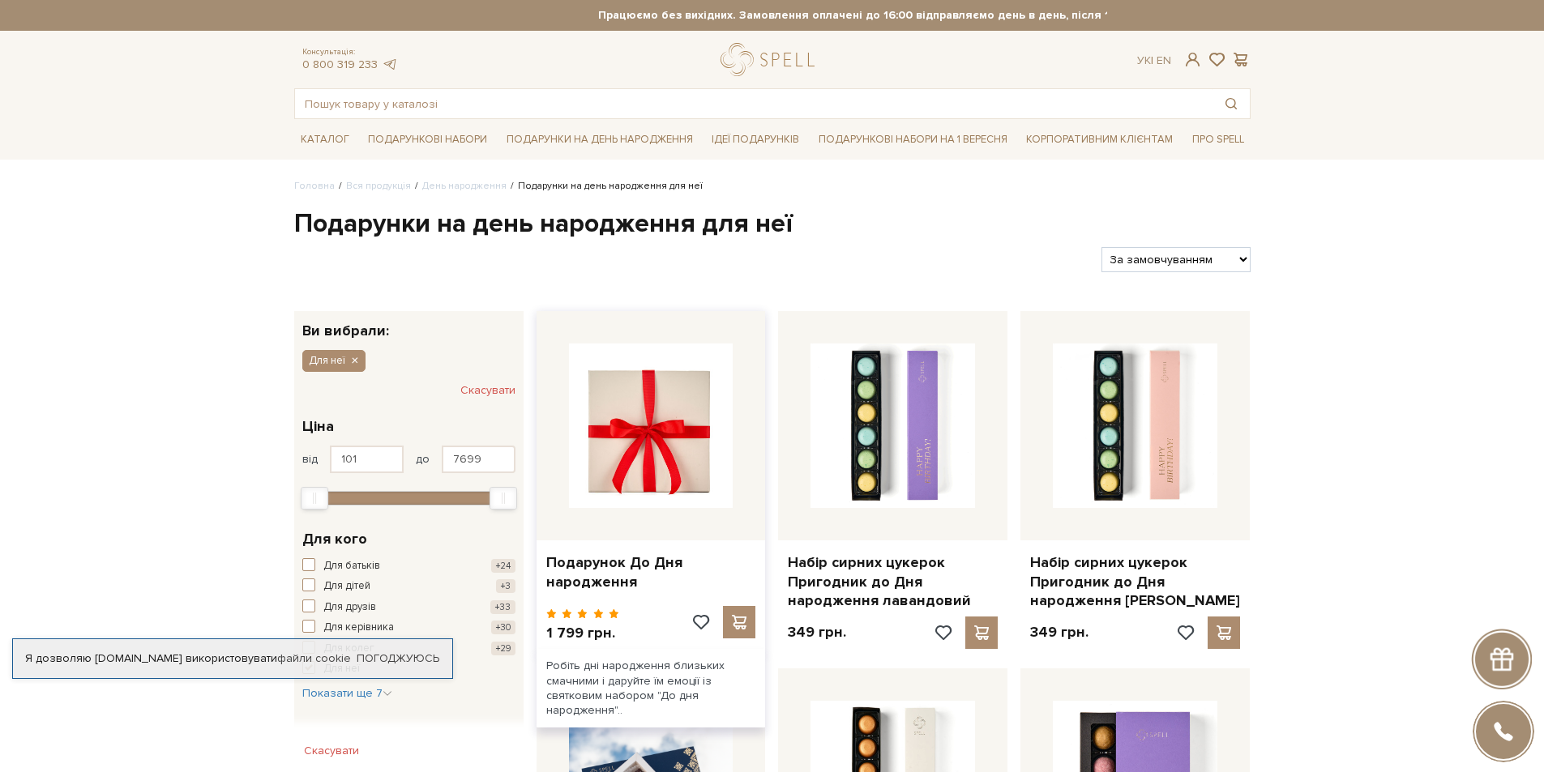
click at [647, 435] on img at bounding box center [651, 426] width 165 height 165
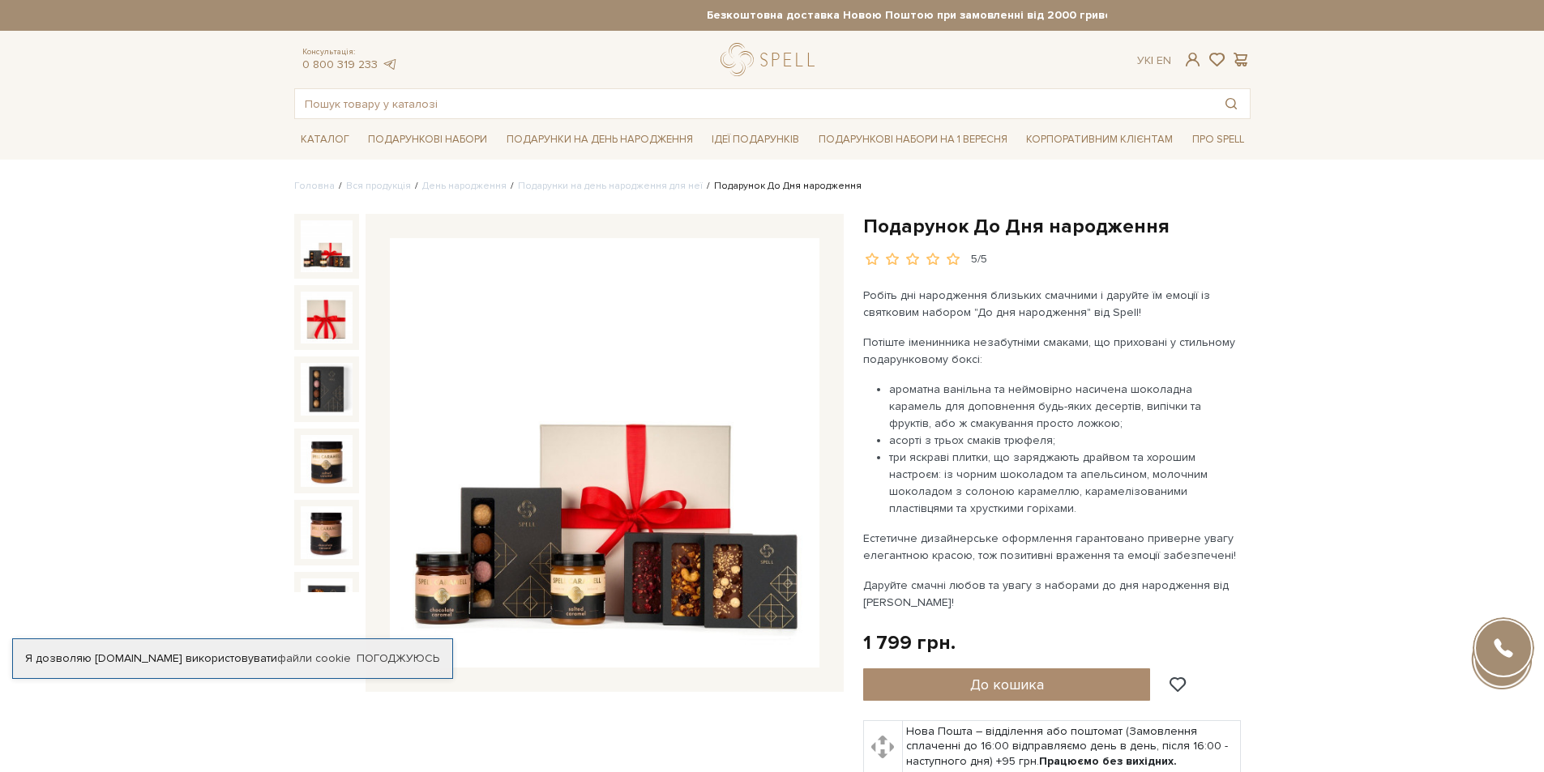
click at [716, 419] on img at bounding box center [605, 453] width 430 height 430
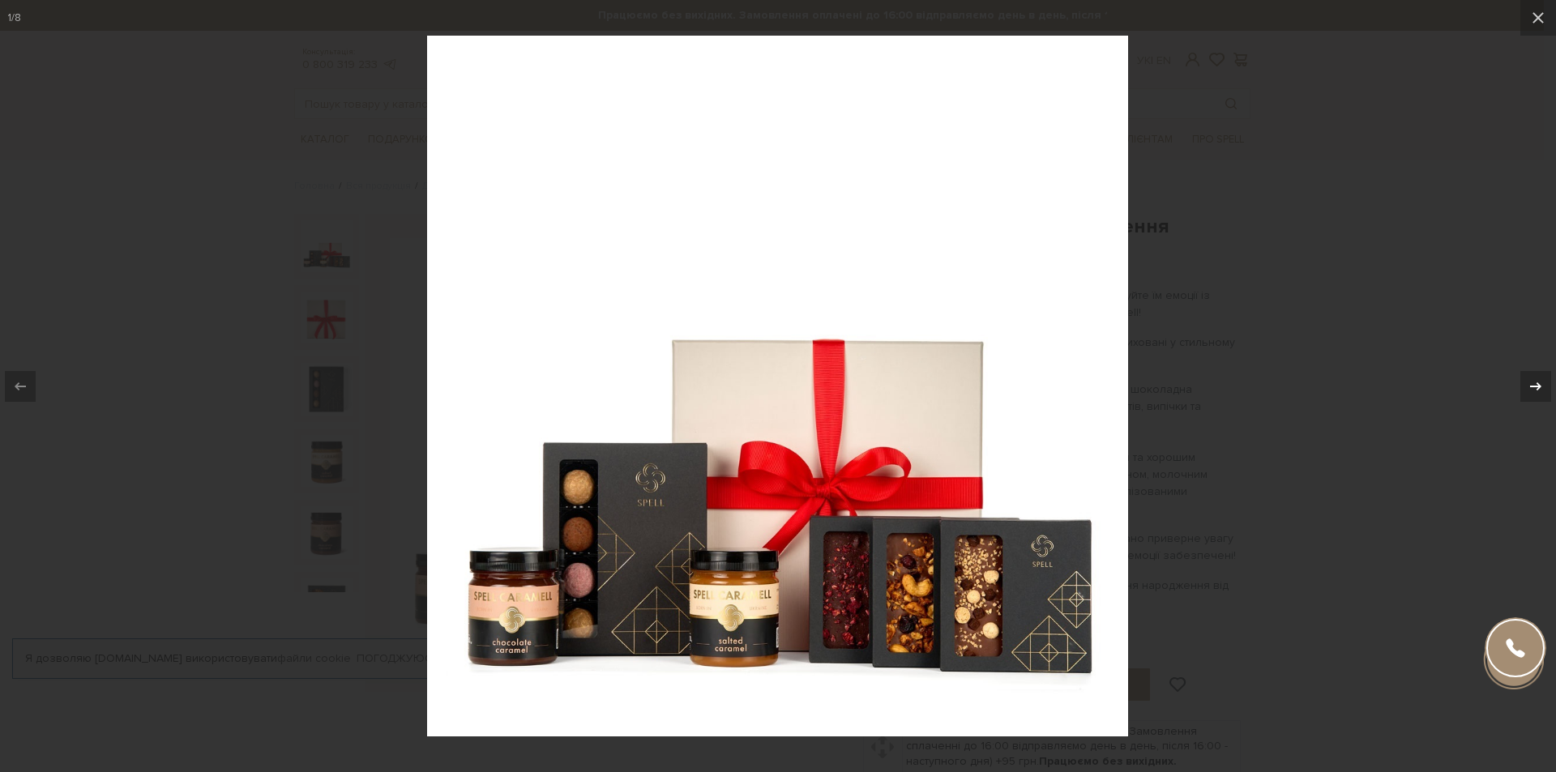
click at [1543, 392] on icon at bounding box center [1535, 386] width 19 height 19
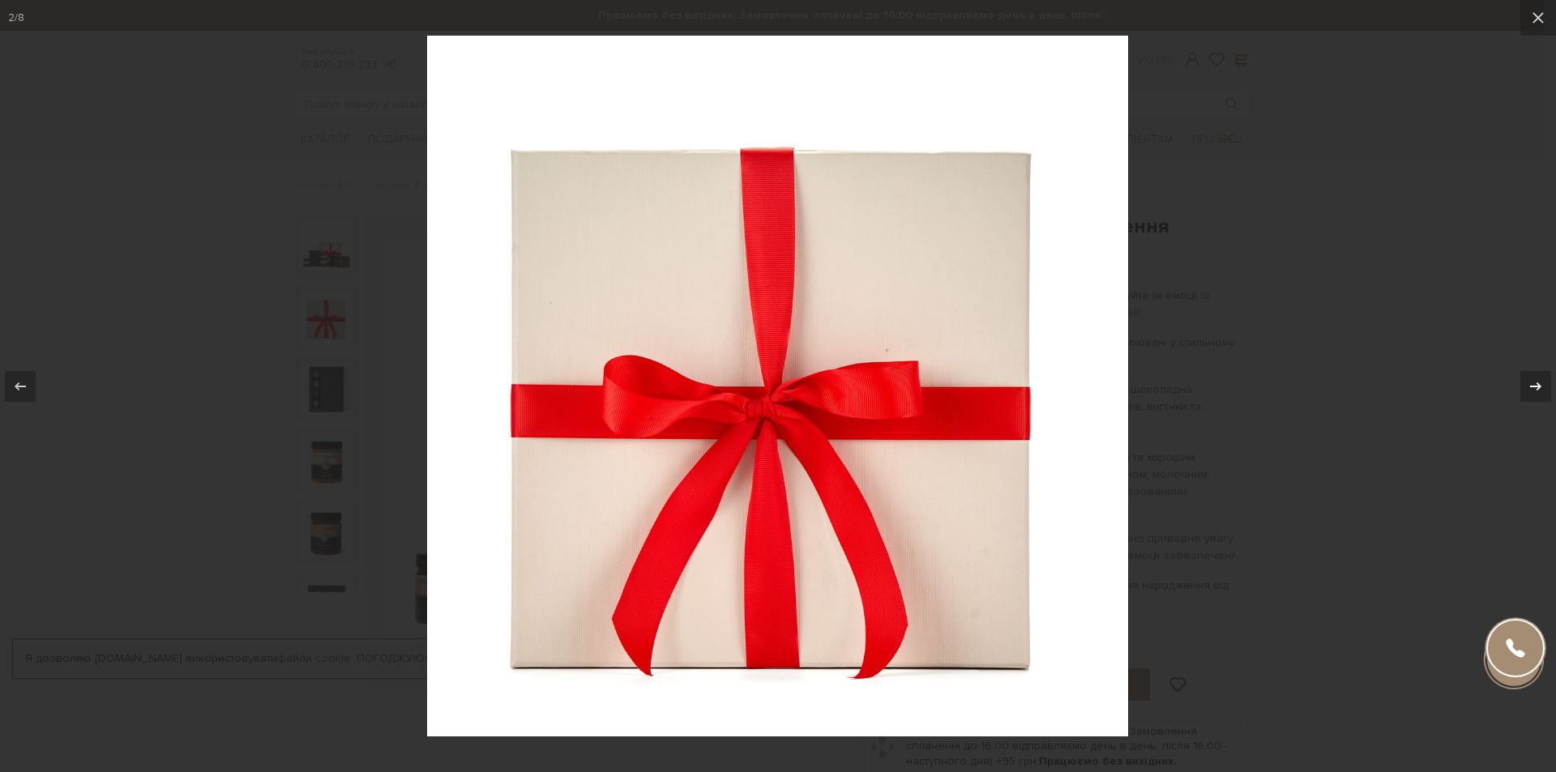
click at [1543, 392] on icon at bounding box center [1535, 386] width 19 height 19
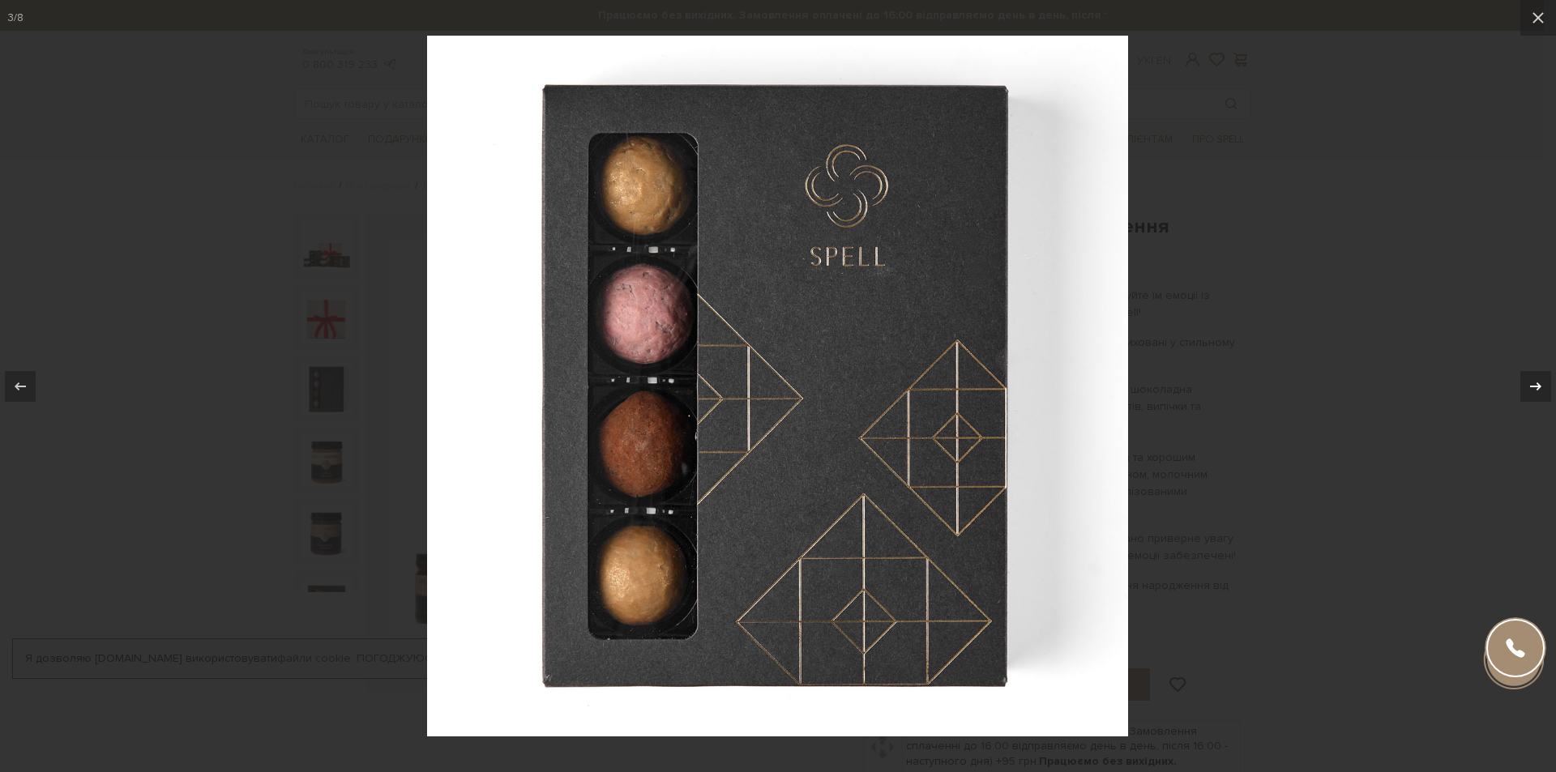
click at [1543, 392] on icon at bounding box center [1535, 386] width 19 height 19
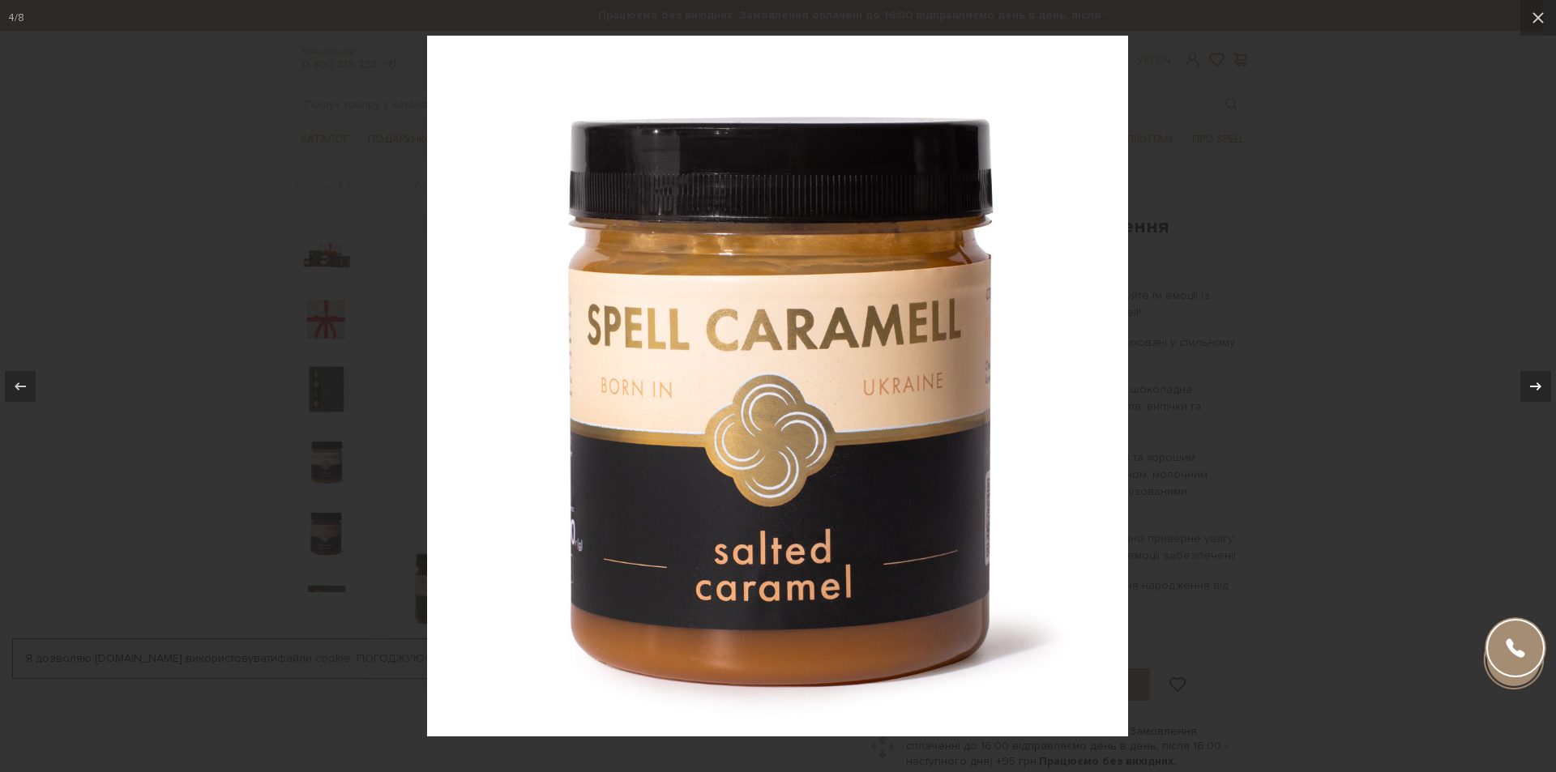
click at [1543, 392] on icon at bounding box center [1535, 386] width 19 height 19
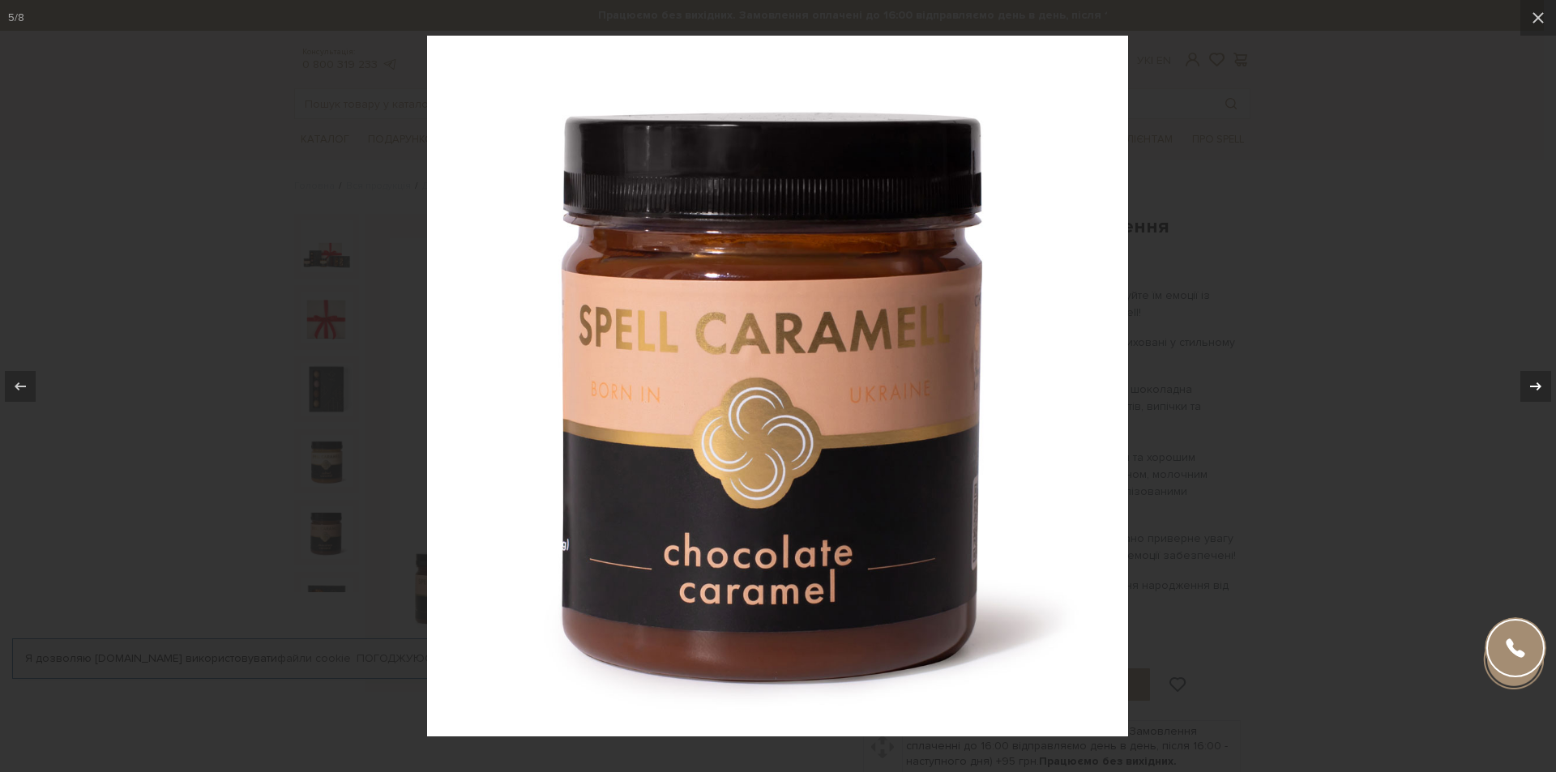
click at [1543, 392] on icon at bounding box center [1535, 386] width 19 height 19
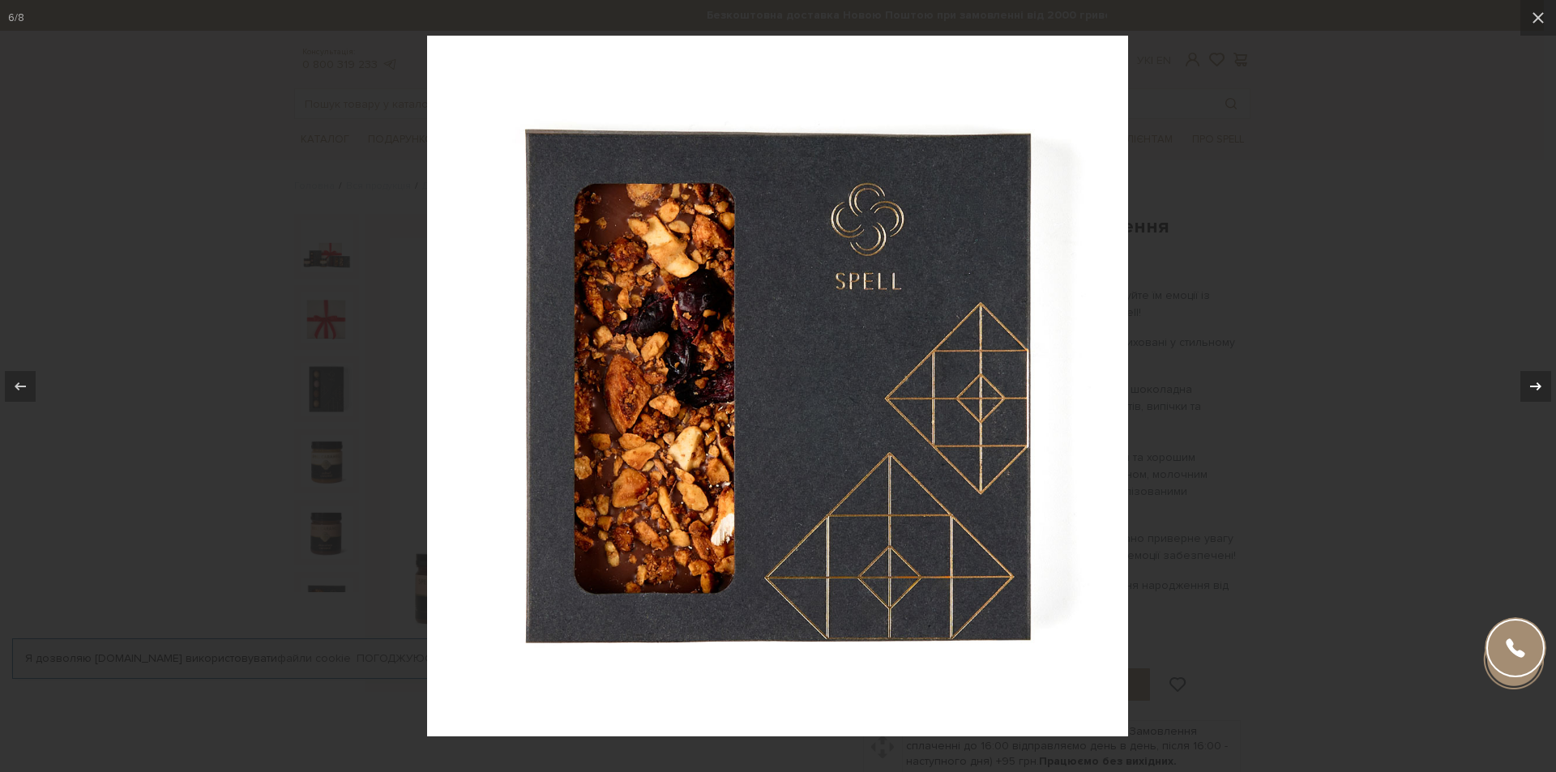
click at [1543, 392] on icon at bounding box center [1535, 386] width 19 height 19
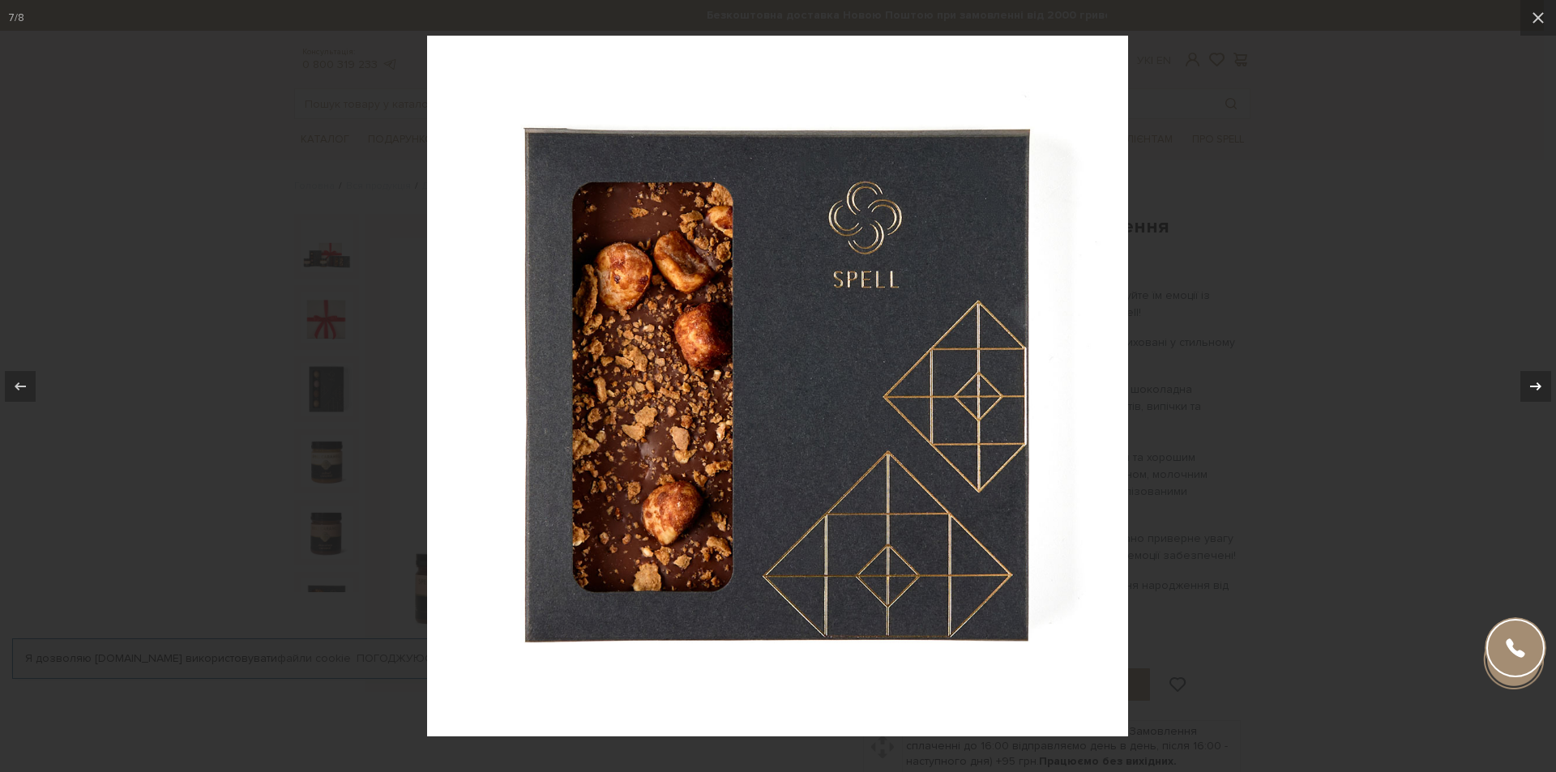
click at [1543, 392] on icon at bounding box center [1535, 386] width 19 height 19
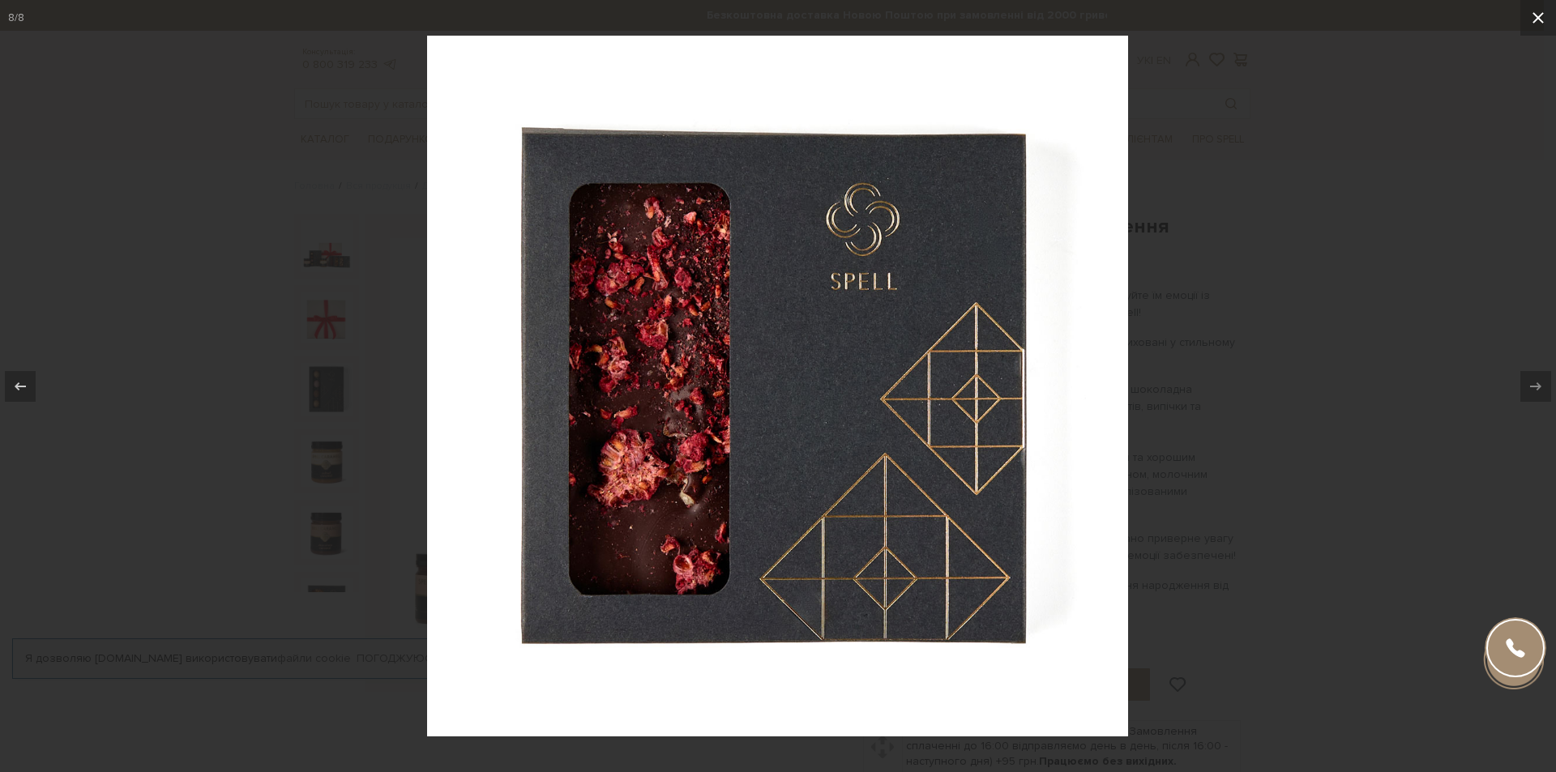
click at [1537, 28] on button at bounding box center [1539, 18] width 36 height 36
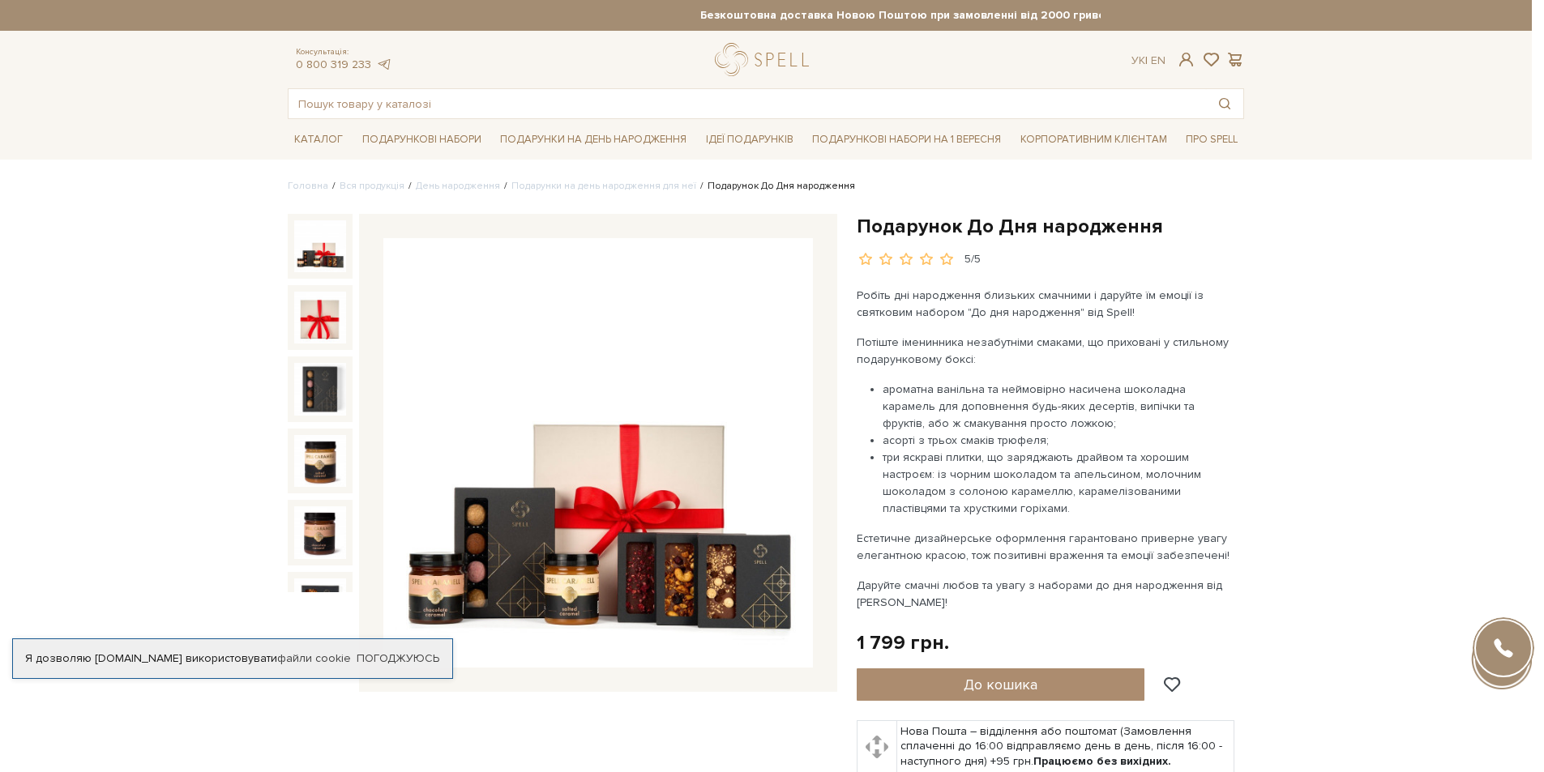
scroll to position [173, 0]
